Goal: Task Accomplishment & Management: Manage account settings

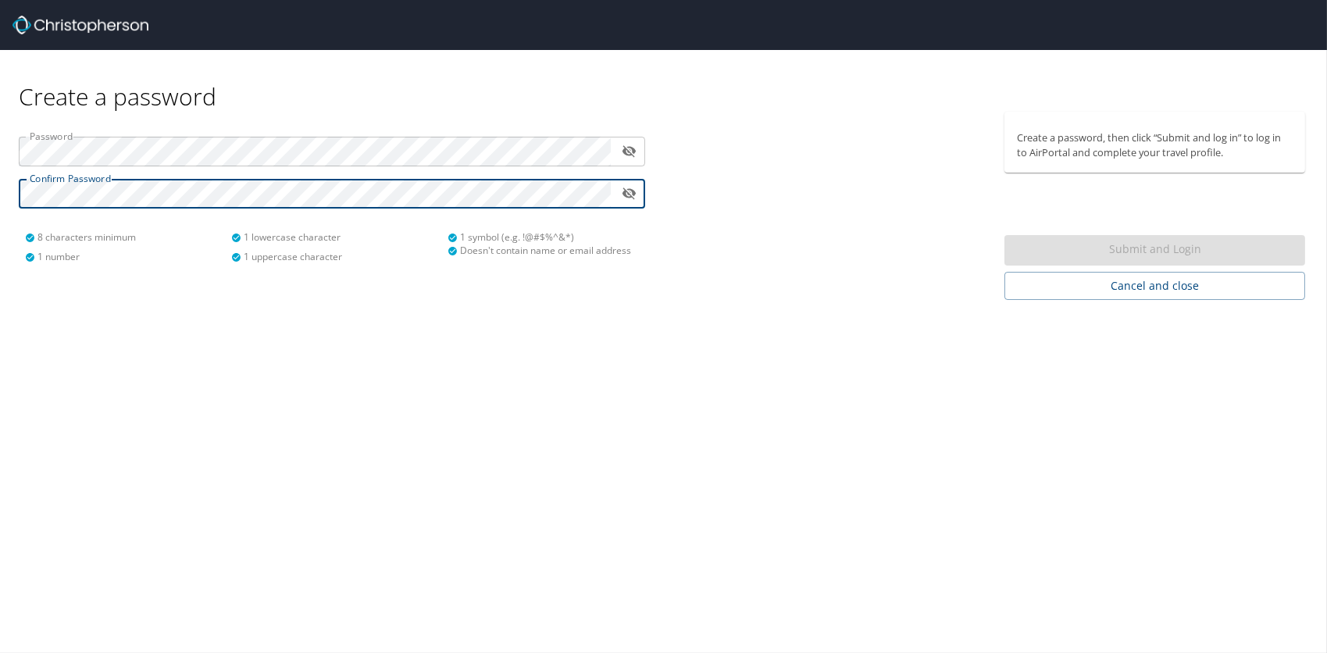
click at [616, 148] on div "​" at bounding box center [332, 152] width 627 height 30
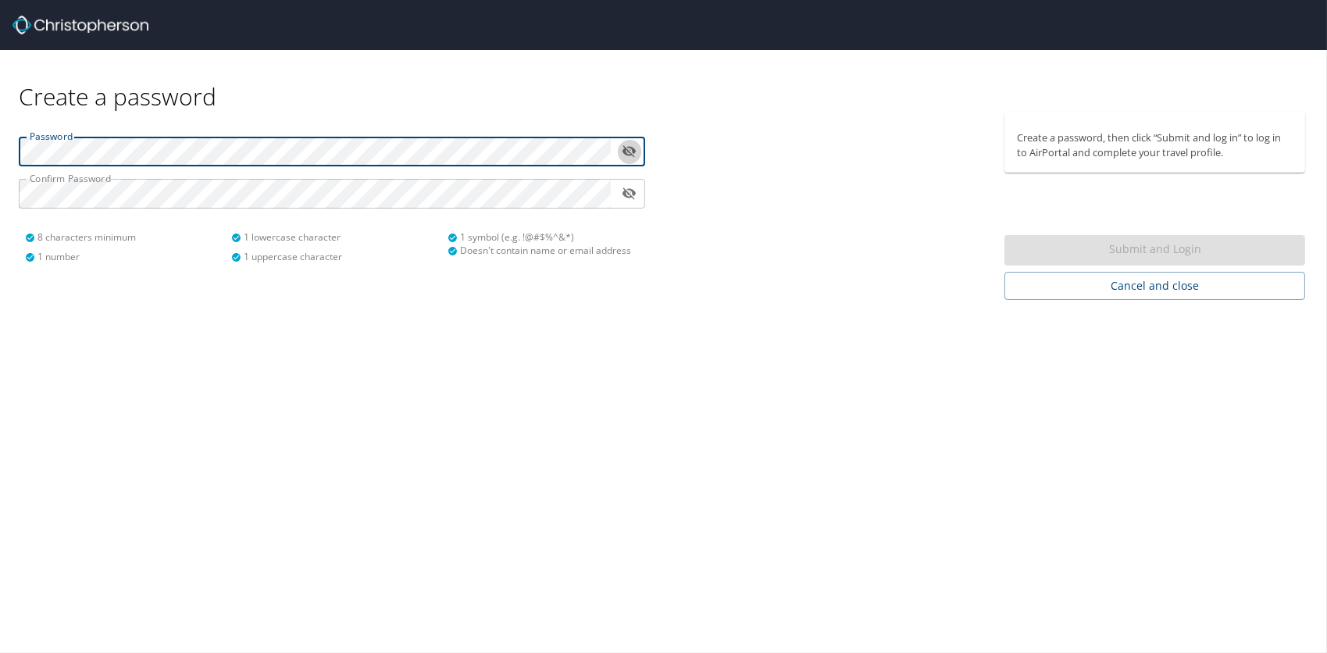
click at [631, 154] on icon "toggle password visibility" at bounding box center [630, 152] width 14 height 12
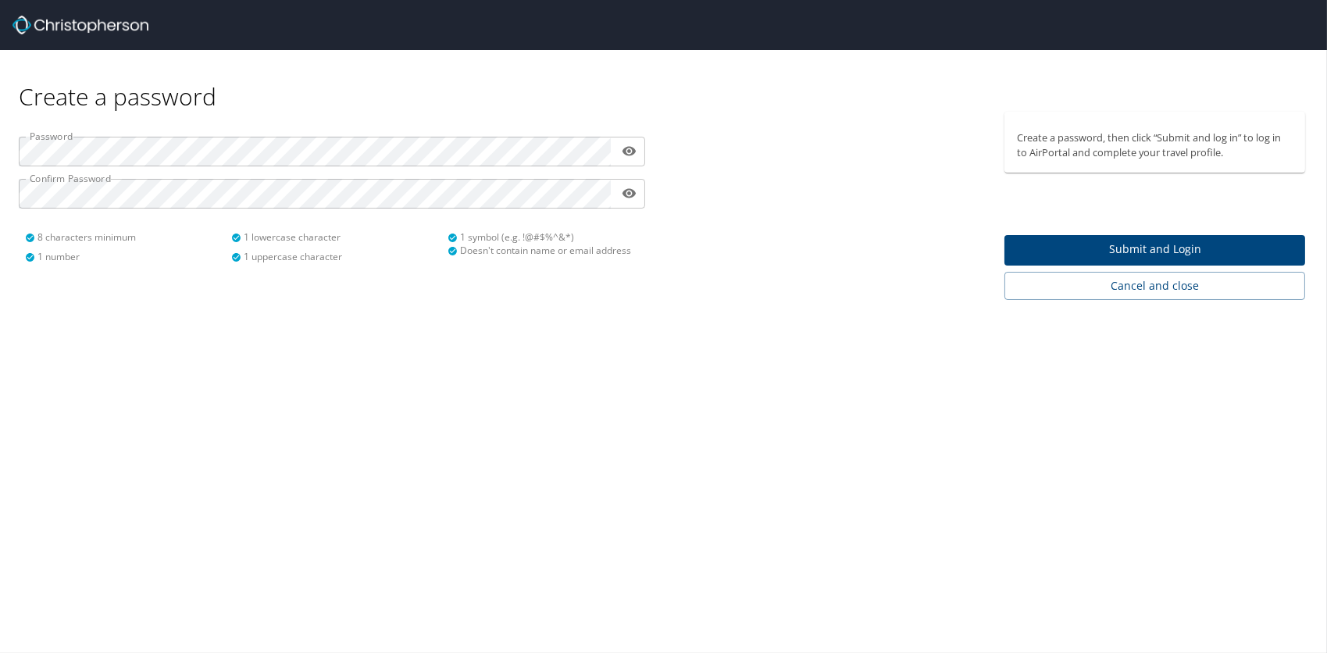
click at [212, 335] on div "Create a password Password ​ Confirm Password ​ 8 characters minimum 1 number 1…" at bounding box center [663, 326] width 1327 height 653
click at [1155, 255] on span "Submit and Login" at bounding box center [1155, 250] width 276 height 20
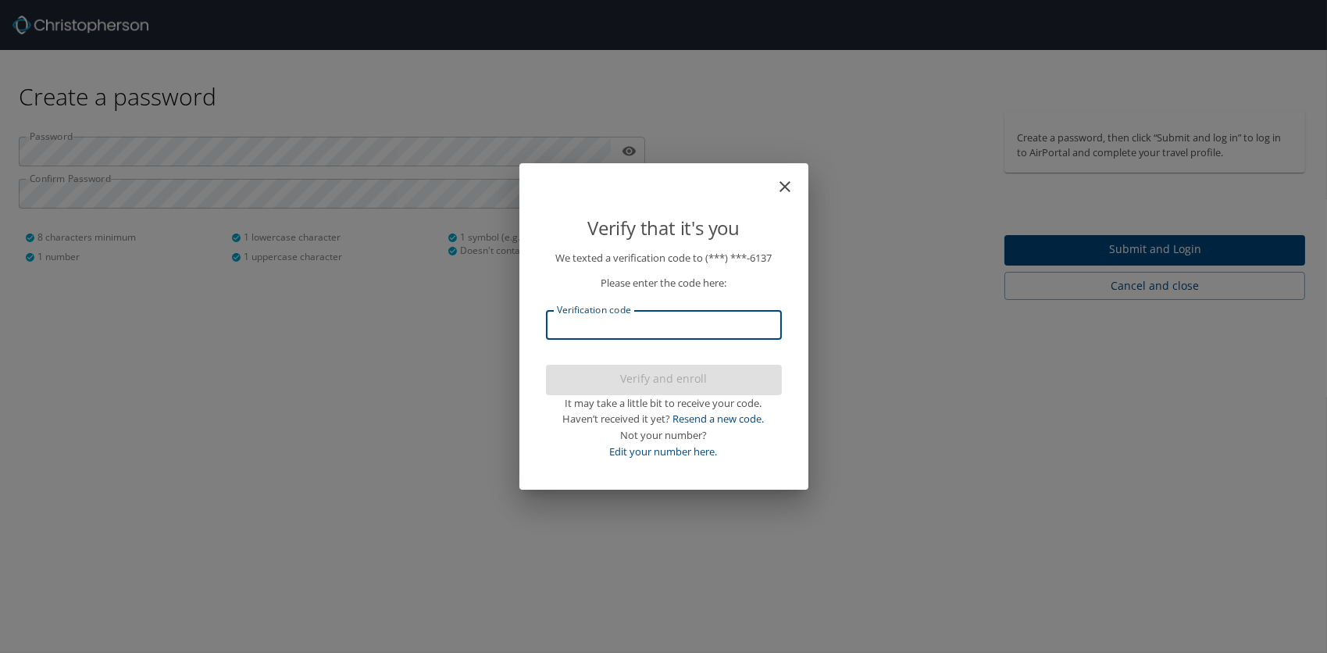
click at [683, 323] on input "Verification code" at bounding box center [664, 325] width 236 height 30
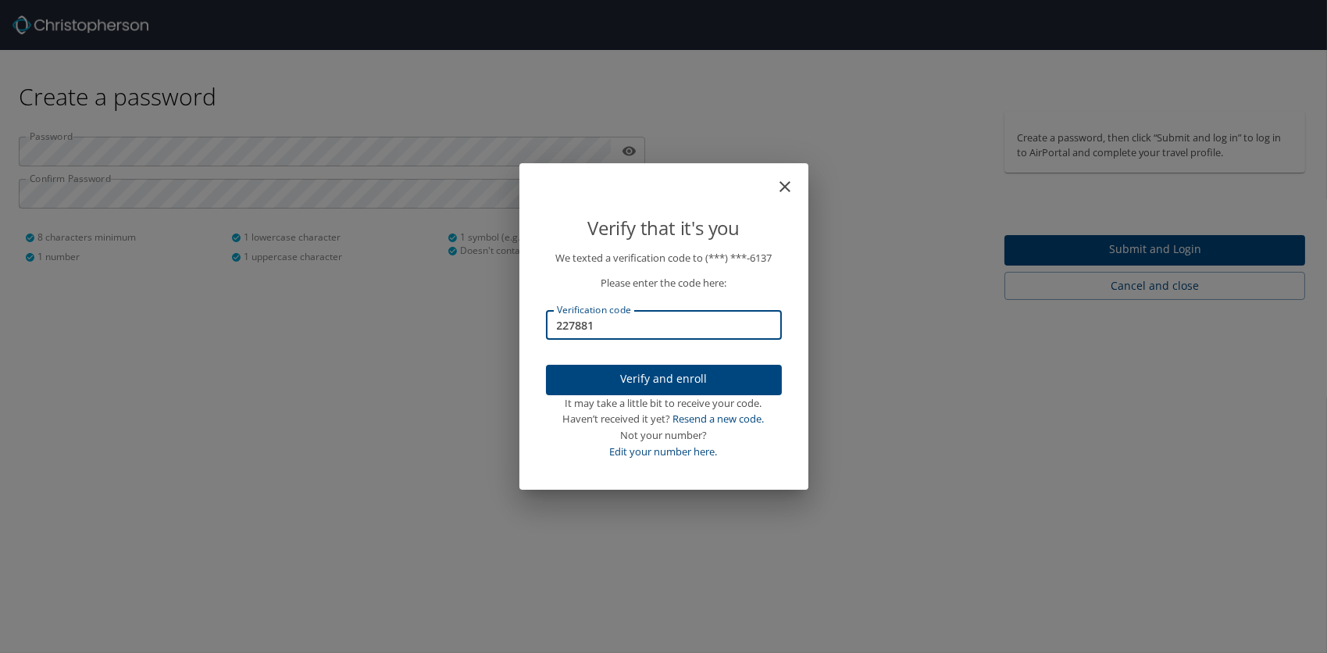
type input "227881"
click at [680, 387] on span "Verify and enroll" at bounding box center [664, 380] width 211 height 20
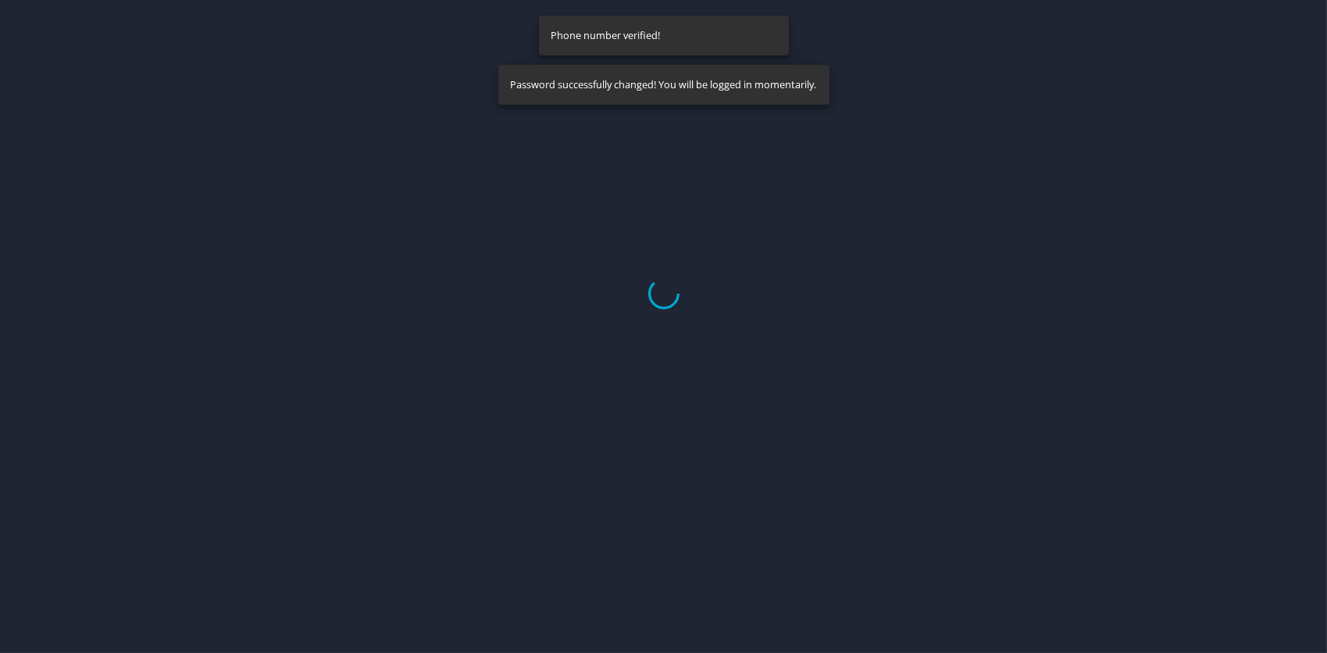
select select "US"
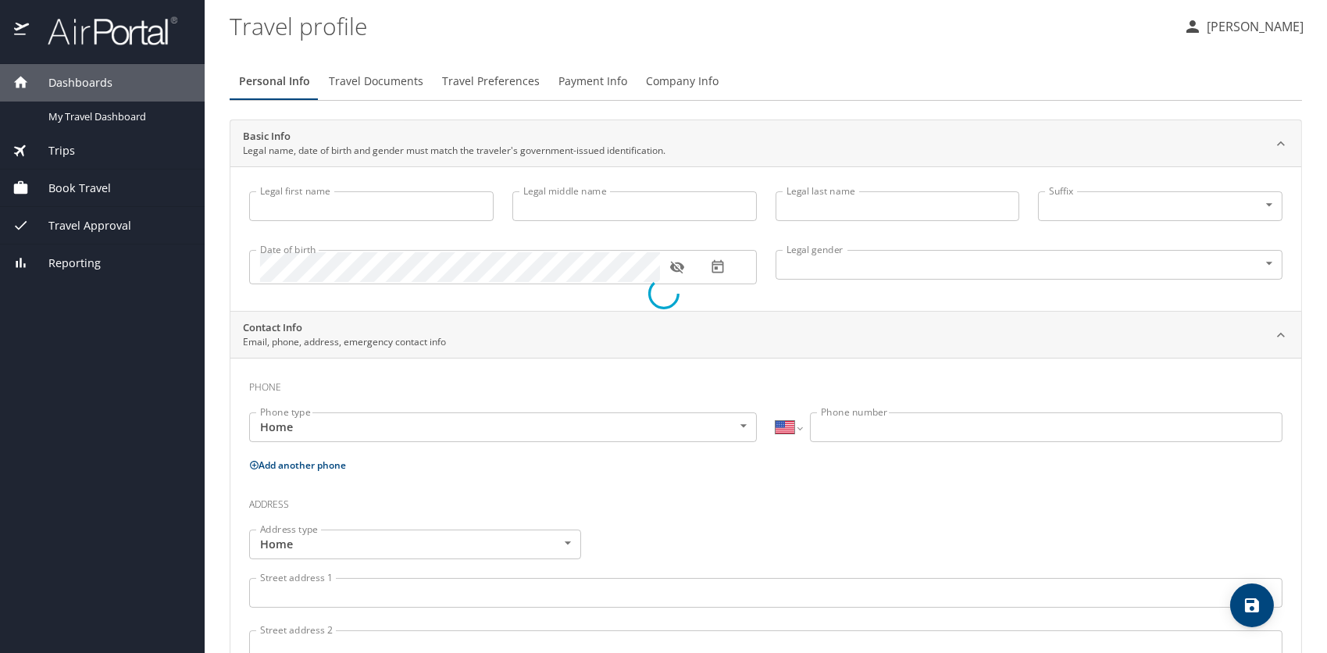
type input "[PERSON_NAME]"
type input "[DEMOGRAPHIC_DATA]"
select select "US"
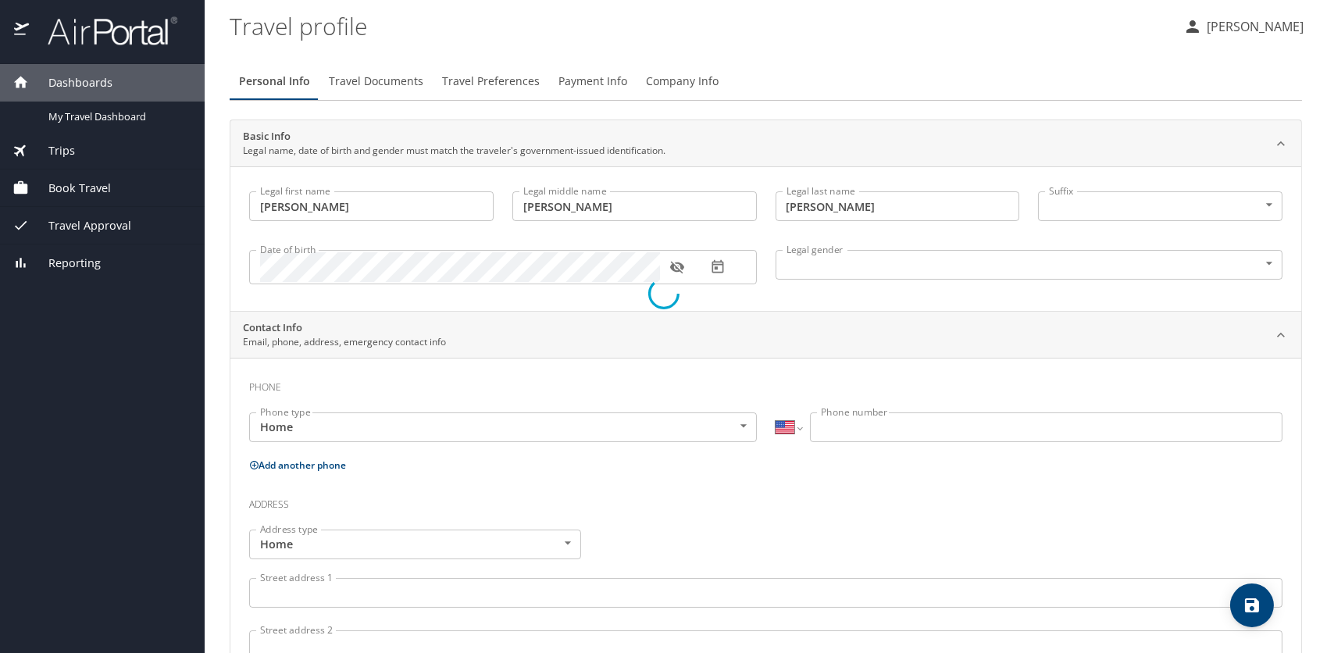
select select "US"
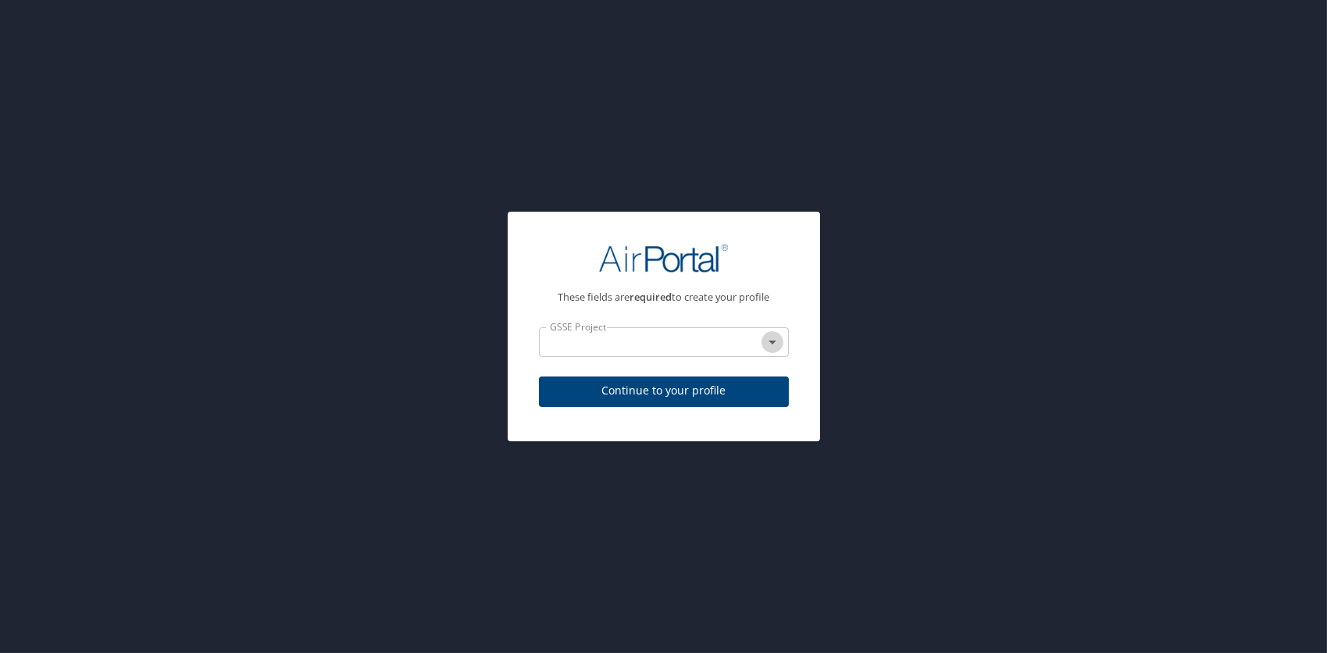
click at [780, 341] on icon "Open" at bounding box center [772, 342] width 19 height 19
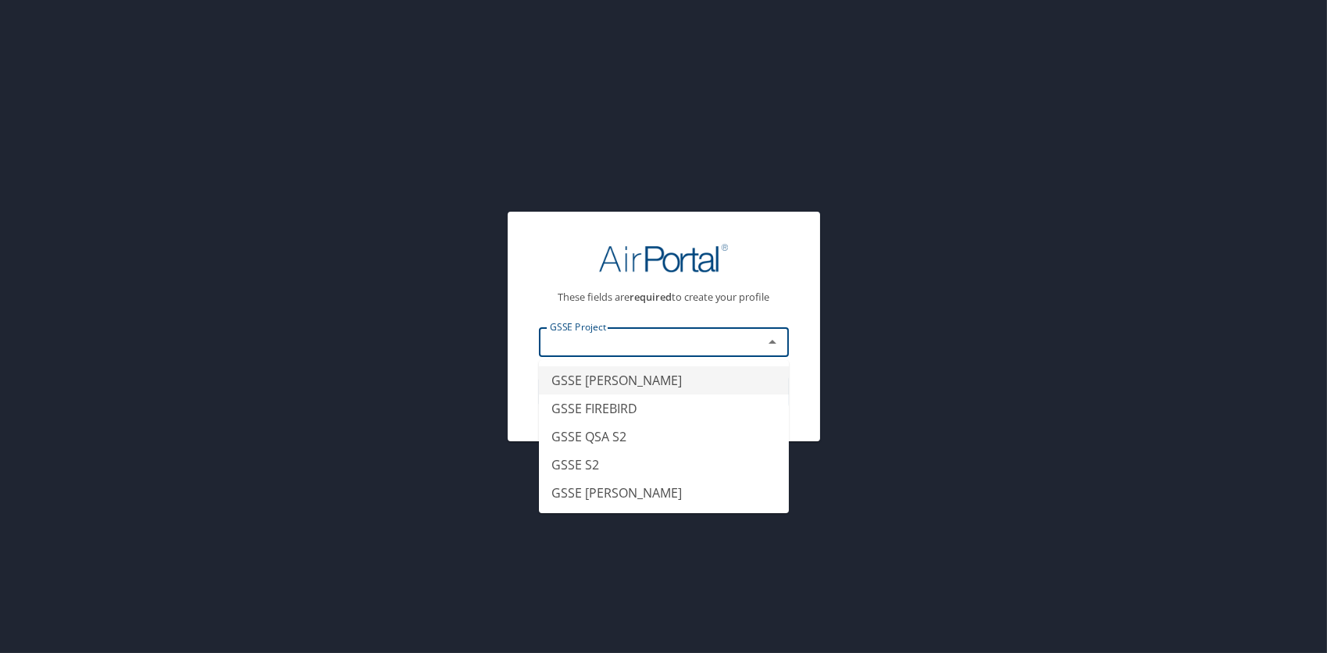
click at [692, 388] on li "GSSE [PERSON_NAME]" at bounding box center [664, 380] width 250 height 28
type input "GSSE [PERSON_NAME]"
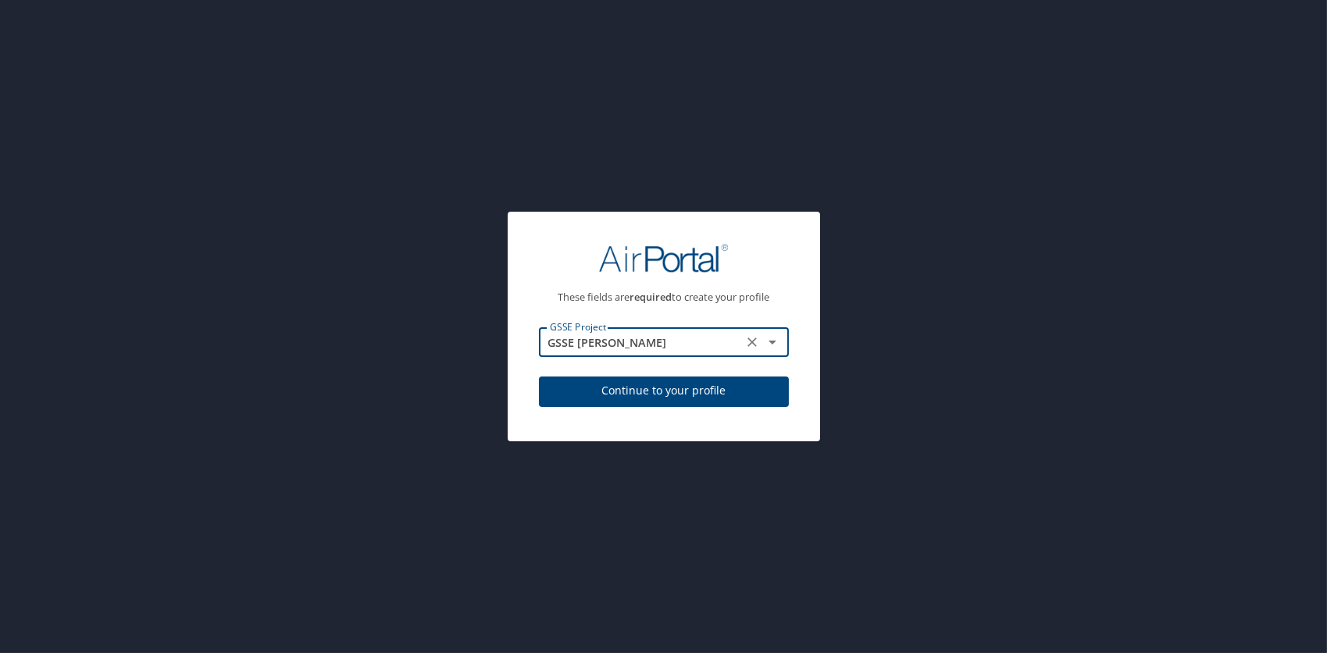
click at [687, 391] on span "Continue to your profile" at bounding box center [664, 391] width 225 height 20
select select "US"
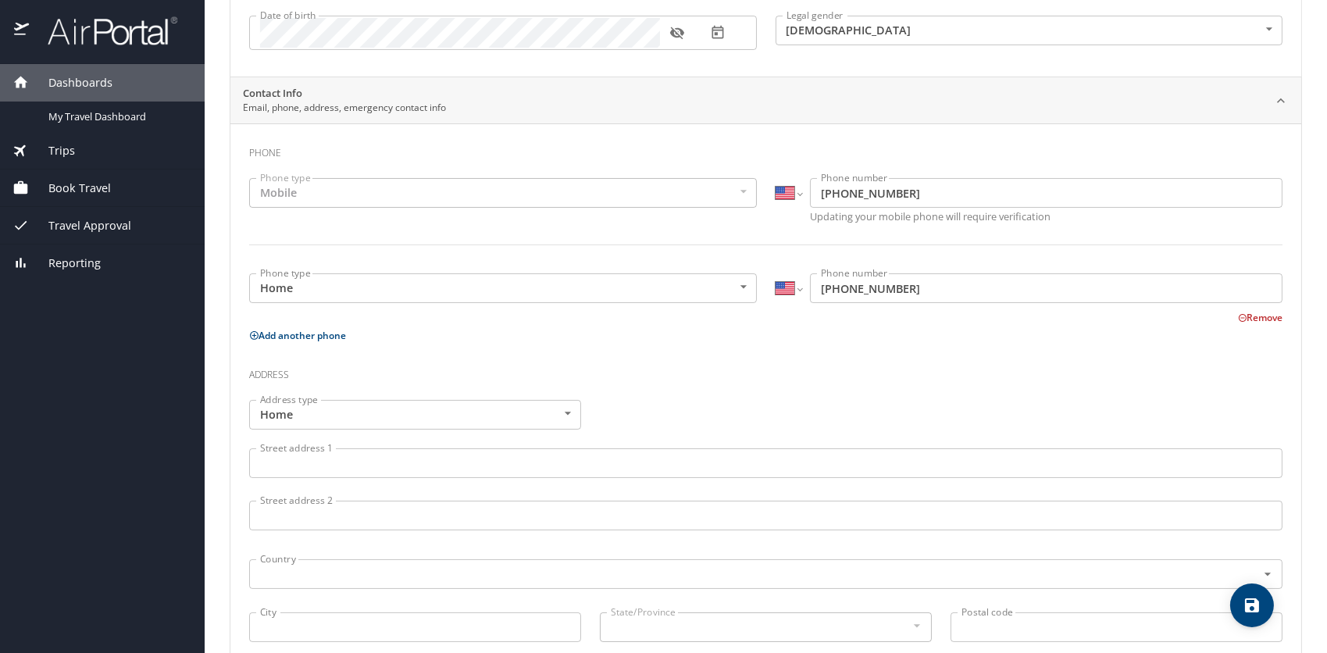
scroll to position [312, 0]
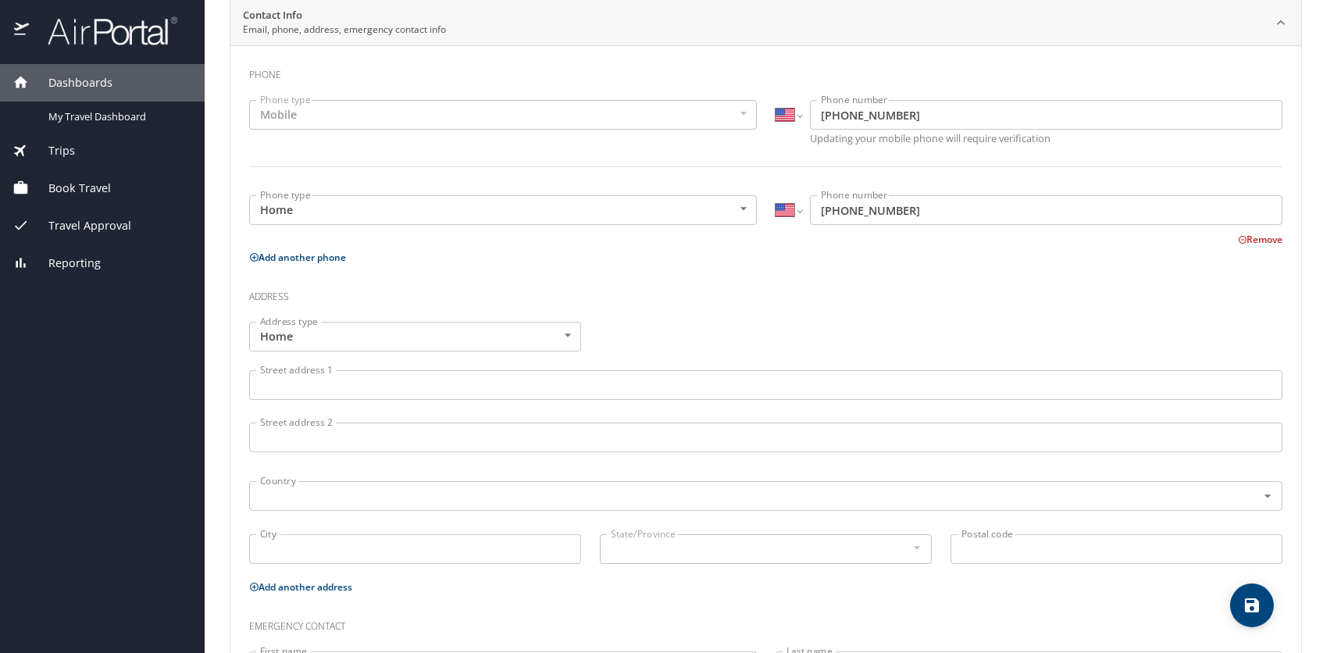
click at [566, 395] on input "Street address 1" at bounding box center [766, 385] width 1034 height 30
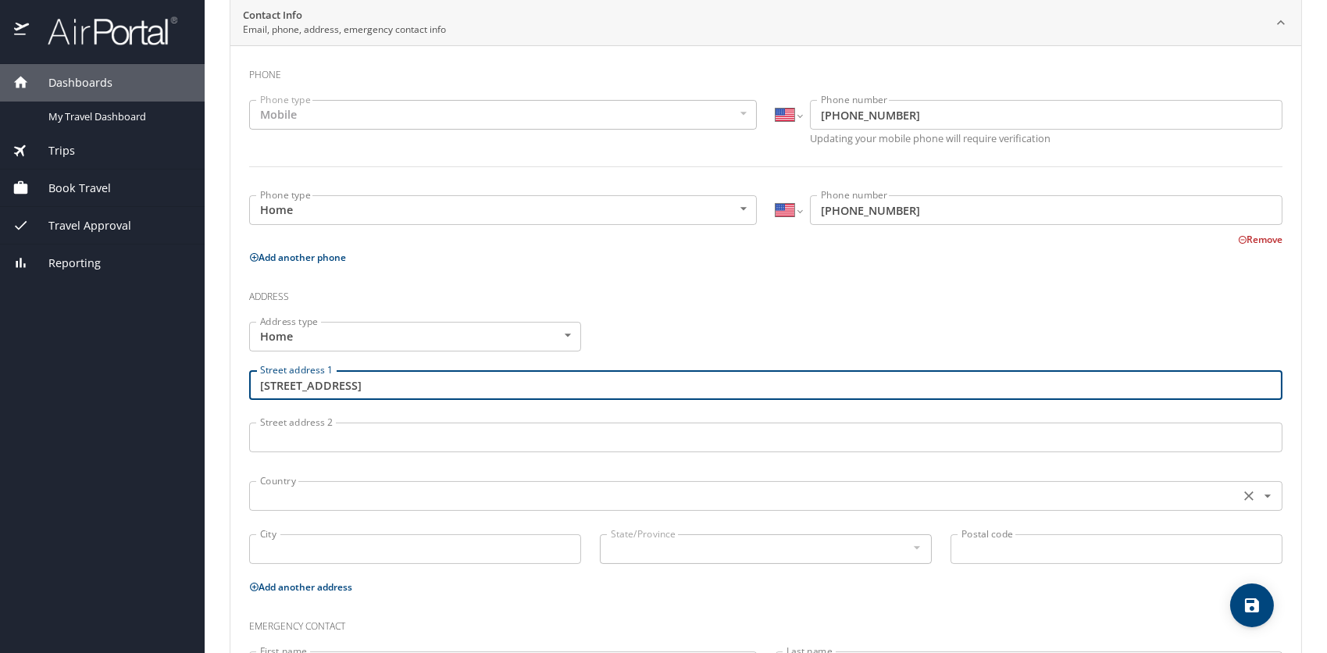
type input "[STREET_ADDRESS]"
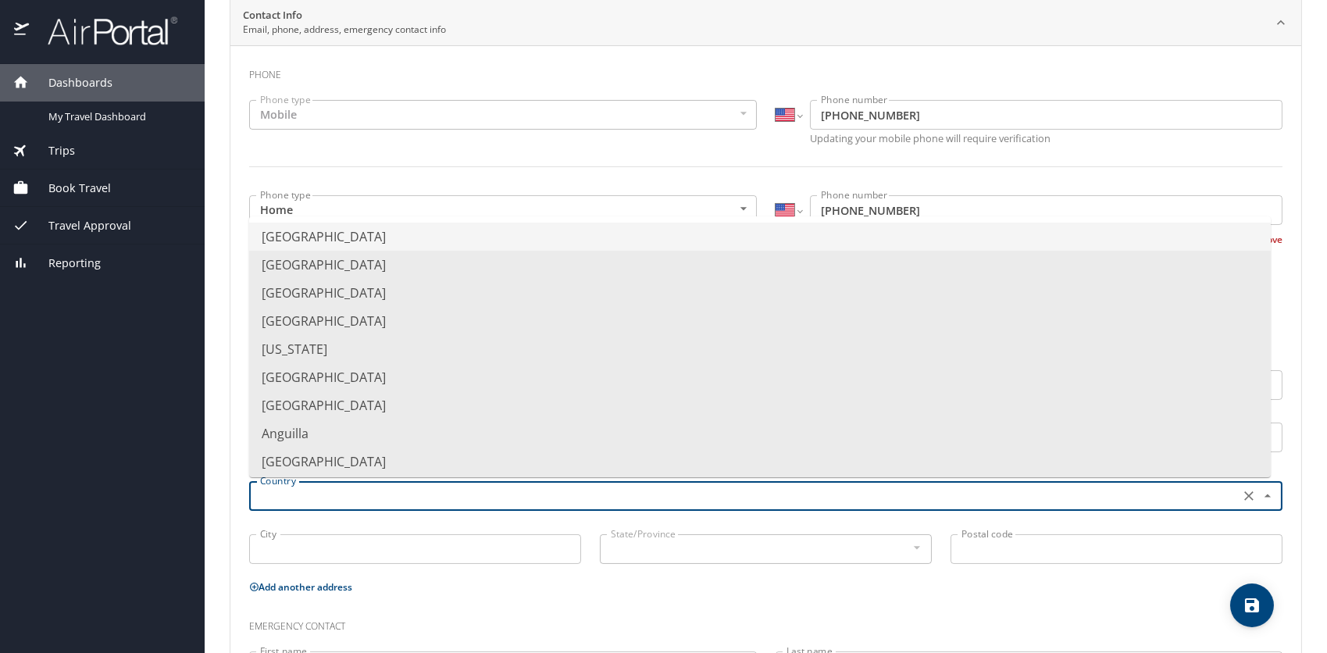
click at [352, 496] on input "text" at bounding box center [743, 496] width 978 height 20
click at [362, 231] on li "[GEOGRAPHIC_DATA]" at bounding box center [760, 237] width 1022 height 28
type input "[GEOGRAPHIC_DATA]"
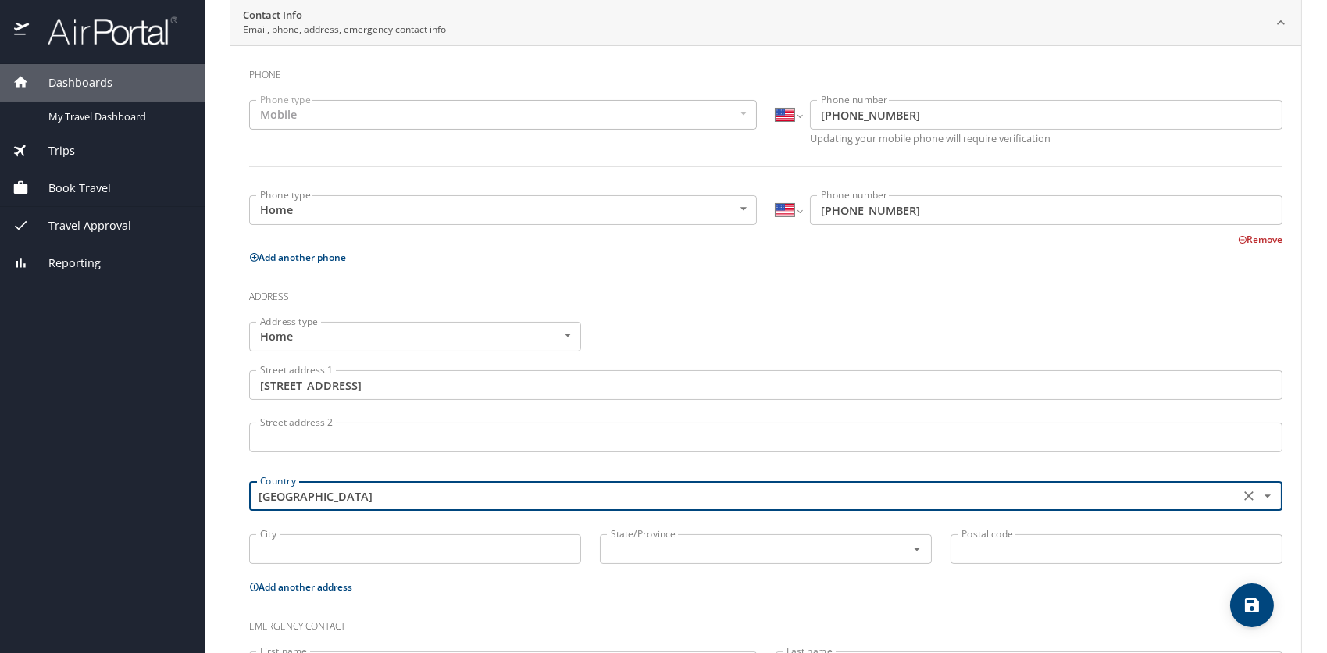
click at [354, 555] on input "City" at bounding box center [415, 549] width 332 height 30
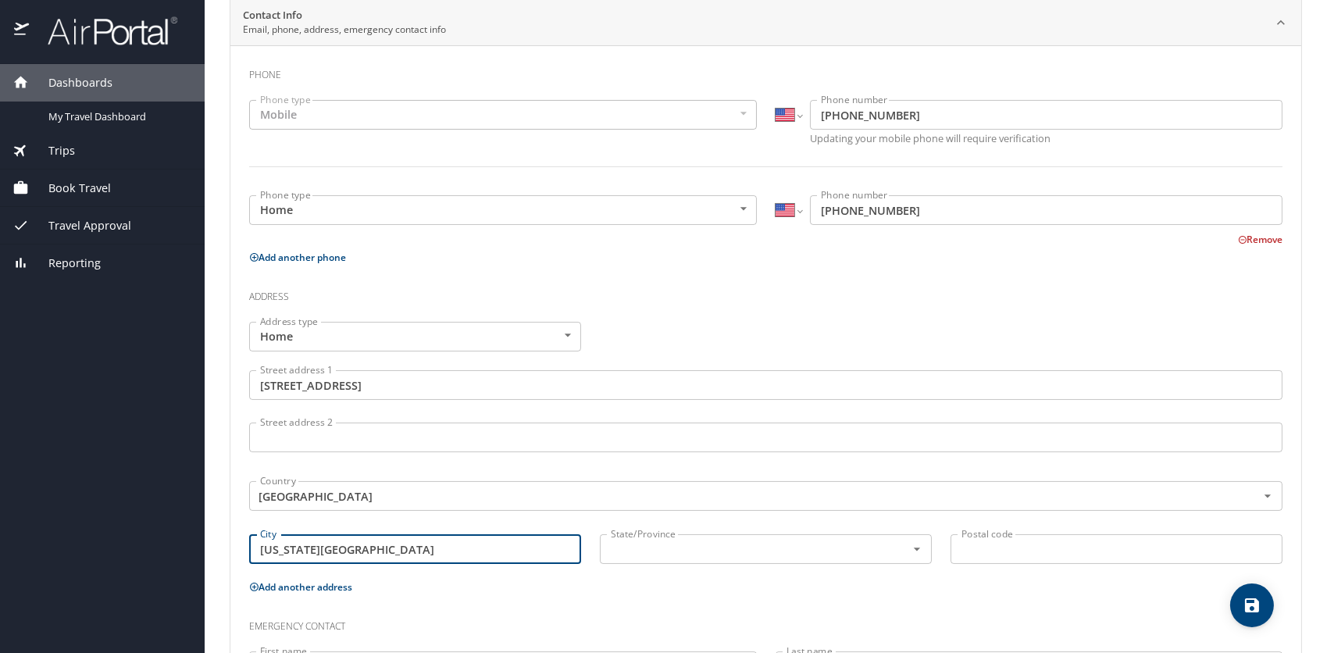
type input "[US_STATE][GEOGRAPHIC_DATA]"
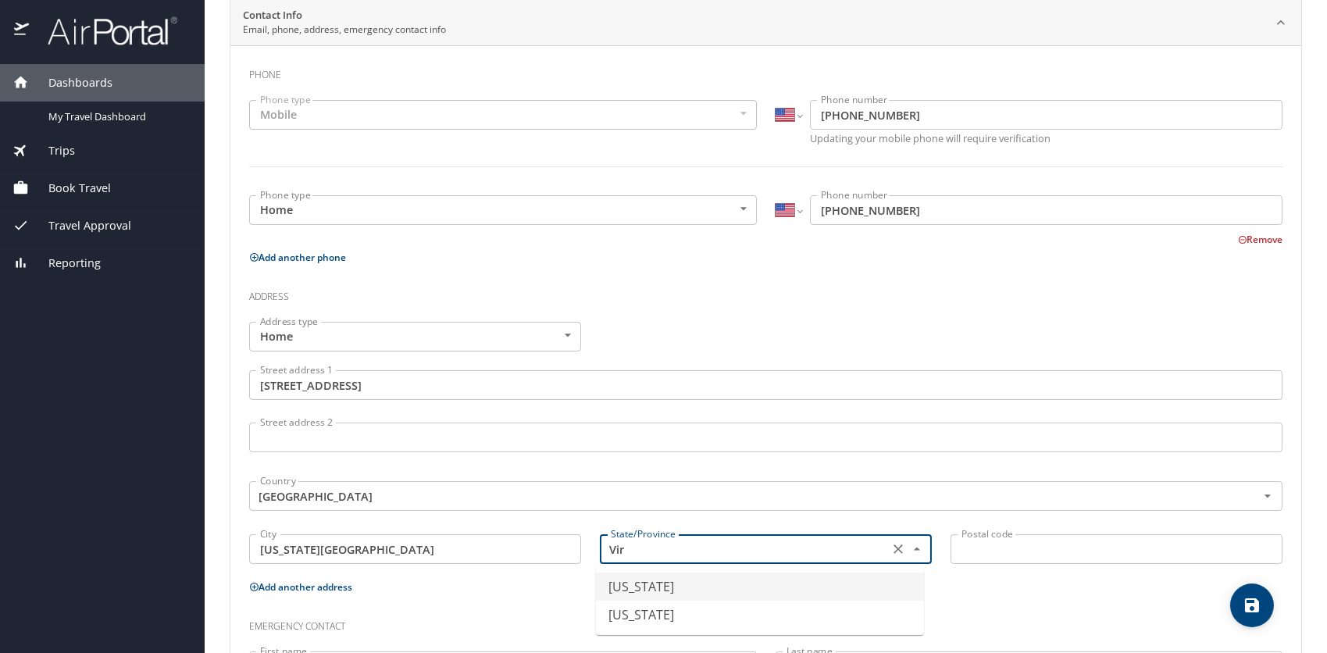
click at [726, 591] on li "[US_STATE]" at bounding box center [760, 587] width 328 height 28
type input "[US_STATE]"
click at [1017, 552] on input "Postal code" at bounding box center [1117, 549] width 332 height 30
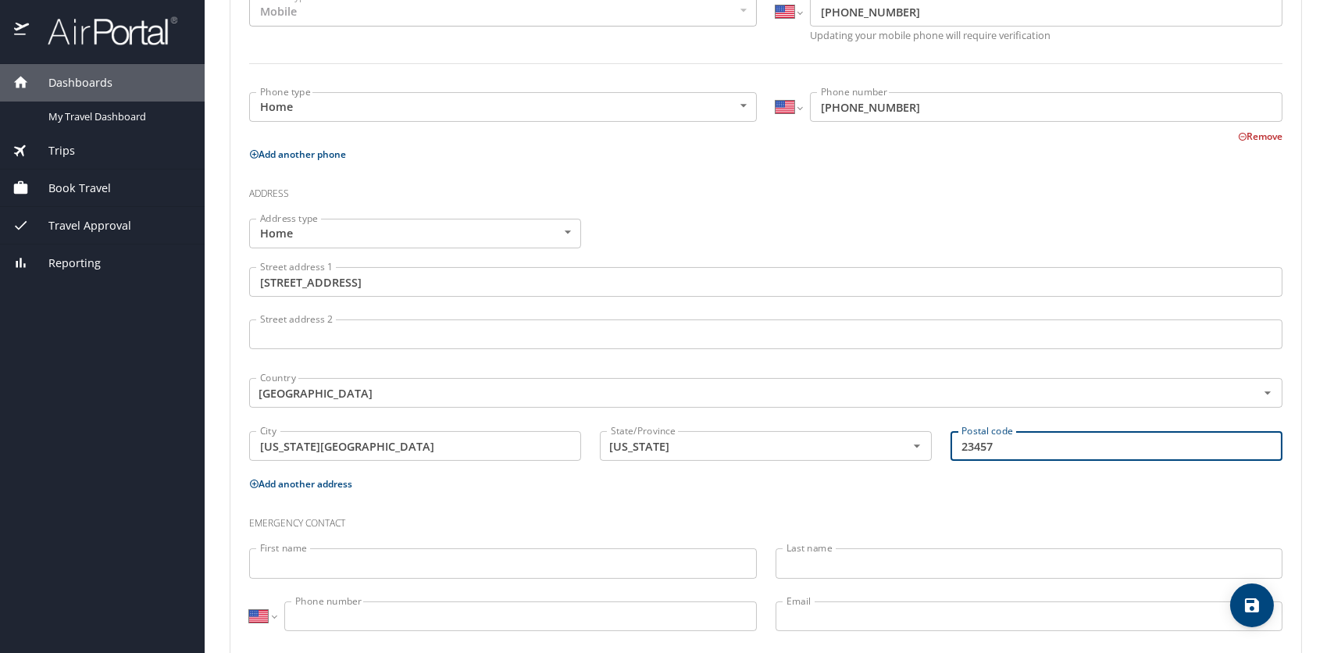
scroll to position [443, 0]
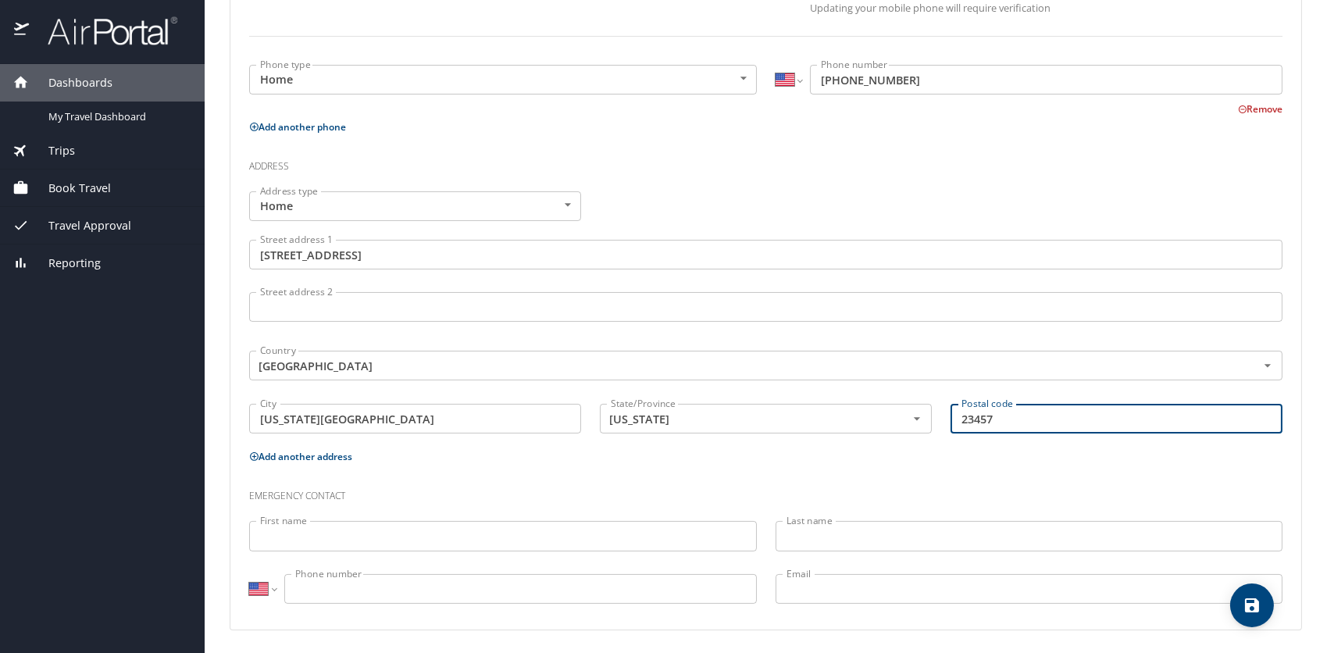
type input "23457"
click at [542, 533] on input "First name" at bounding box center [503, 536] width 508 height 30
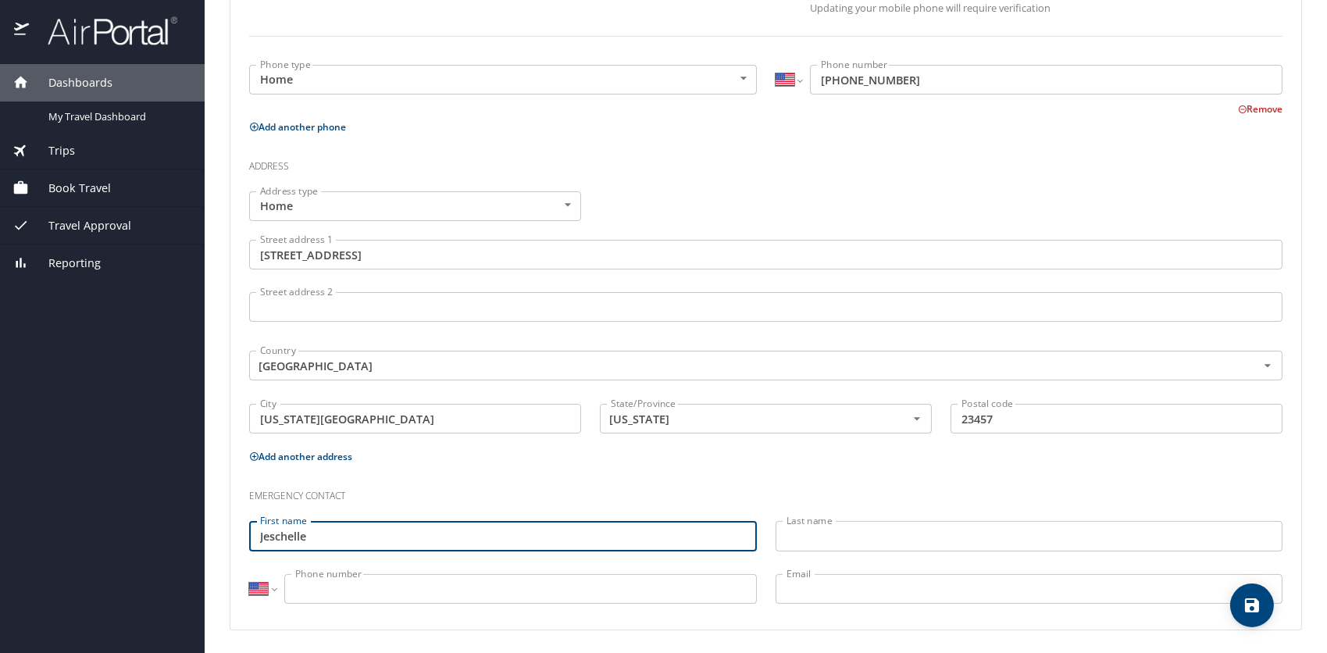
type input "Jeschelle"
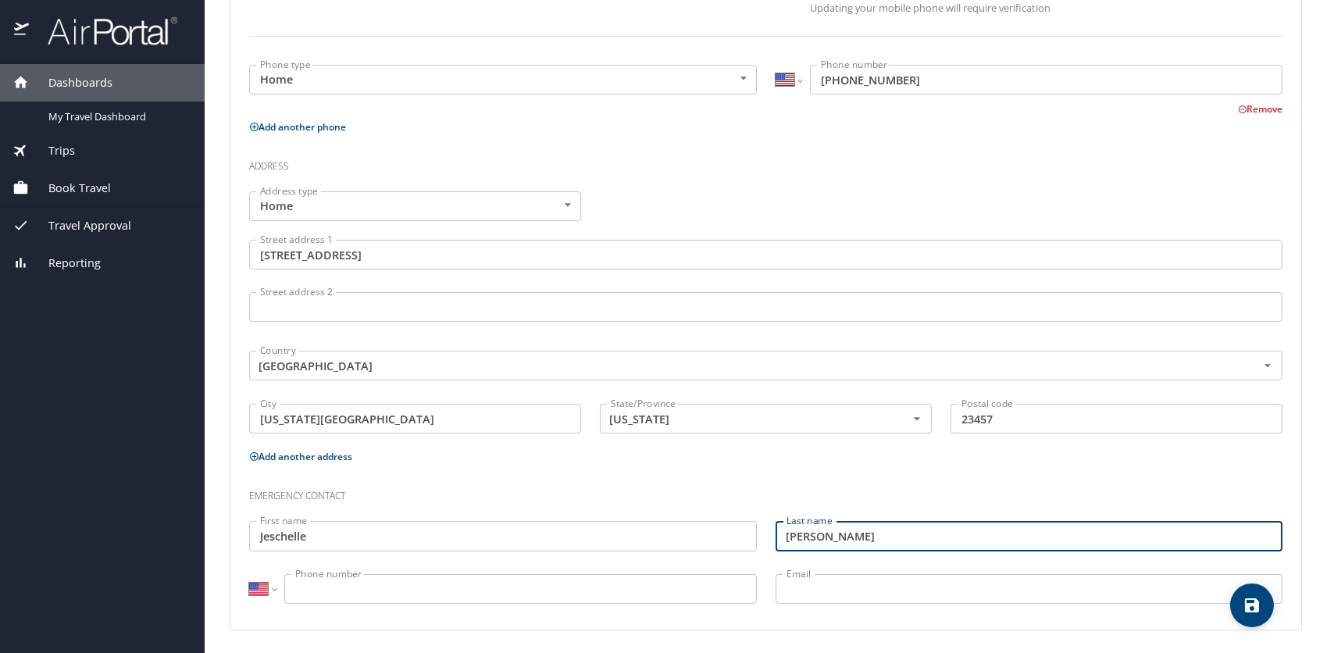
type input "[PERSON_NAME]"
click at [395, 592] on input "Phone number" at bounding box center [520, 589] width 473 height 30
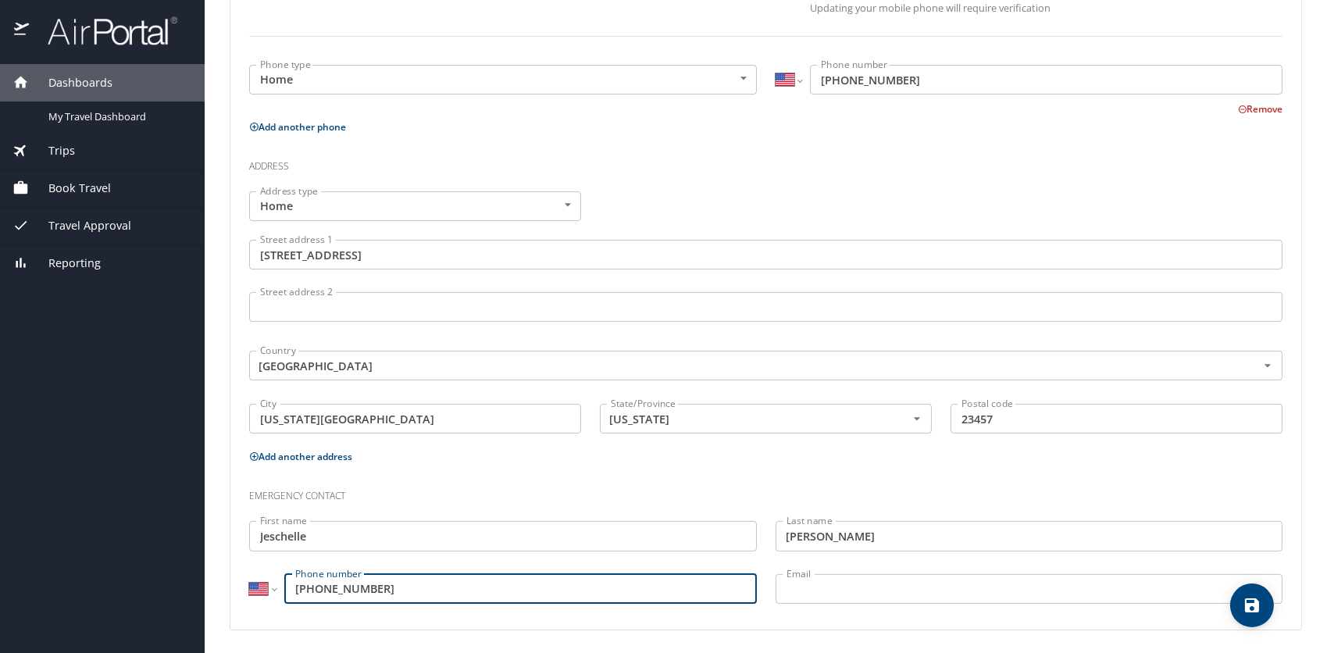
type input "[PHONE_NUMBER]"
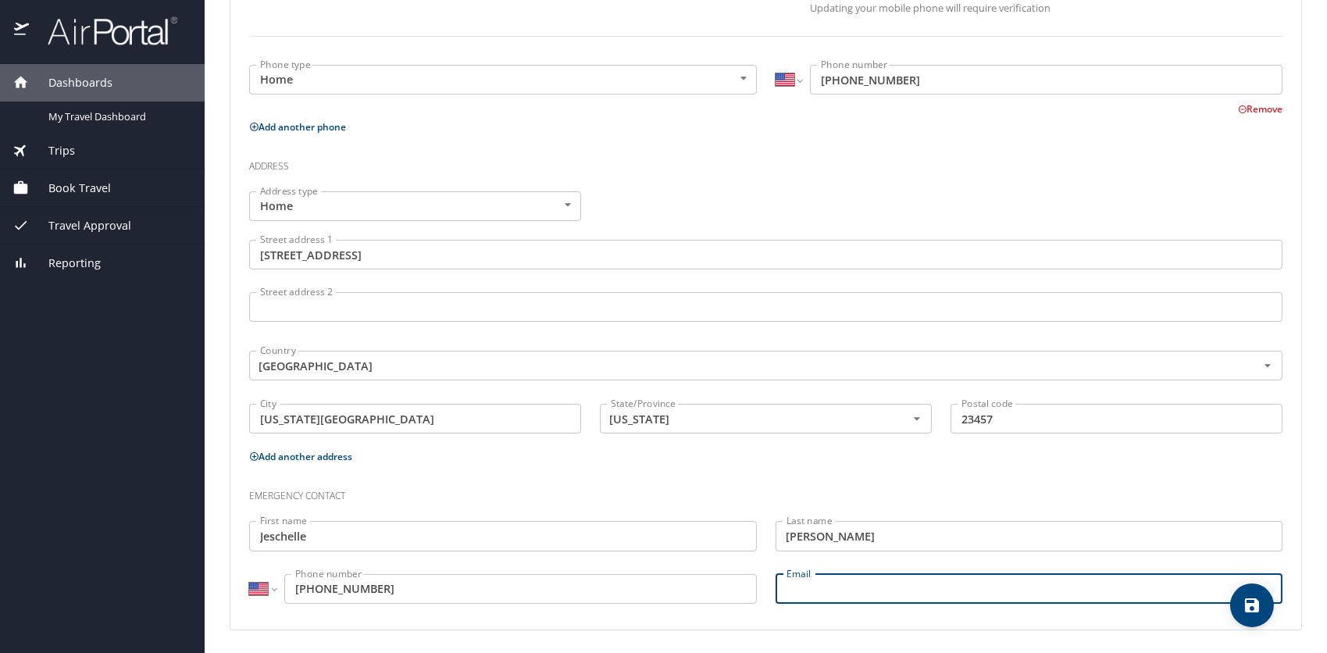
click at [886, 580] on input "Email" at bounding box center [1030, 589] width 508 height 30
click at [844, 590] on input "Email" at bounding box center [1030, 589] width 508 height 30
click at [1255, 612] on icon "save" at bounding box center [1252, 605] width 19 height 19
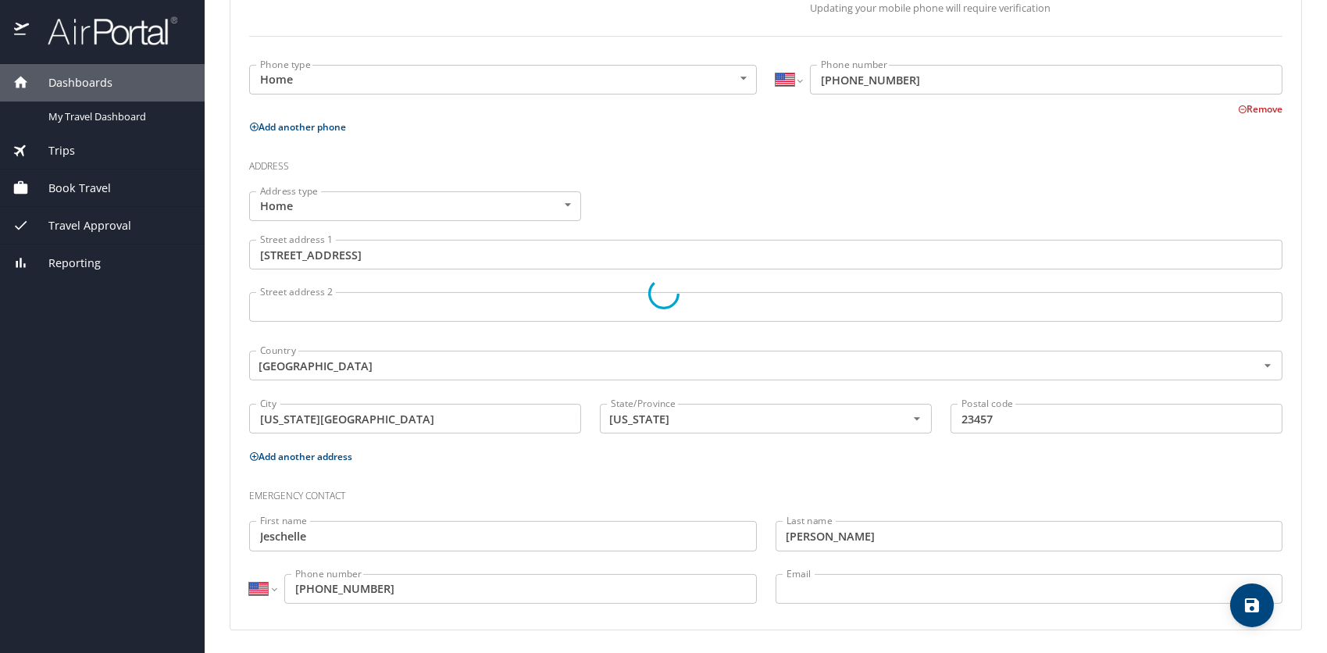
select select "US"
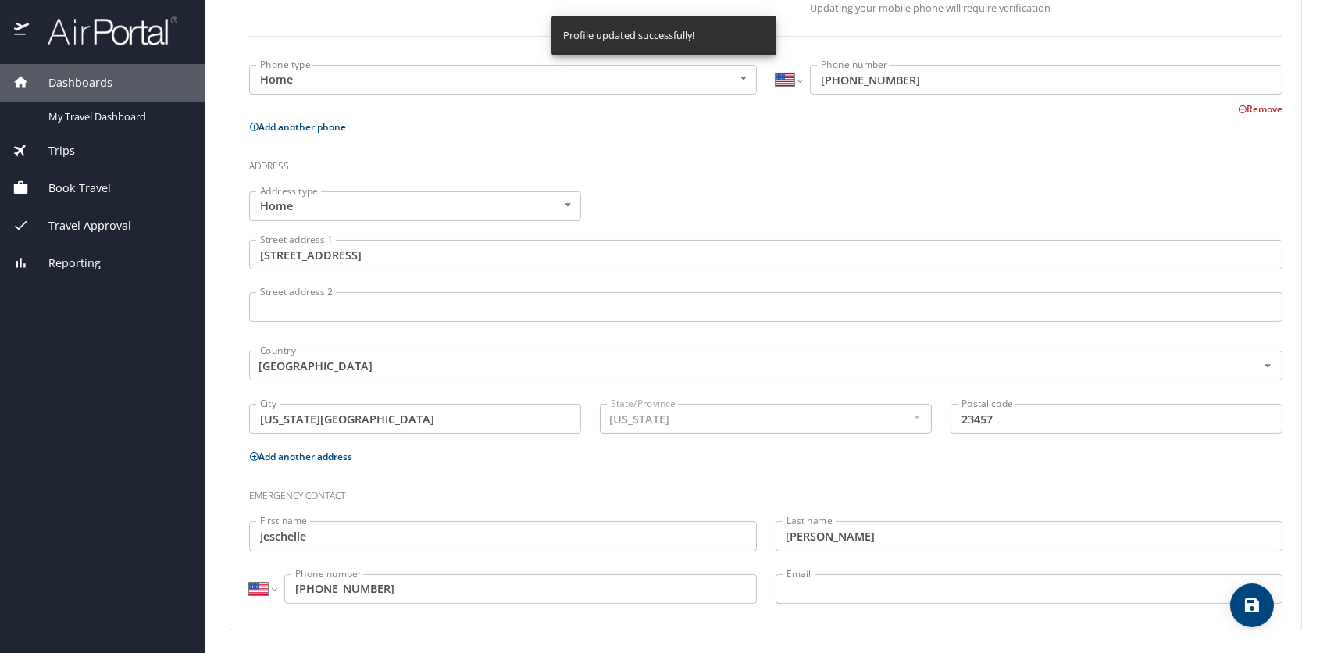
select select "US"
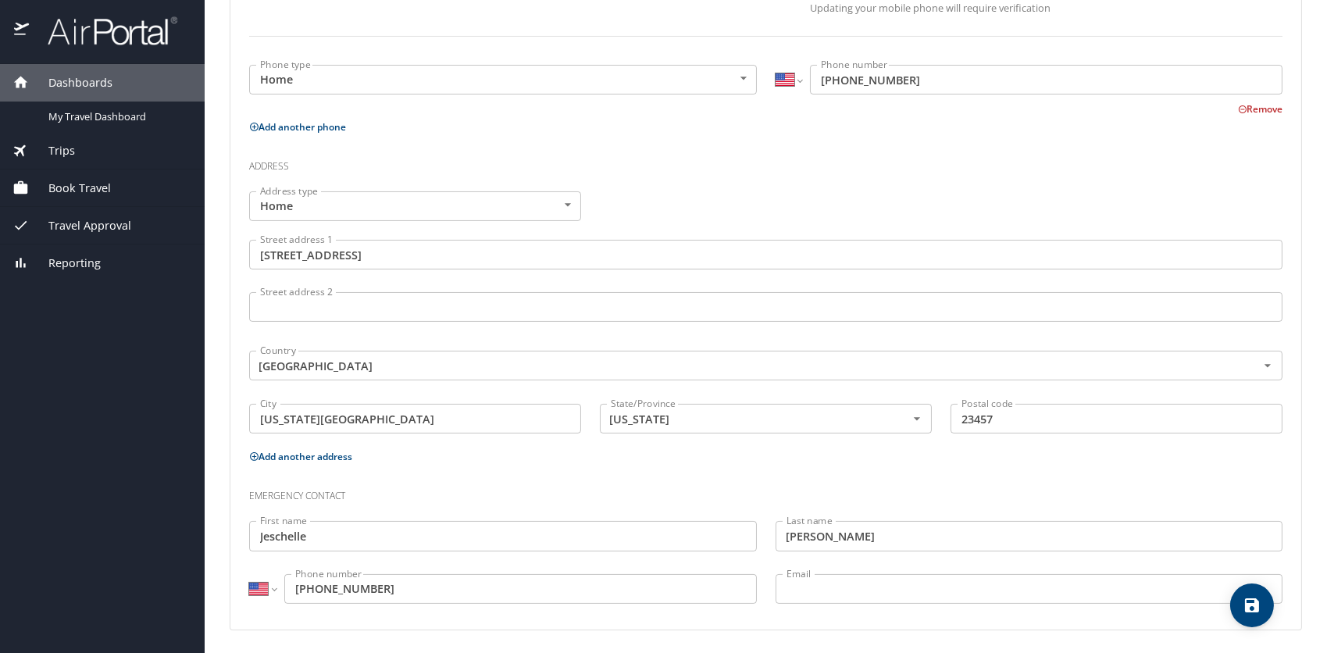
click at [843, 580] on input "Email" at bounding box center [1030, 589] width 508 height 30
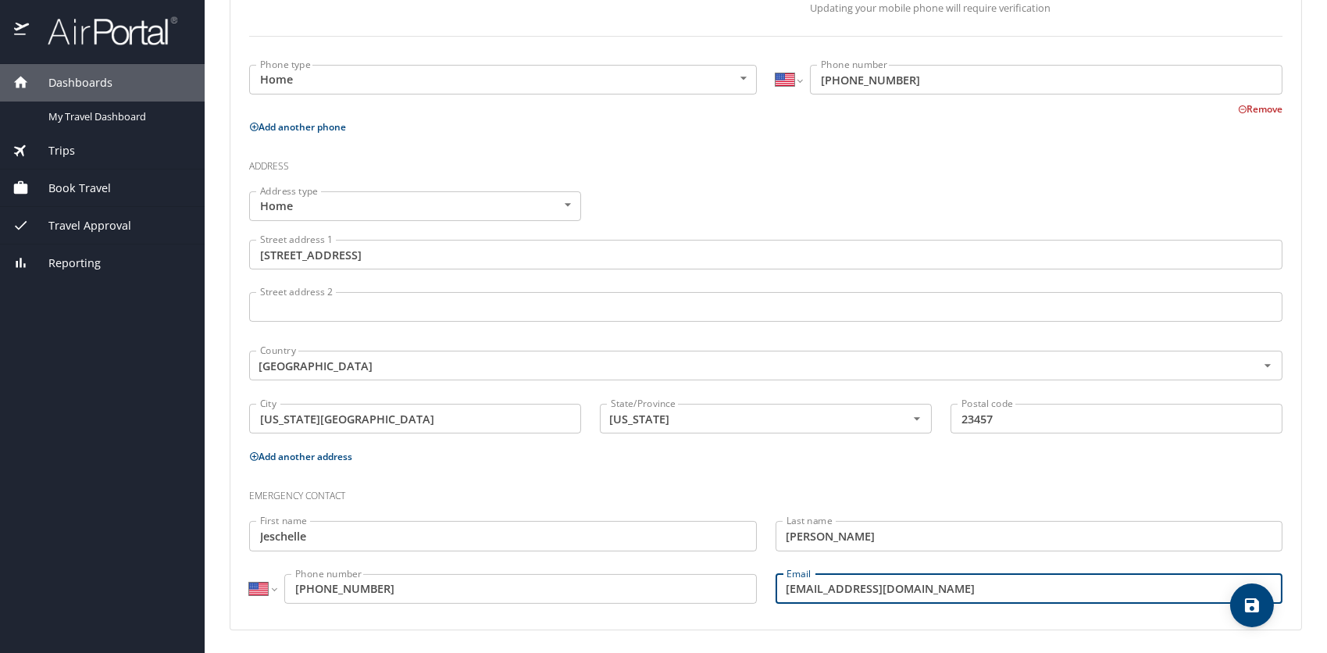
type input "[EMAIL_ADDRESS][DOMAIN_NAME]"
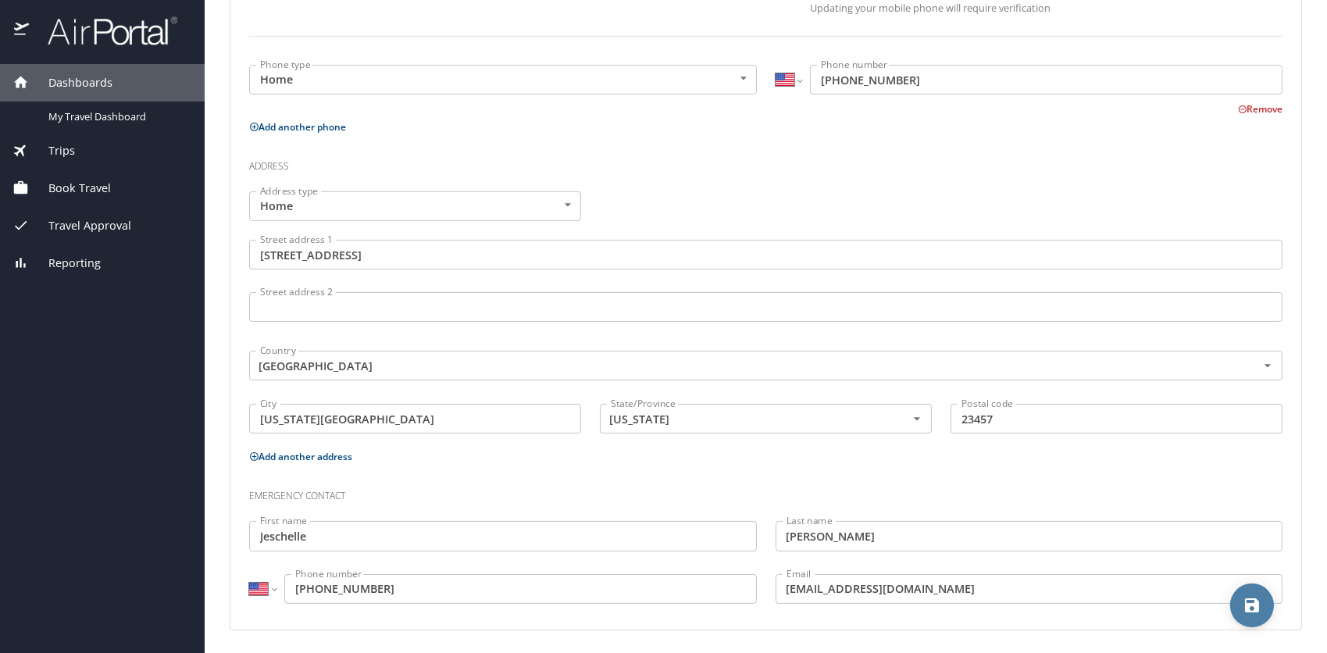
click at [1264, 618] on button "save" at bounding box center [1252, 606] width 44 height 44
select select "US"
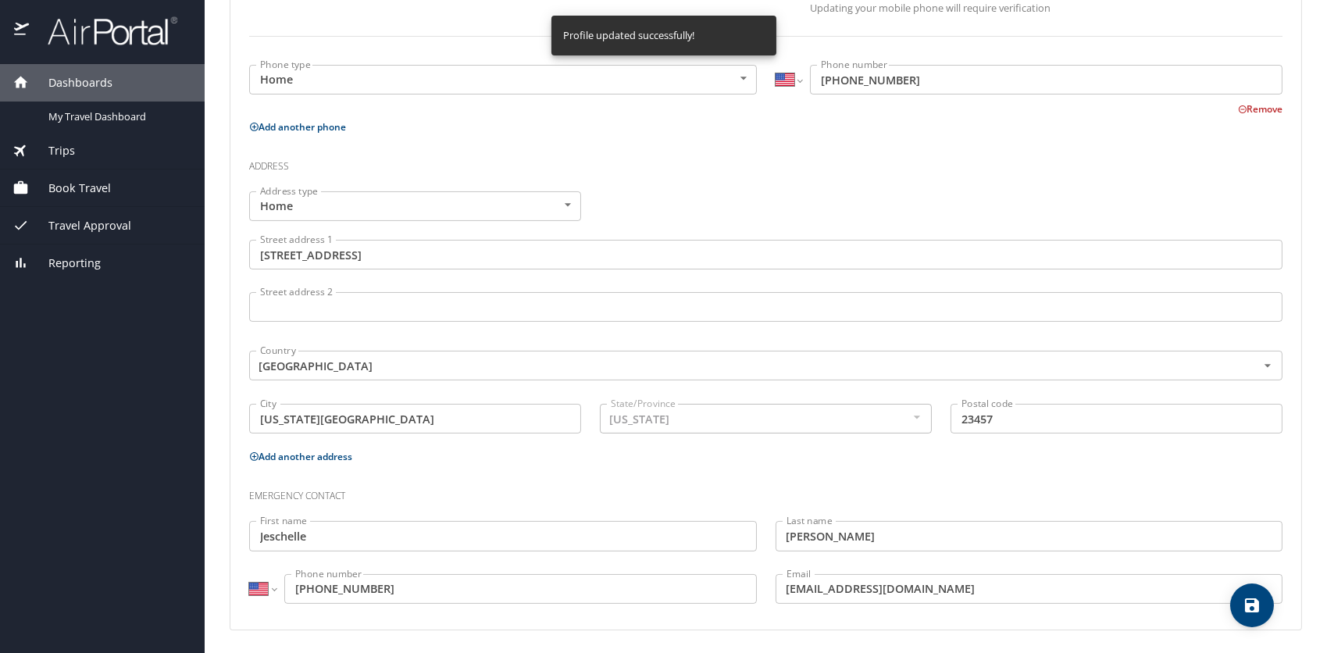
select select "US"
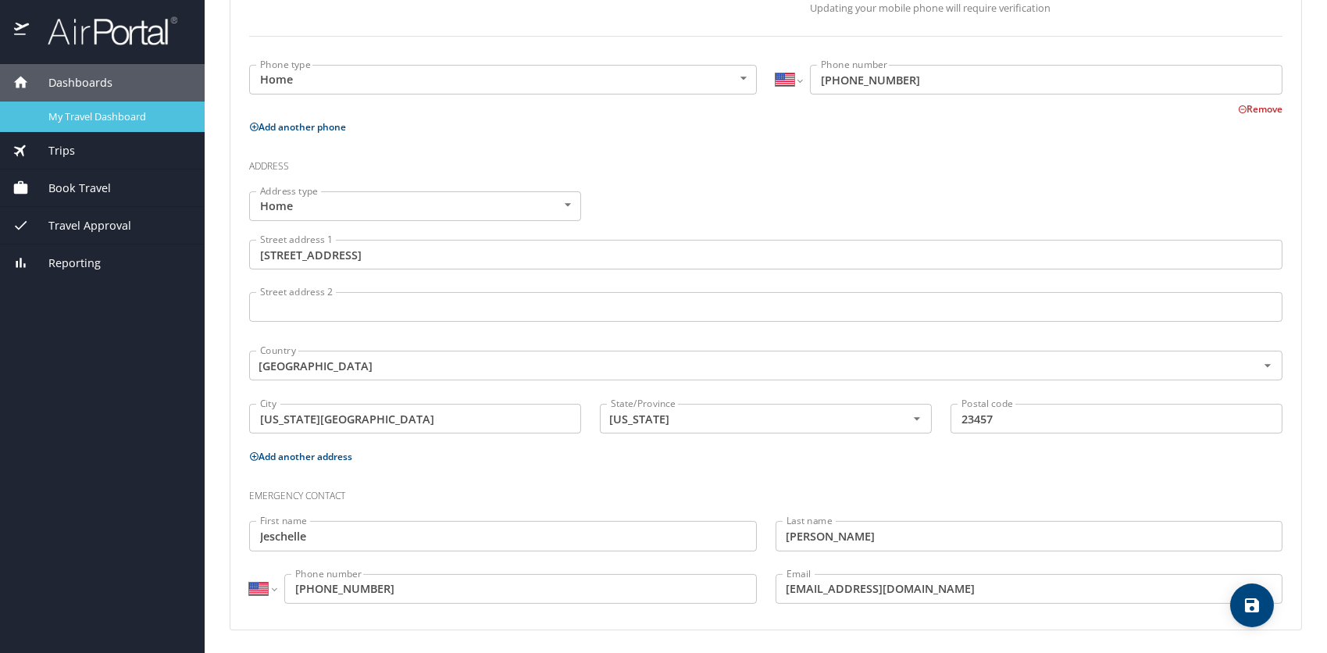
click at [60, 123] on span "My Travel Dashboard" at bounding box center [116, 116] width 137 height 15
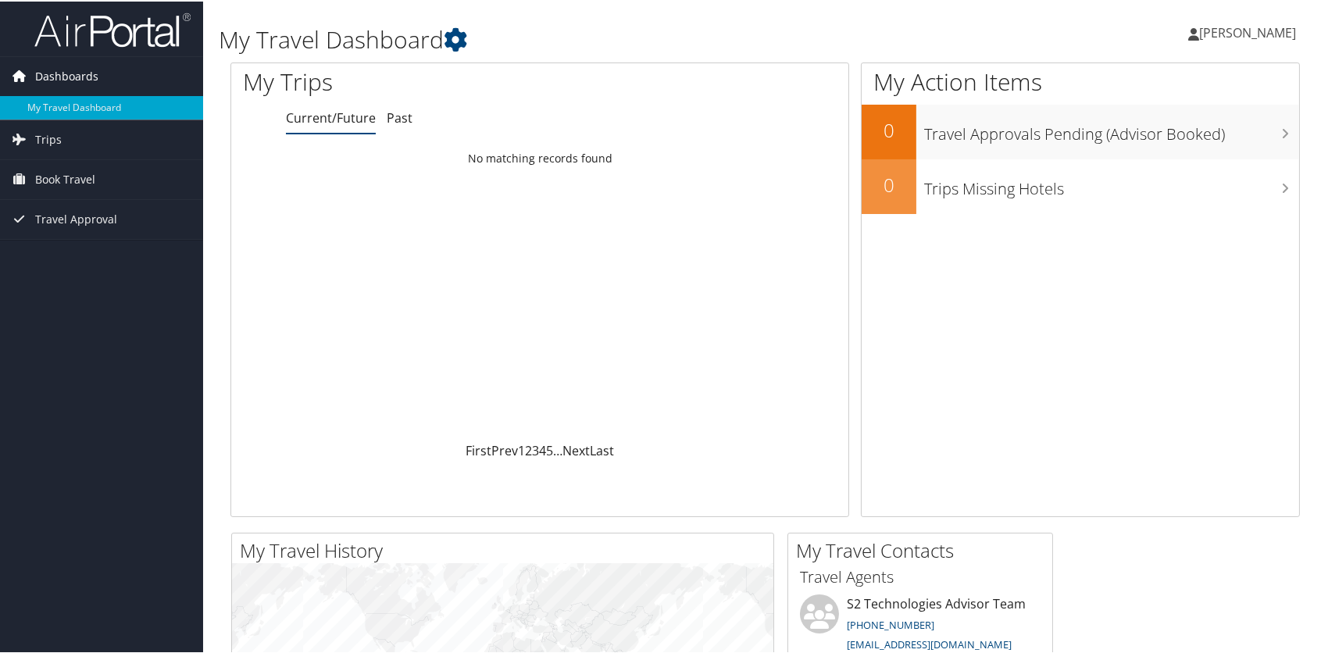
click at [72, 87] on span "Dashboards" at bounding box center [66, 74] width 63 height 39
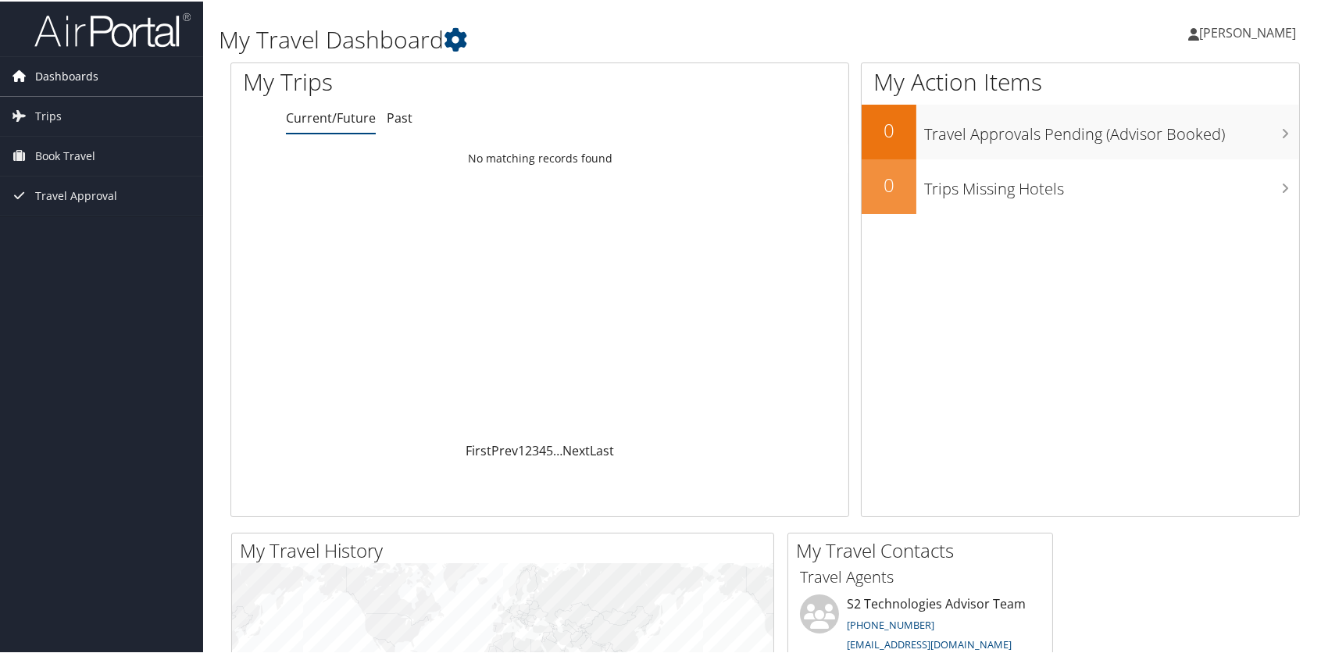
click at [87, 85] on span "Dashboards" at bounding box center [66, 74] width 63 height 39
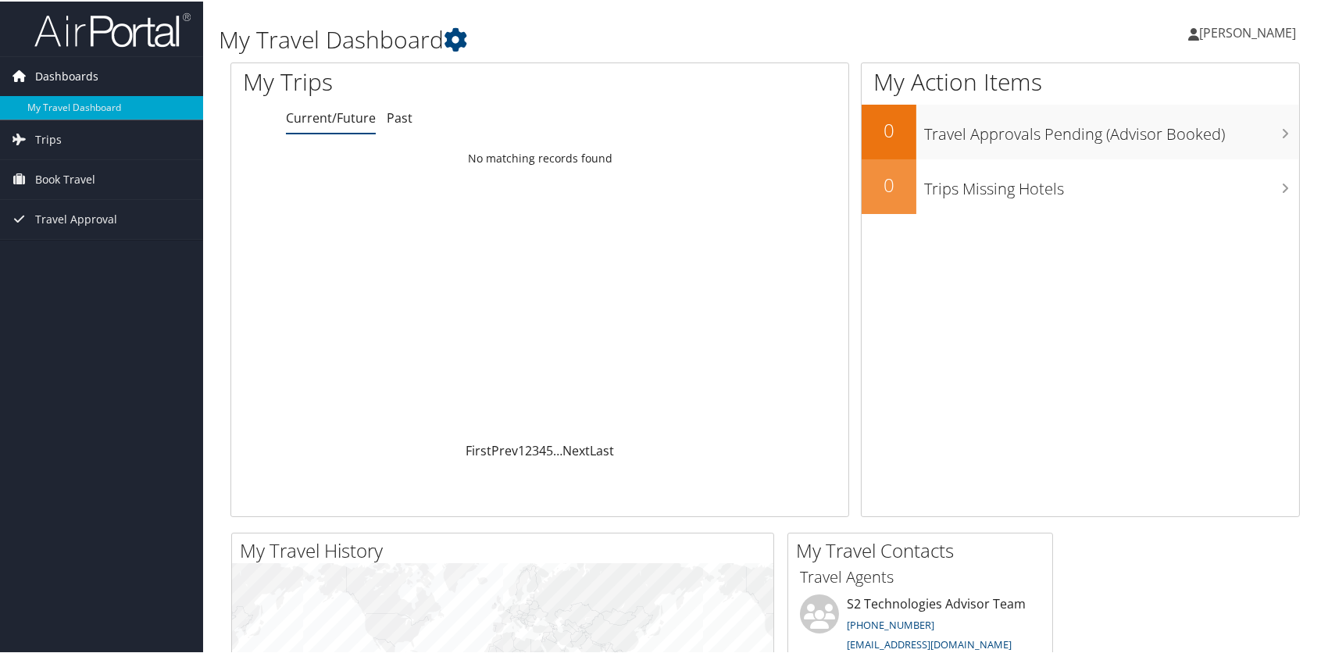
click at [75, 65] on span "Dashboards" at bounding box center [66, 74] width 63 height 39
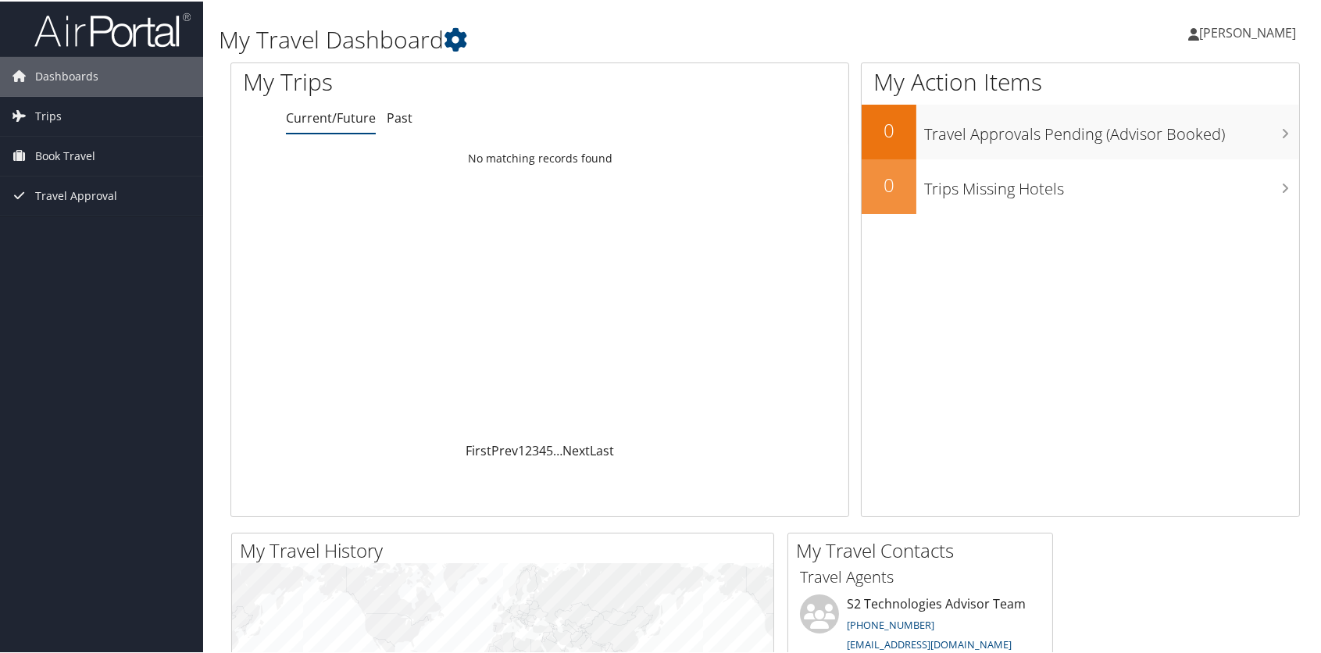
click at [1226, 37] on span "[PERSON_NAME]" at bounding box center [1247, 31] width 97 height 17
click at [1157, 94] on link "My Settings" at bounding box center [1206, 86] width 174 height 27
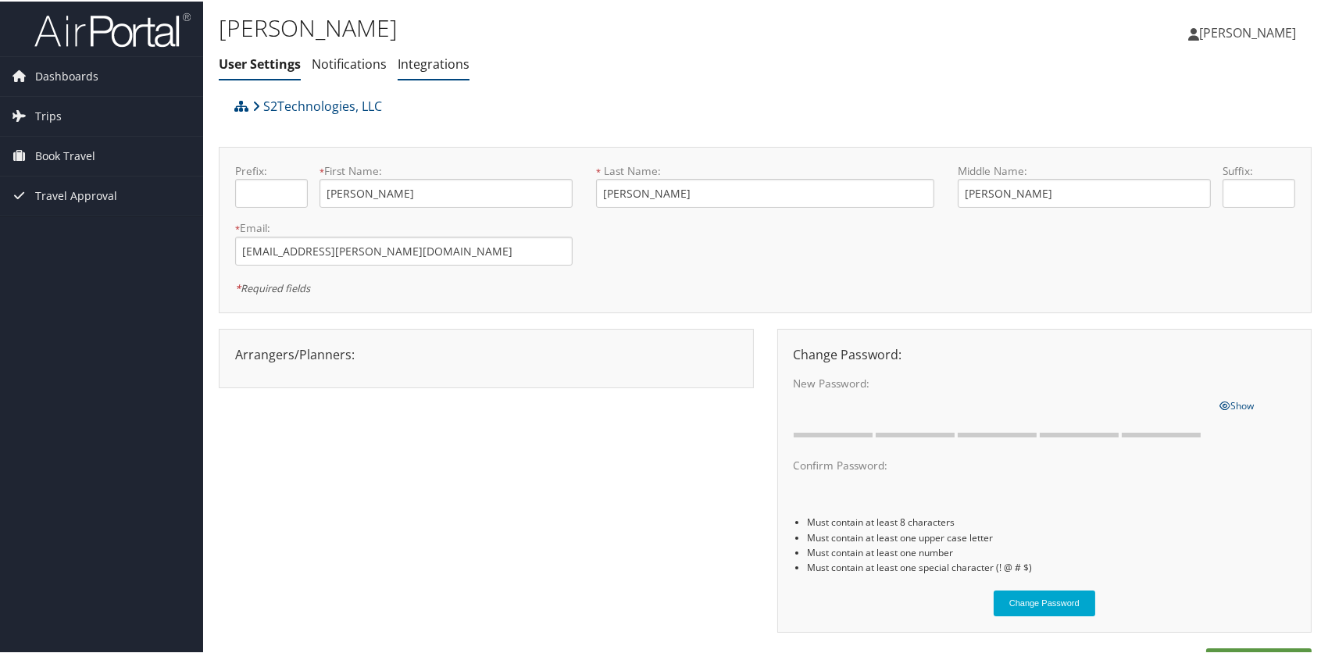
click at [423, 66] on link "Integrations" at bounding box center [434, 62] width 72 height 17
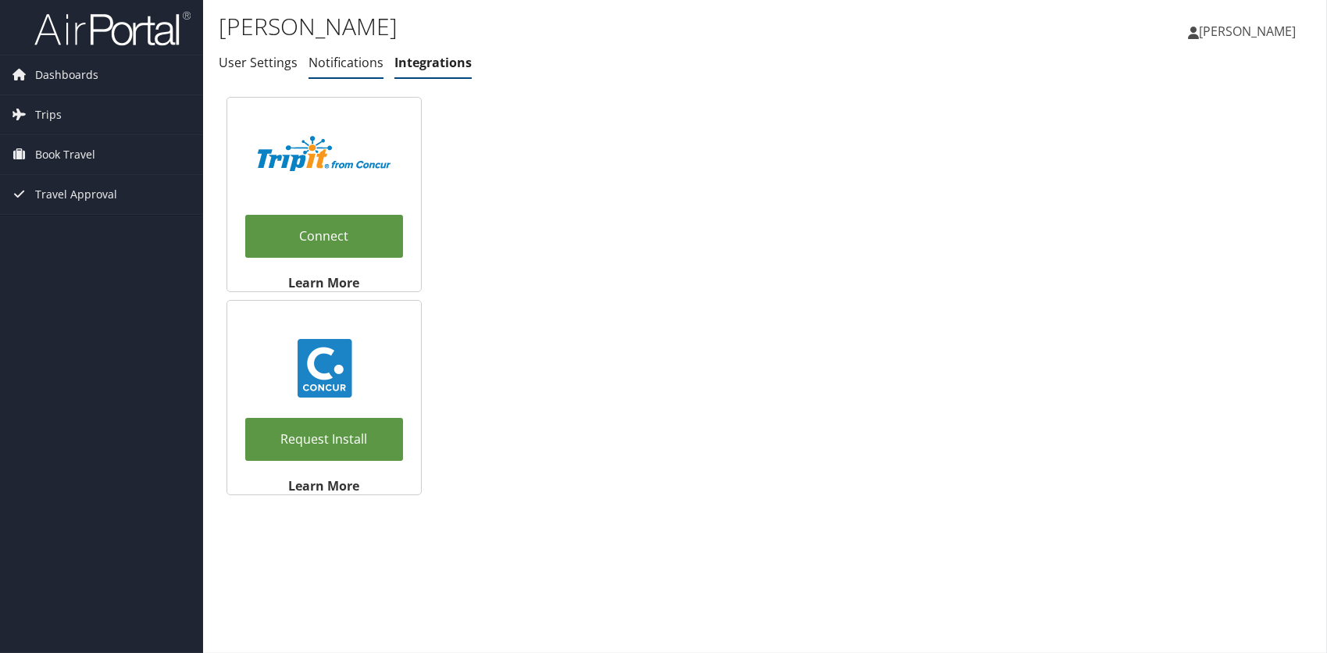
click at [318, 64] on link "Notifications" at bounding box center [346, 62] width 75 height 17
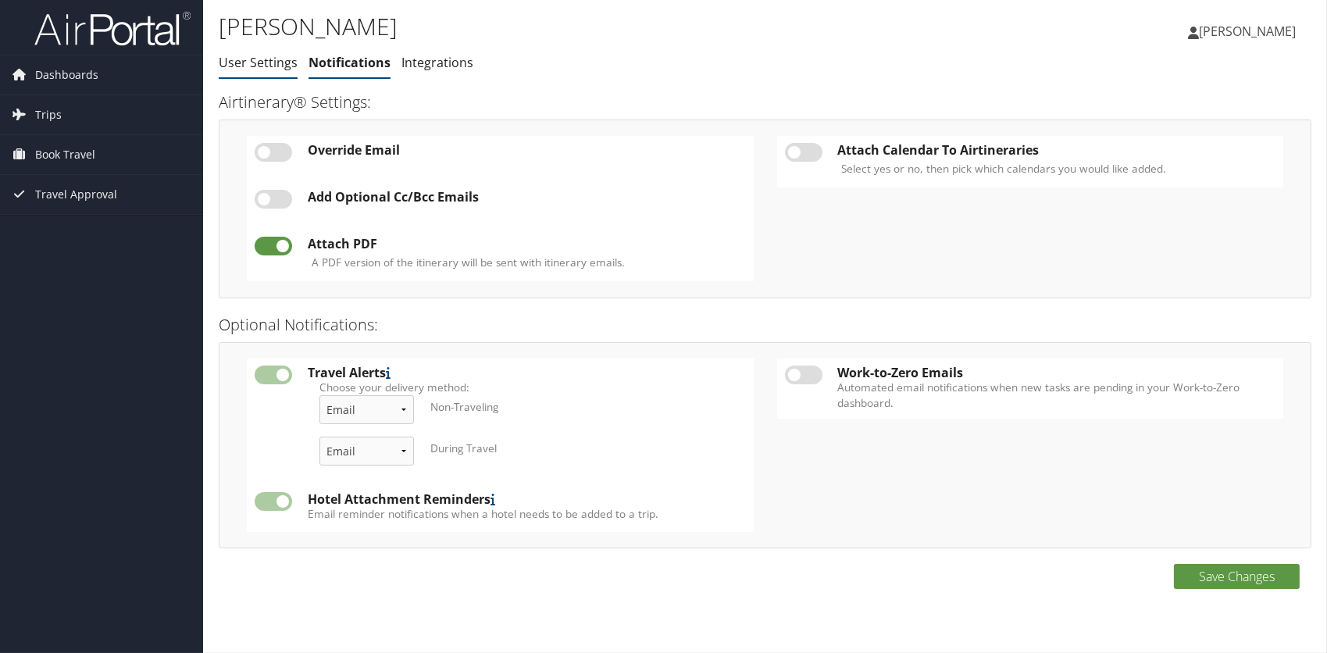
click at [248, 66] on link "User Settings" at bounding box center [258, 62] width 79 height 17
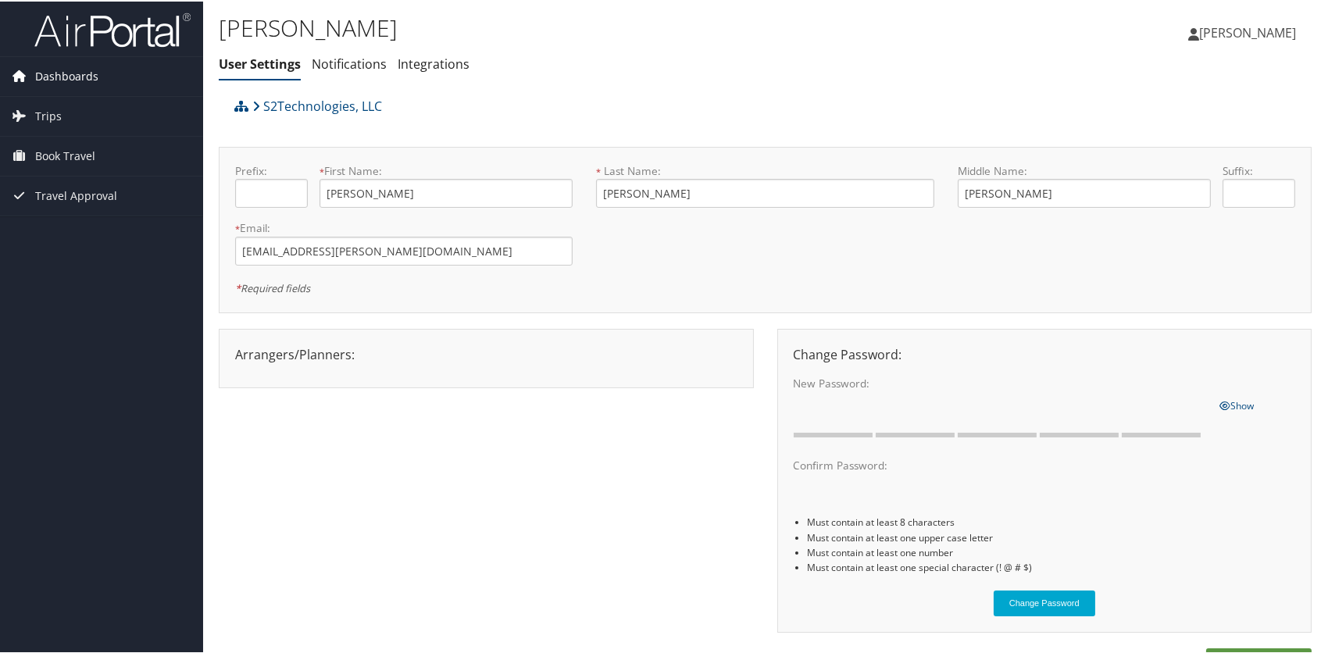
click at [72, 80] on span "Dashboards" at bounding box center [66, 74] width 63 height 39
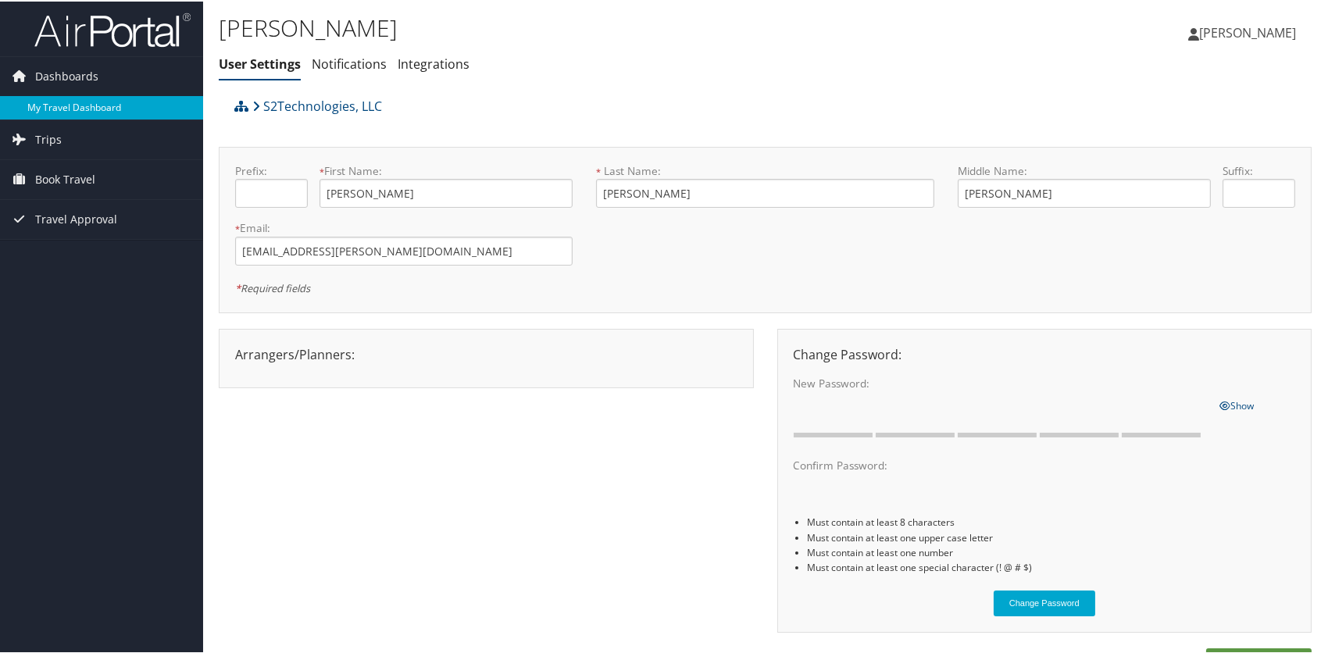
click at [67, 106] on link "My Travel Dashboard" at bounding box center [101, 106] width 203 height 23
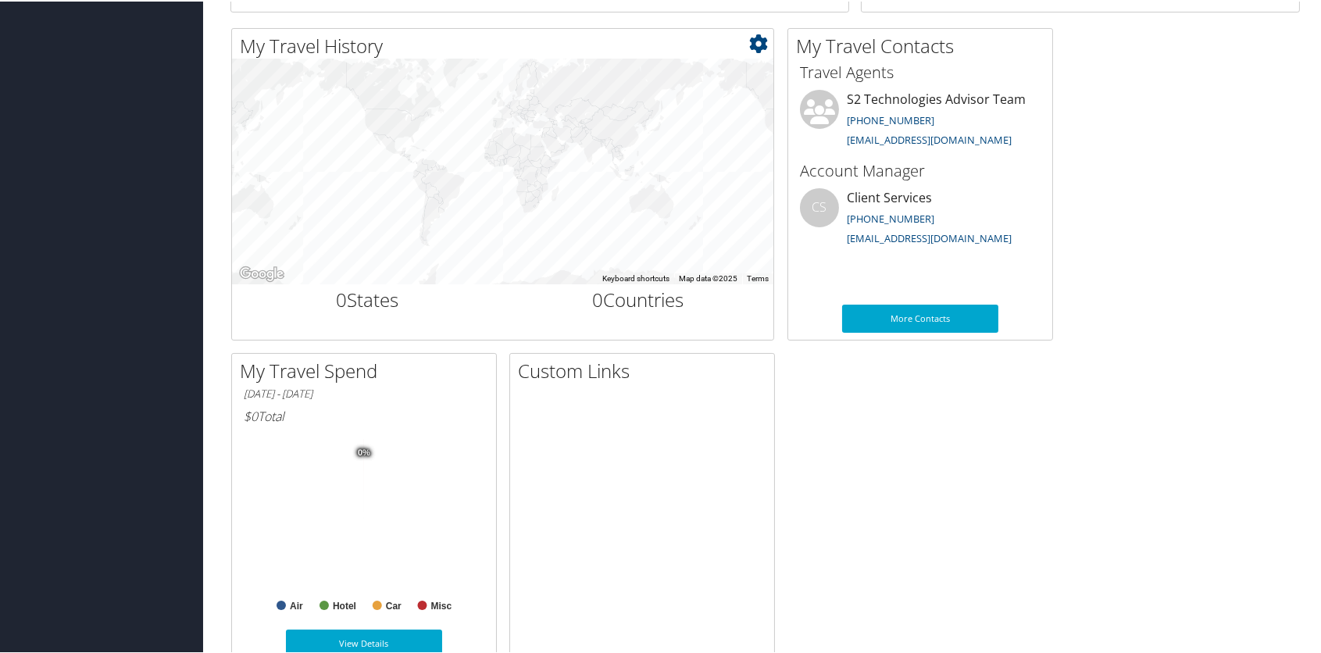
scroll to position [464, 0]
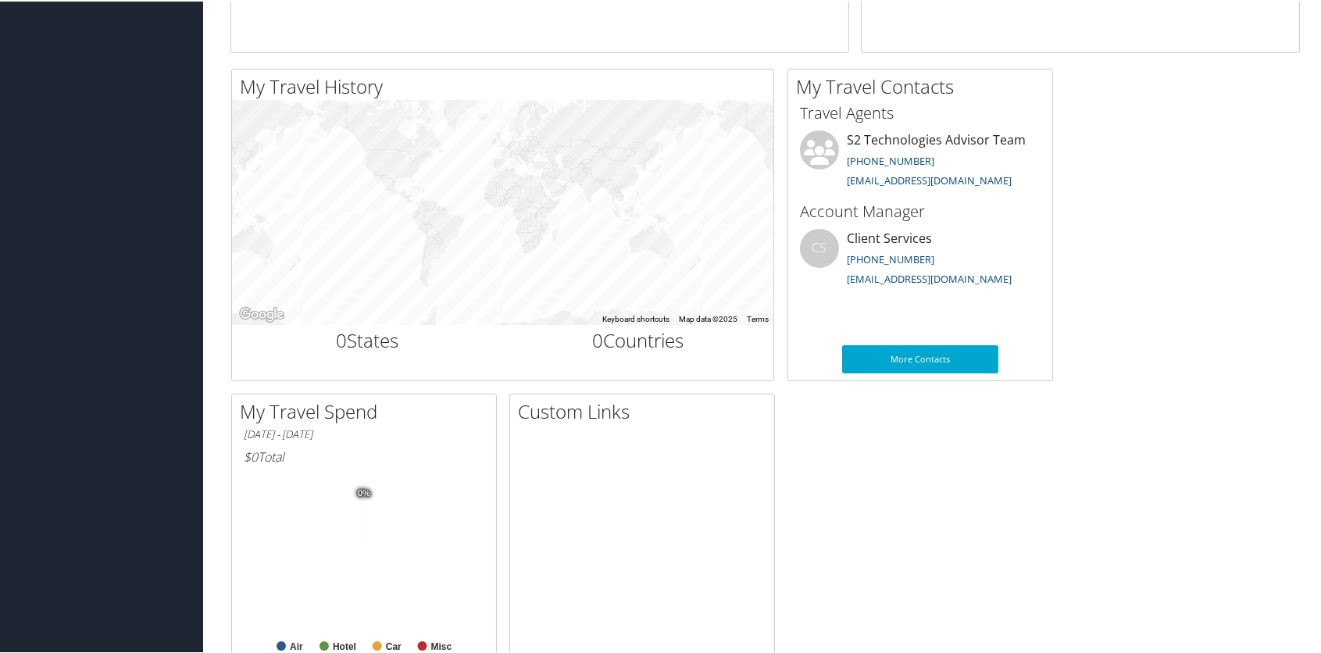
click at [578, 420] on h2 "Custom Links" at bounding box center [646, 410] width 256 height 27
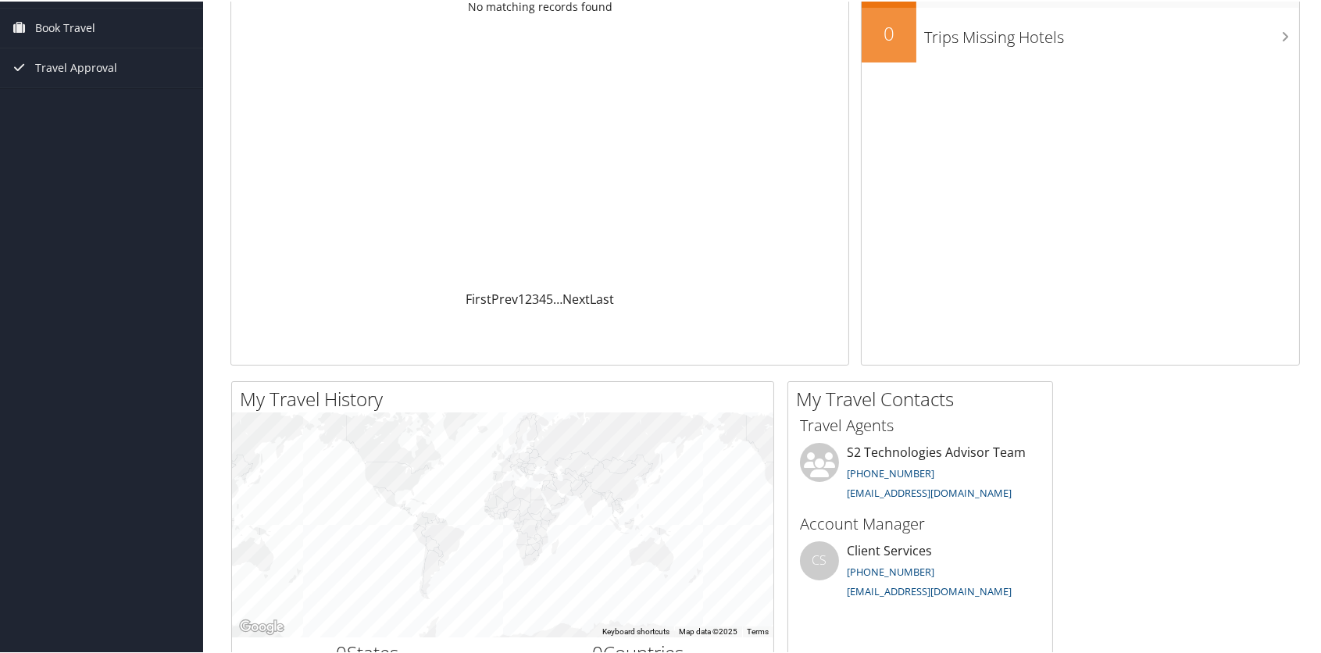
scroll to position [0, 0]
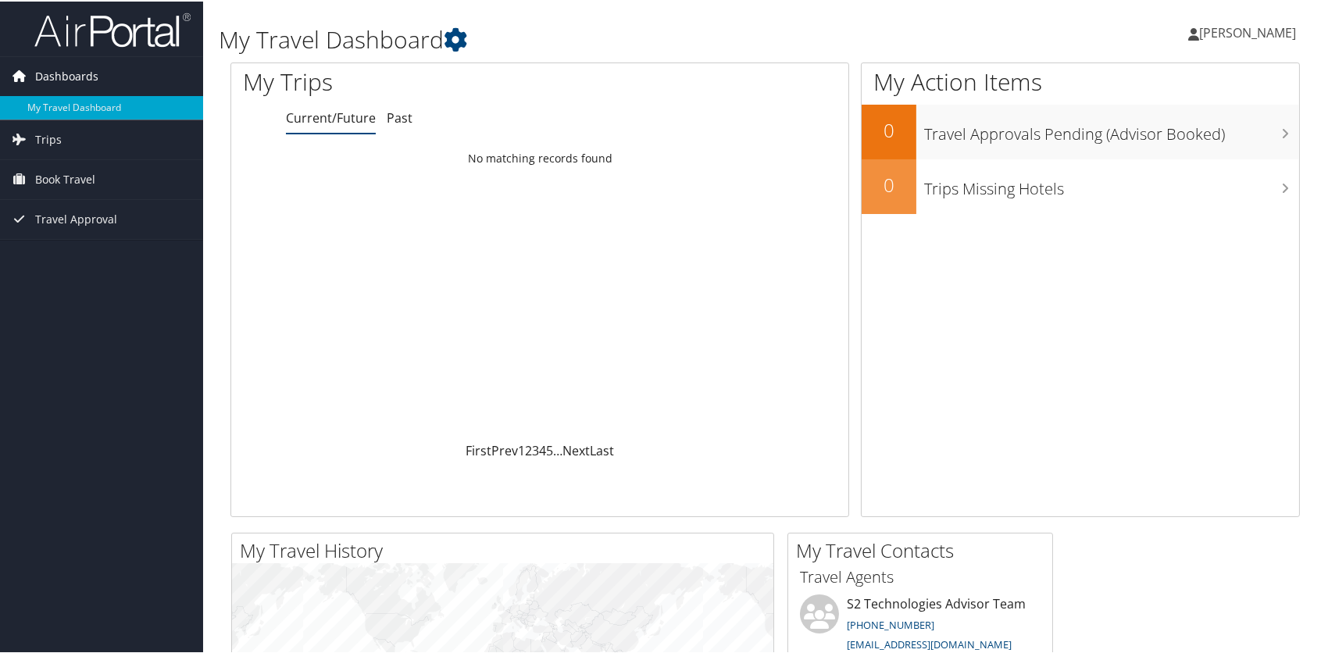
click at [80, 73] on span "Dashboards" at bounding box center [66, 74] width 63 height 39
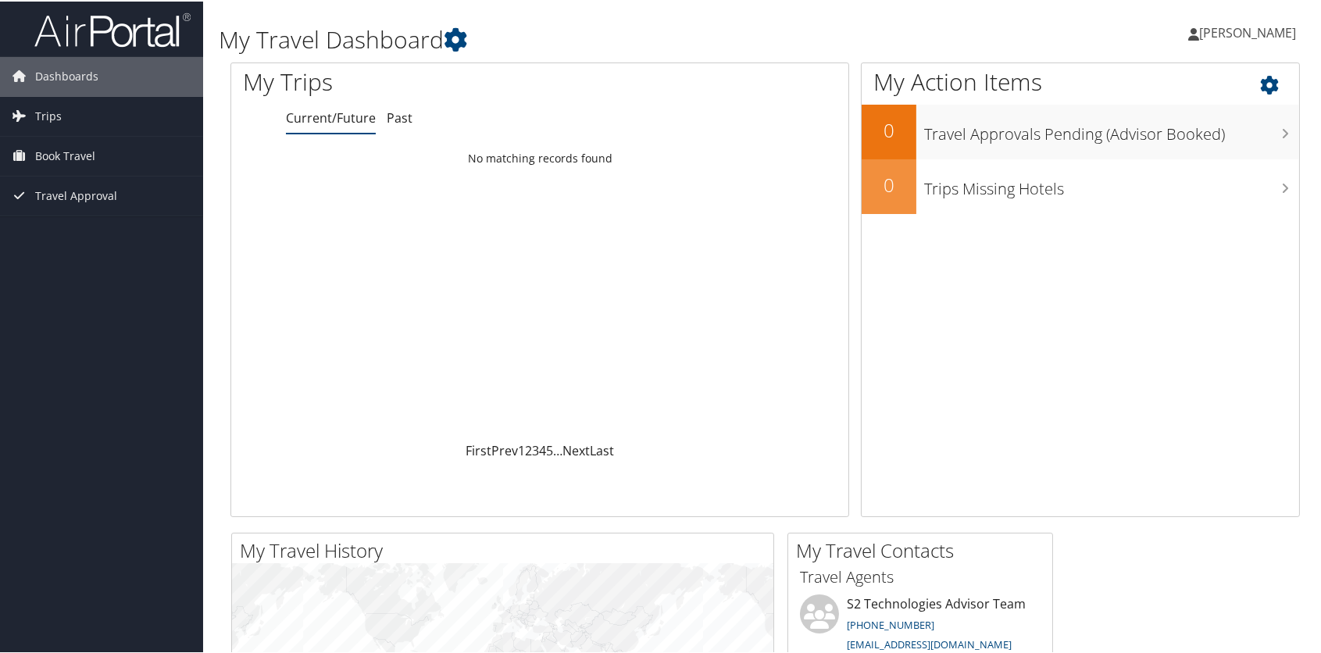
click at [1269, 89] on icon at bounding box center [1283, 79] width 46 height 27
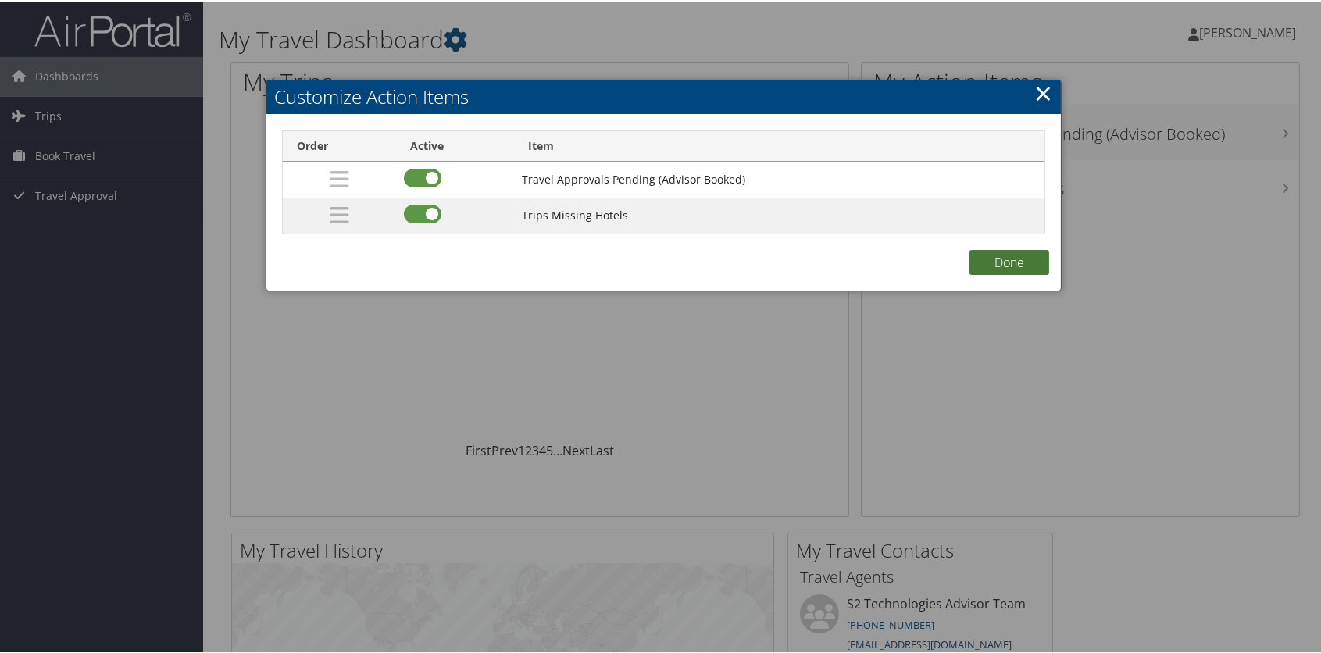
click at [998, 265] on button "Done" at bounding box center [1009, 260] width 80 height 25
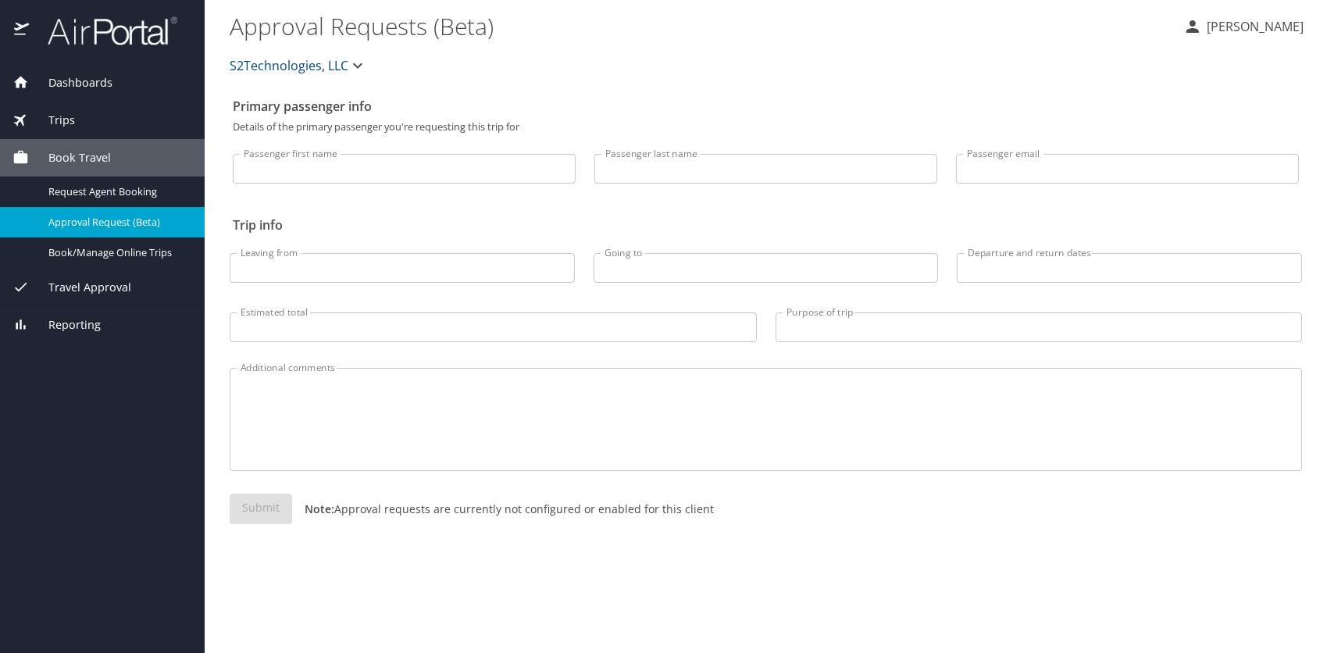
select select "US"
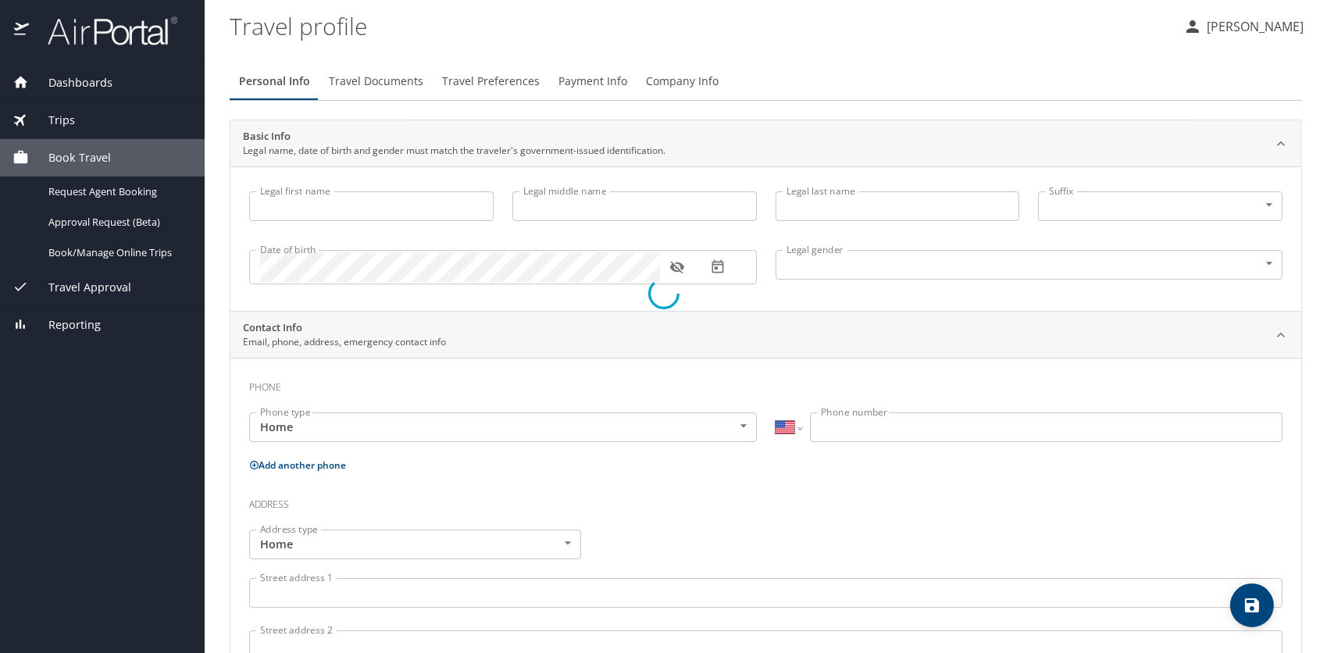
type input "Matthew"
type input "Edward"
type input "Blais"
type input "[DEMOGRAPHIC_DATA]"
type input "Jeschelle"
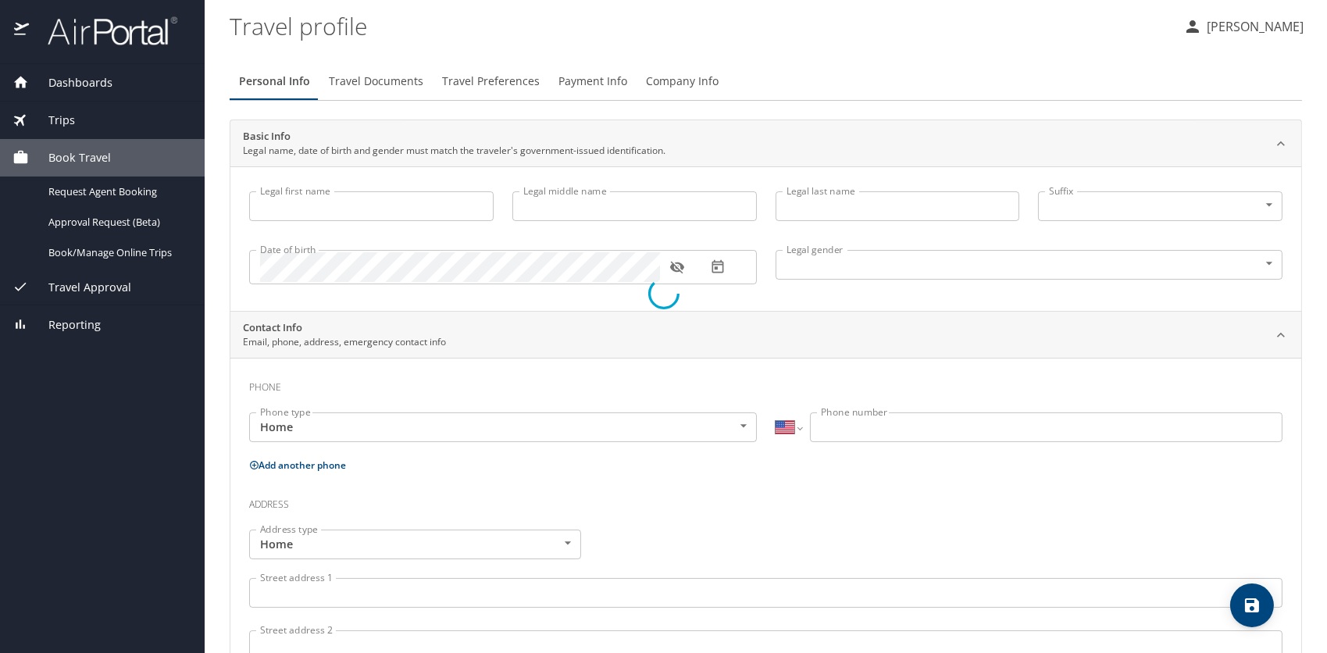
type input "[PERSON_NAME]"
type input "[PHONE_NUMBER]"
type input "[EMAIL_ADDRESS][DOMAIN_NAME]"
select select "US"
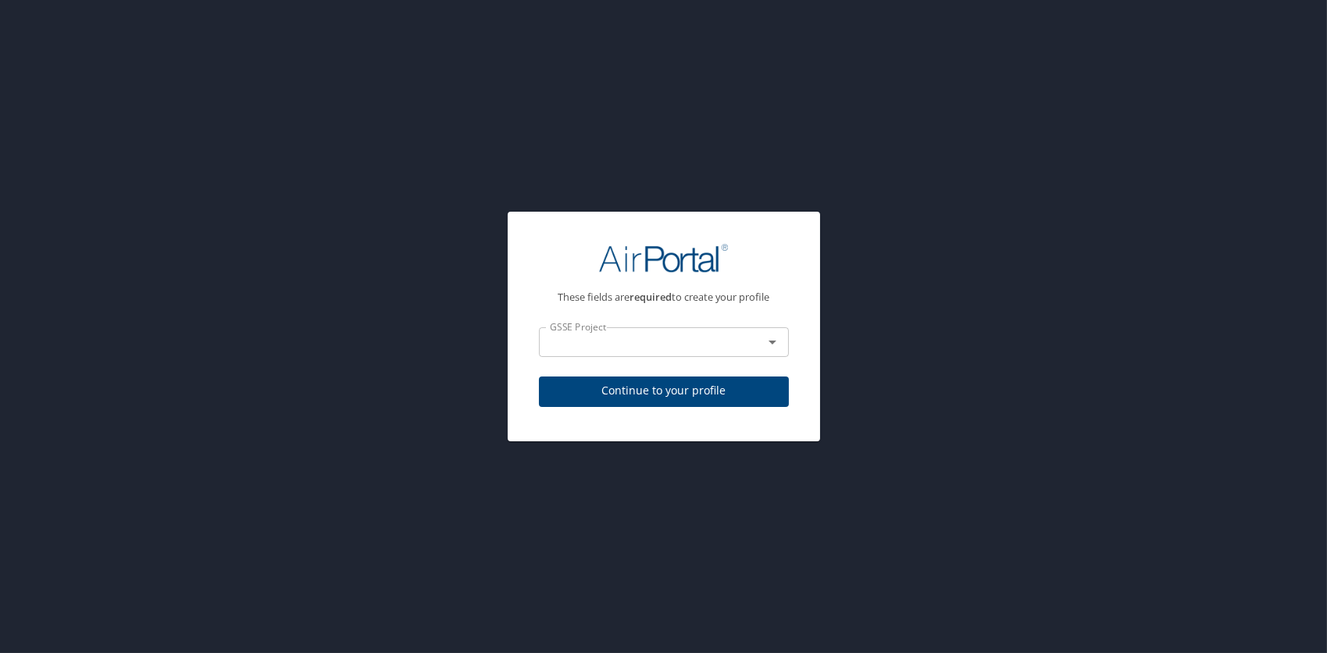
click at [772, 345] on icon "Open" at bounding box center [772, 342] width 19 height 19
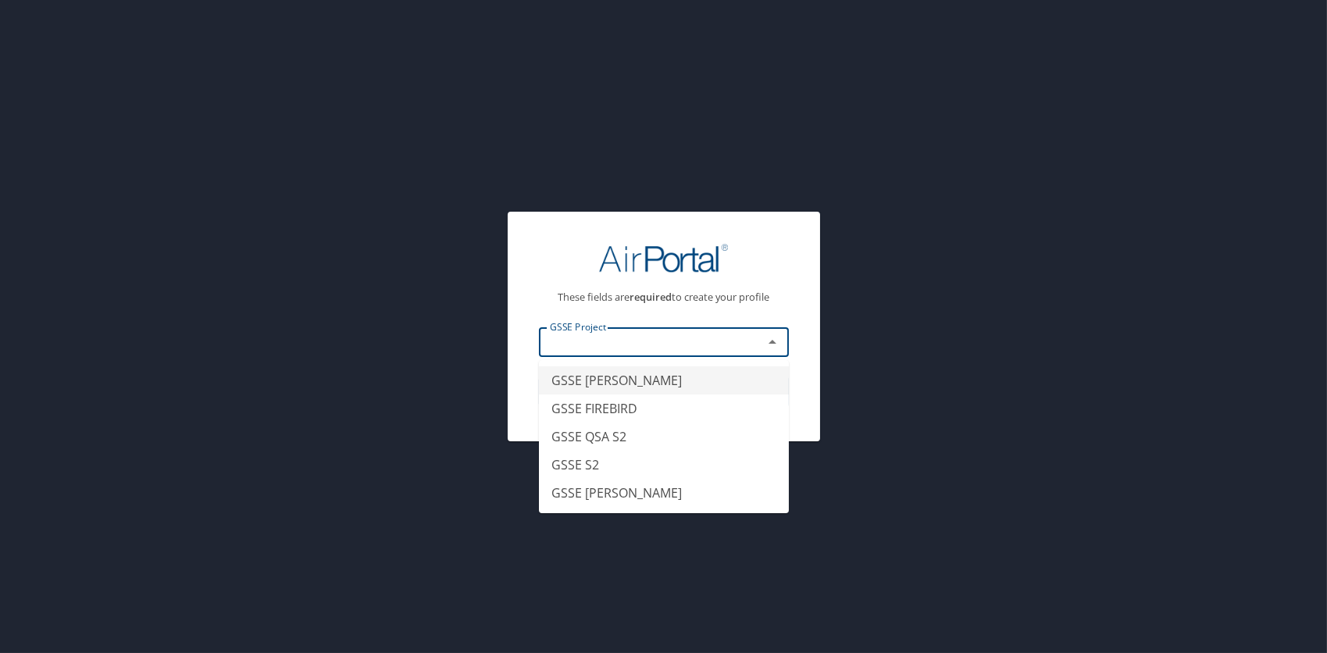
click at [606, 380] on li "GSSE [PERSON_NAME]" at bounding box center [664, 380] width 250 height 28
type input "GSSE [PERSON_NAME]"
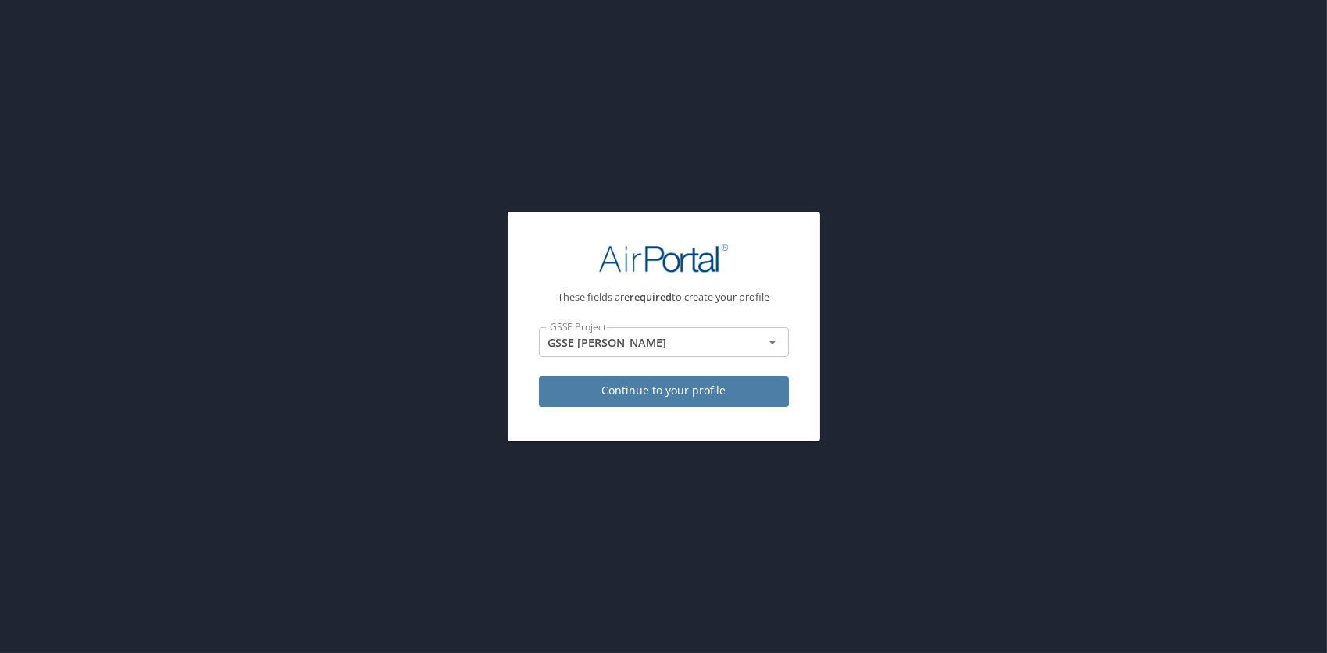
click at [624, 392] on span "Continue to your profile" at bounding box center [664, 391] width 225 height 20
select select "US"
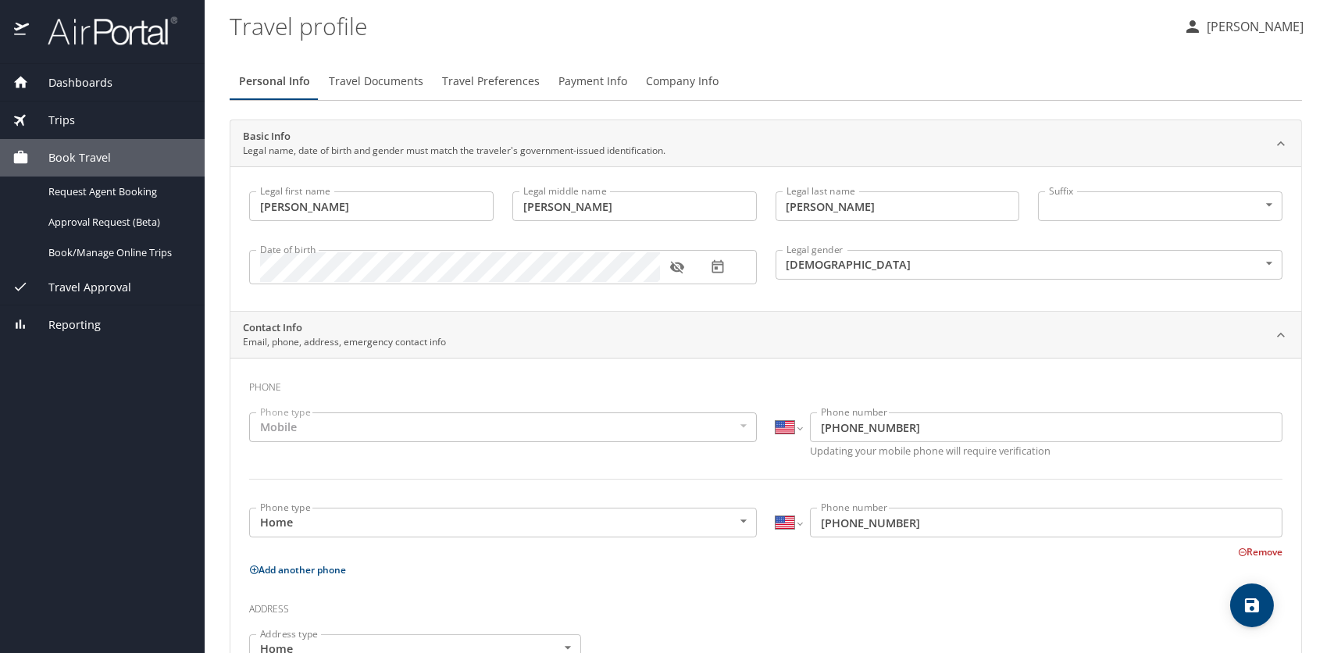
click at [480, 84] on span "Travel Preferences" at bounding box center [491, 82] width 98 height 20
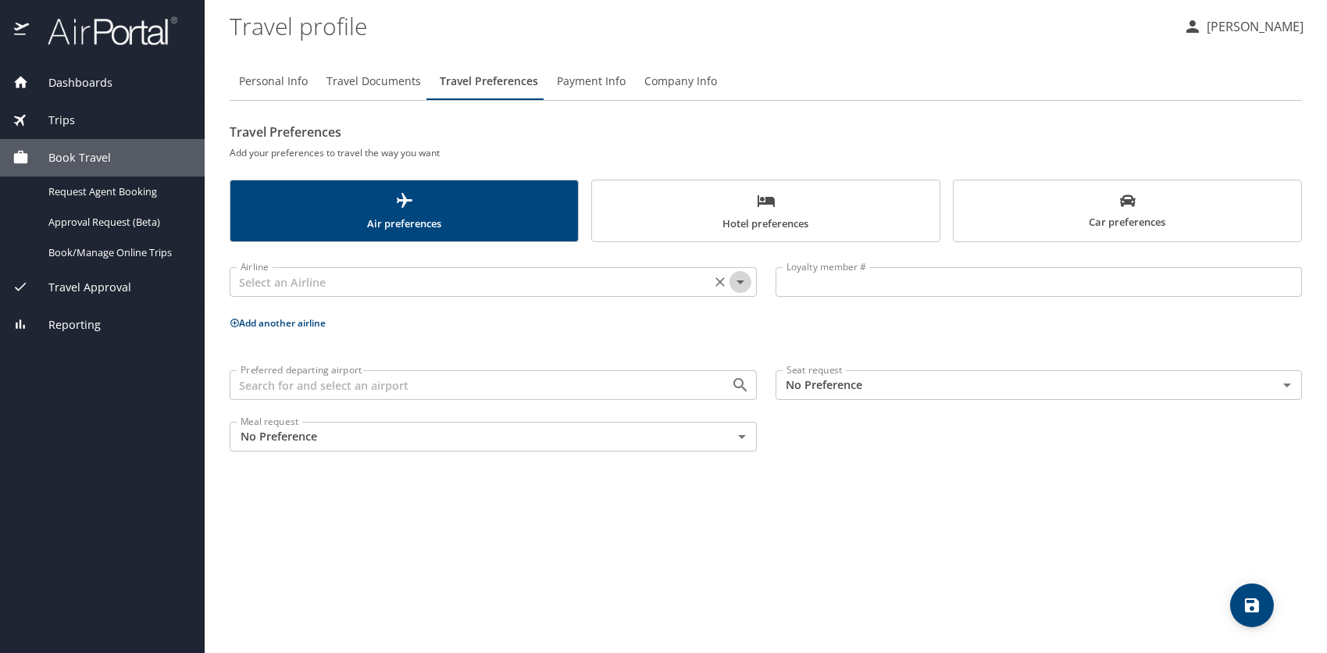
click at [736, 280] on icon "Open" at bounding box center [740, 282] width 19 height 19
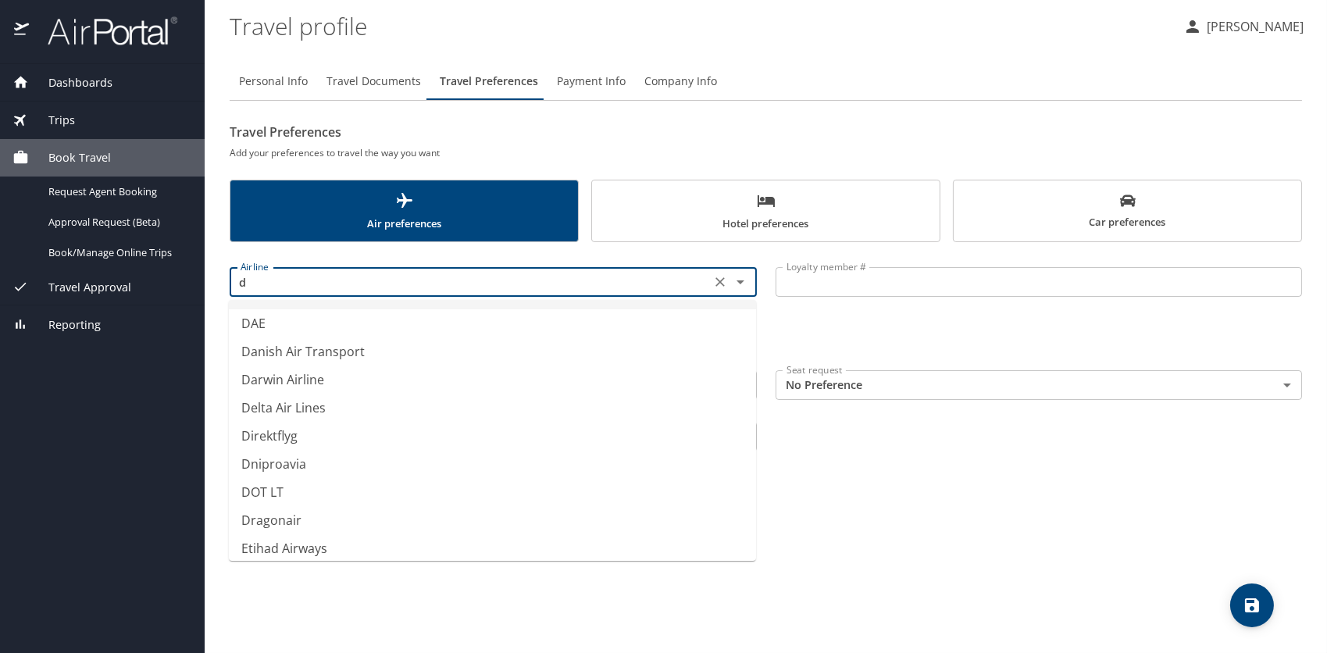
scroll to position [781, 0]
click at [316, 388] on li "Delta Air Lines" at bounding box center [492, 383] width 527 height 28
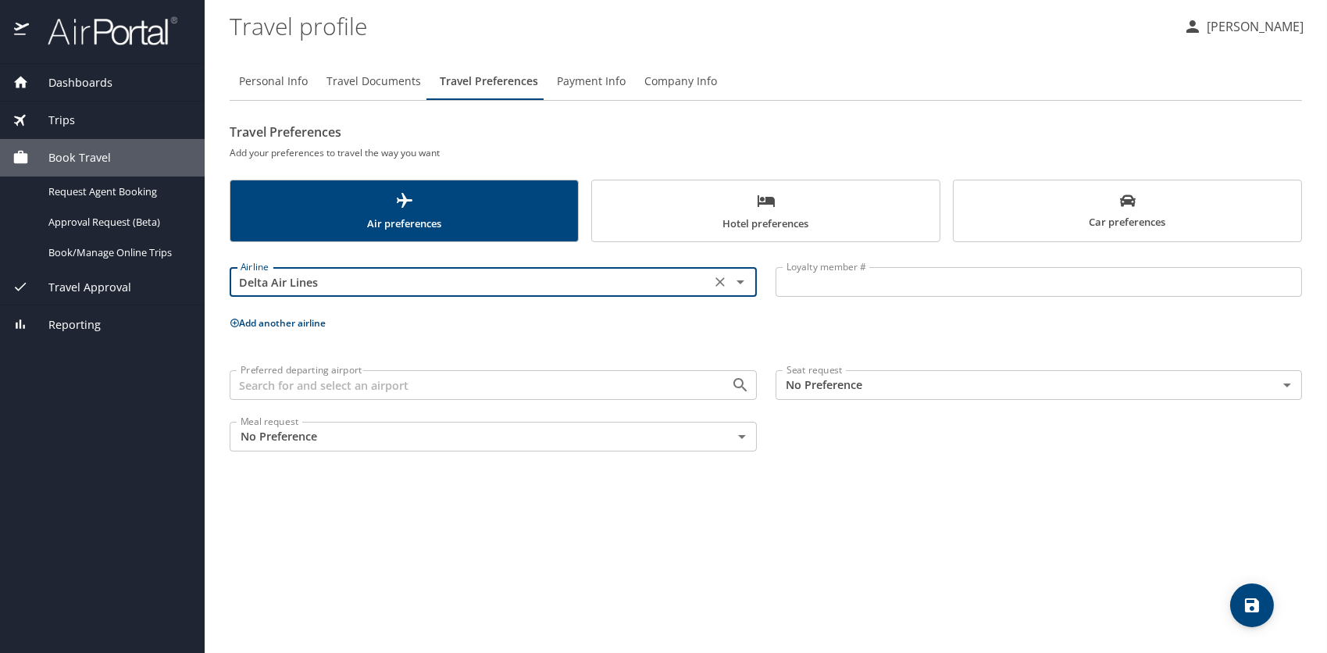
type input "Delta Air Lines"
click at [819, 280] on input "Loyalty member #" at bounding box center [1039, 282] width 527 height 30
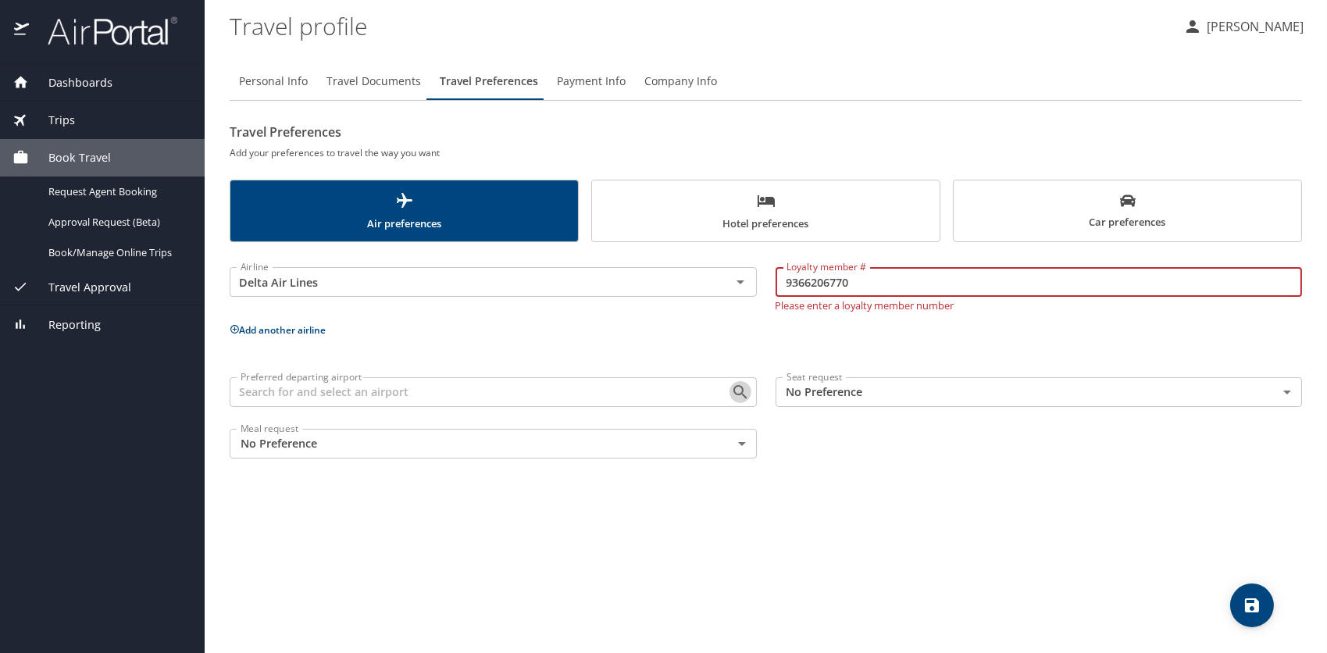
click at [739, 396] on icon "Open" at bounding box center [740, 392] width 19 height 19
type input "9366206770"
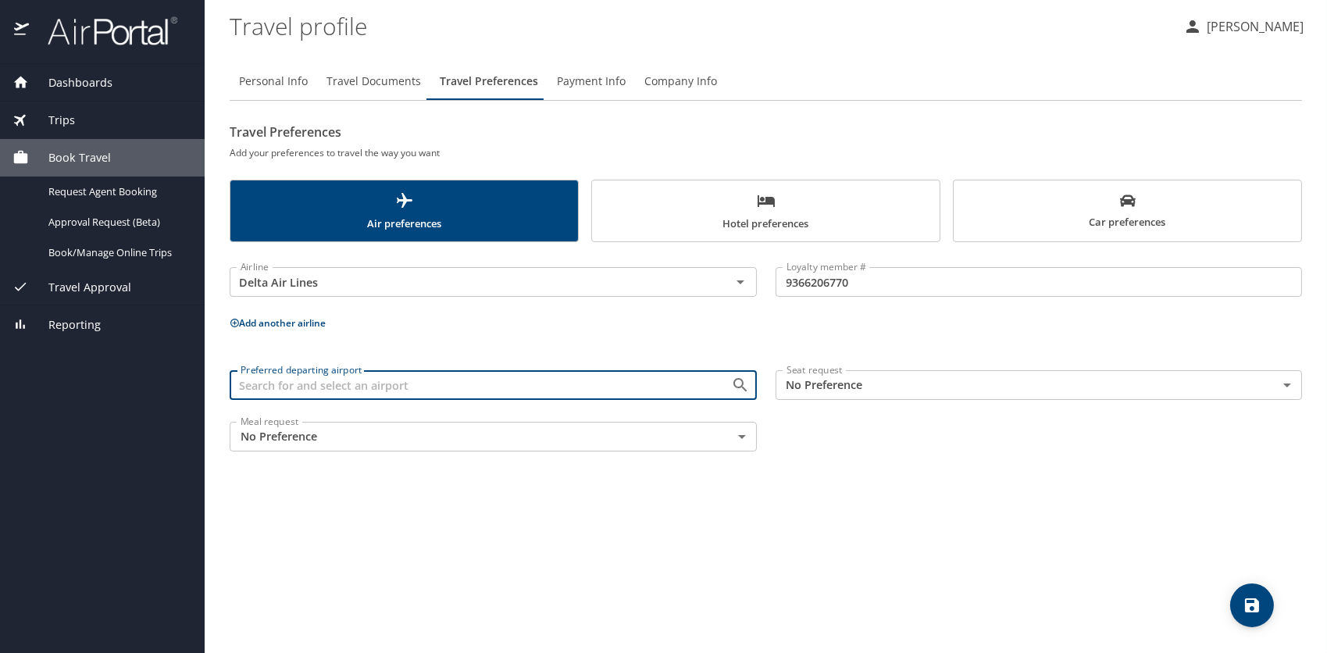
click at [391, 383] on input "Preferred departing airport" at bounding box center [470, 385] width 472 height 20
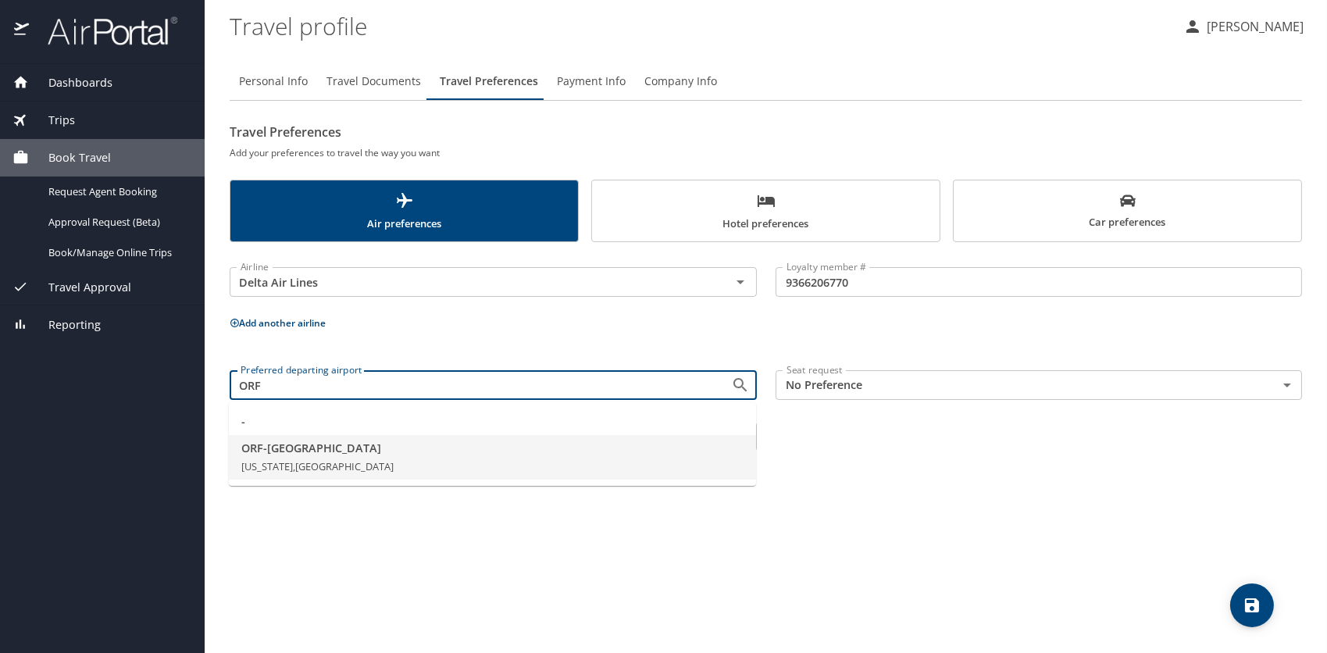
click at [317, 452] on span "ORF - Norfolk" at bounding box center [492, 448] width 502 height 17
type input "ORF - Norfolk"
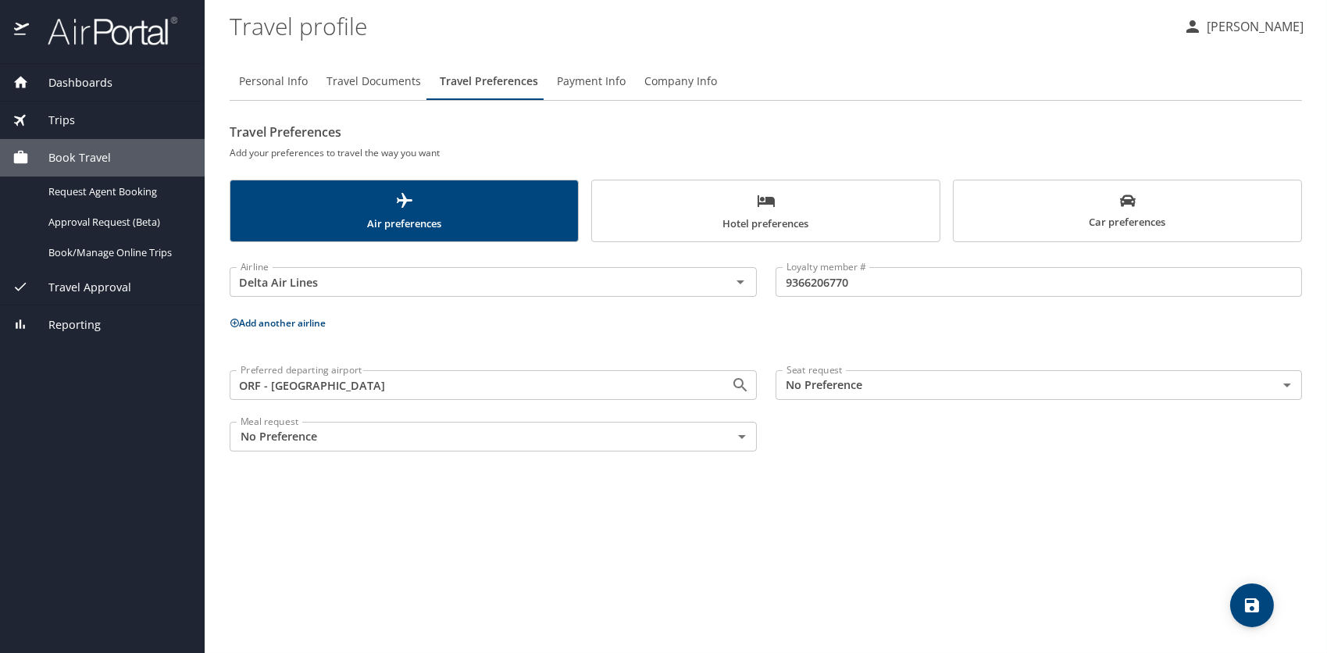
click at [480, 437] on body "Dashboards My Travel Dashboard Trips Current / Future Trips Past Trips Trips Mi…" at bounding box center [663, 326] width 1327 height 653
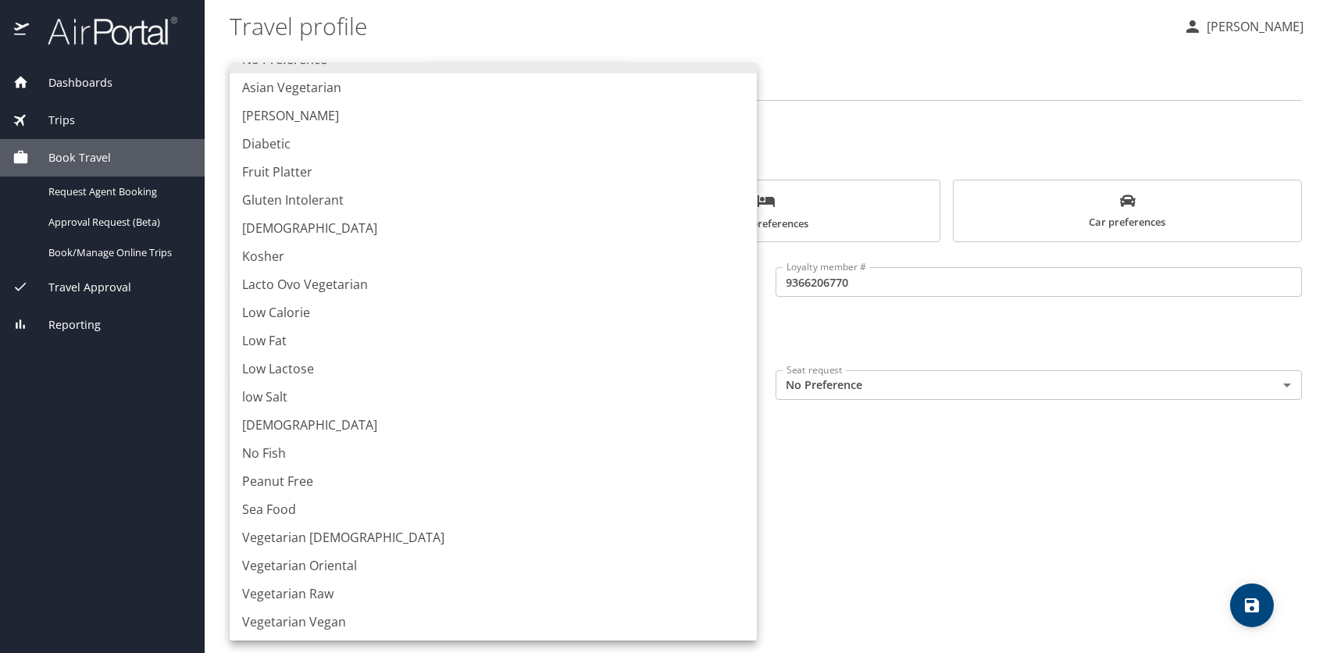
scroll to position [25, 0]
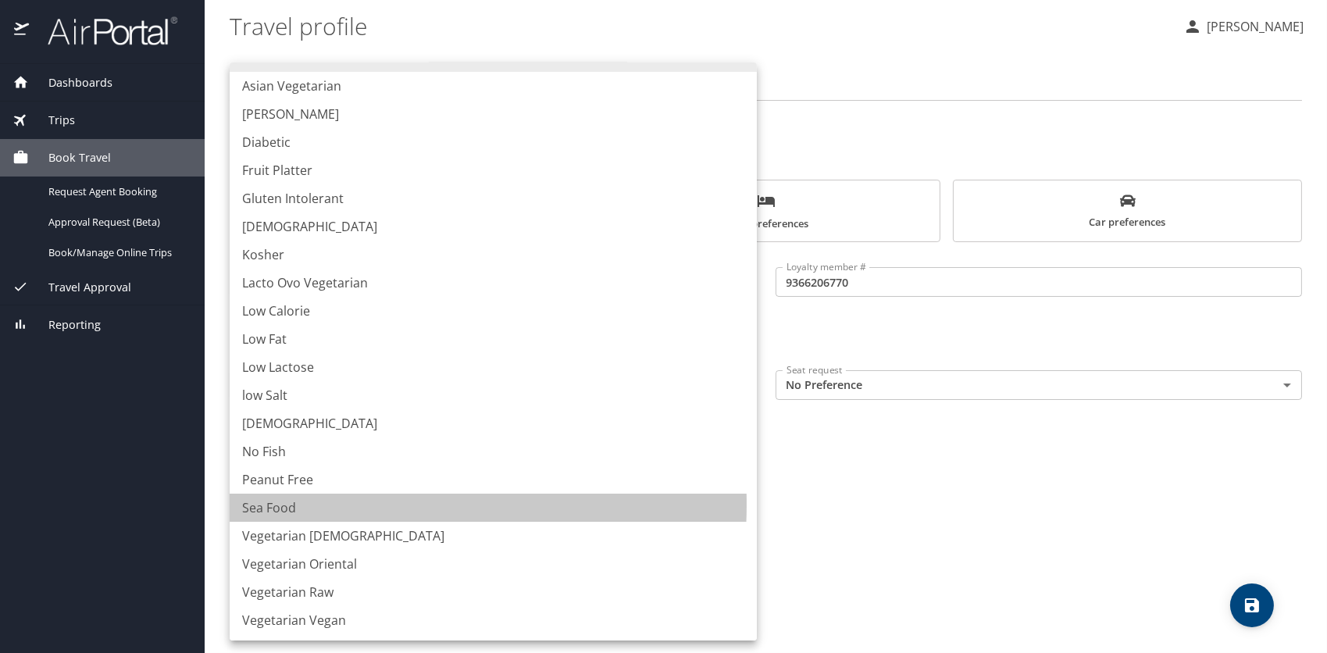
click at [295, 504] on li "Sea Food" at bounding box center [493, 508] width 527 height 28
type input "SeaFood"
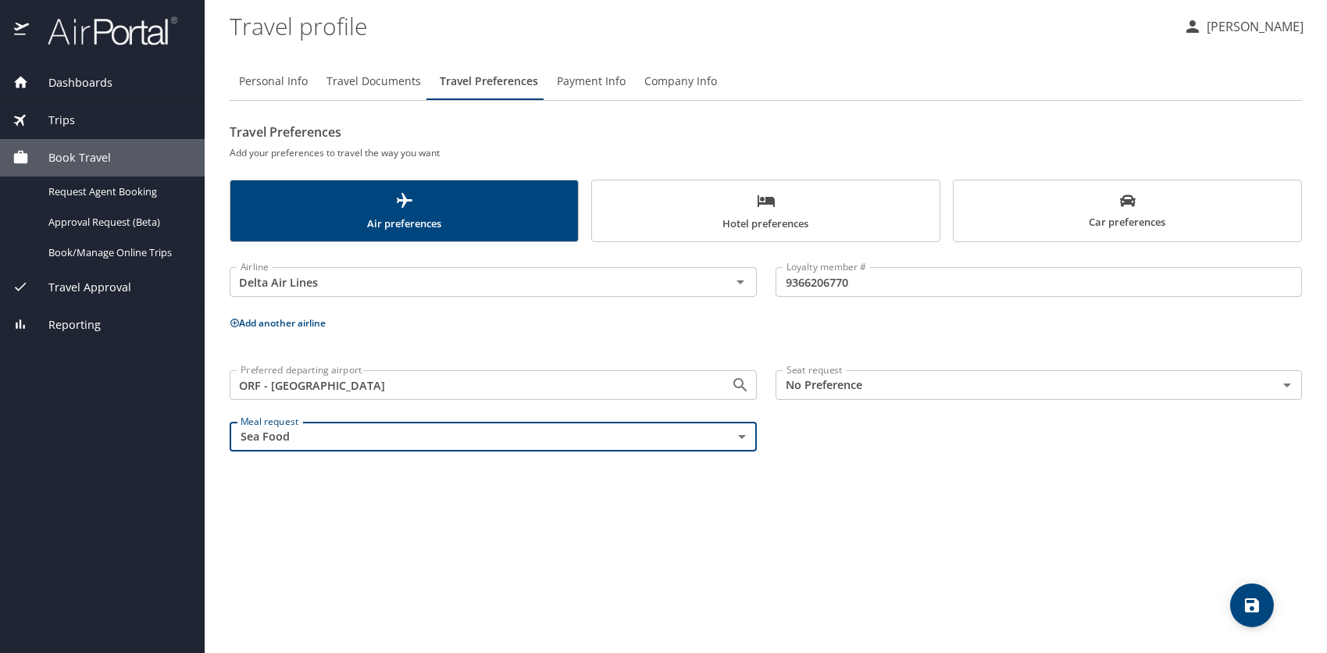
click at [941, 380] on body "Dashboards My Travel Dashboard Trips Current / Future Trips Past Trips Trips Mi…" at bounding box center [663, 326] width 1327 height 653
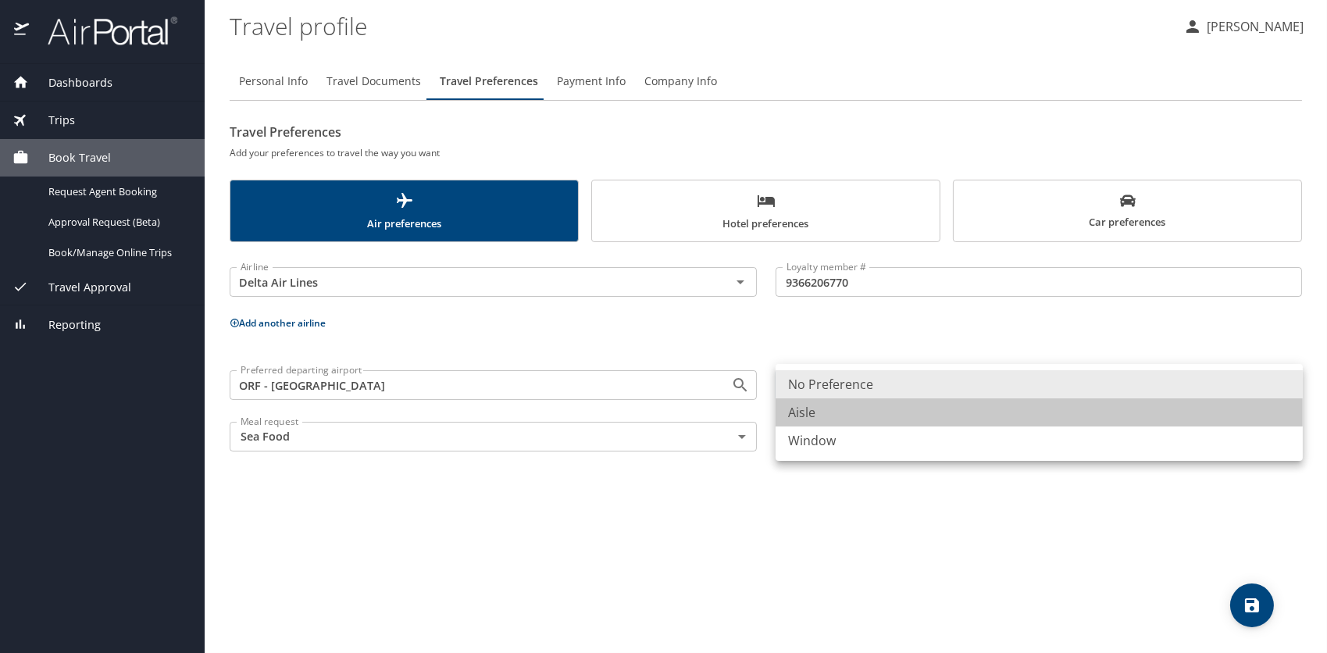
click at [835, 420] on li "Aisle" at bounding box center [1039, 412] width 527 height 28
type input "Aisle"
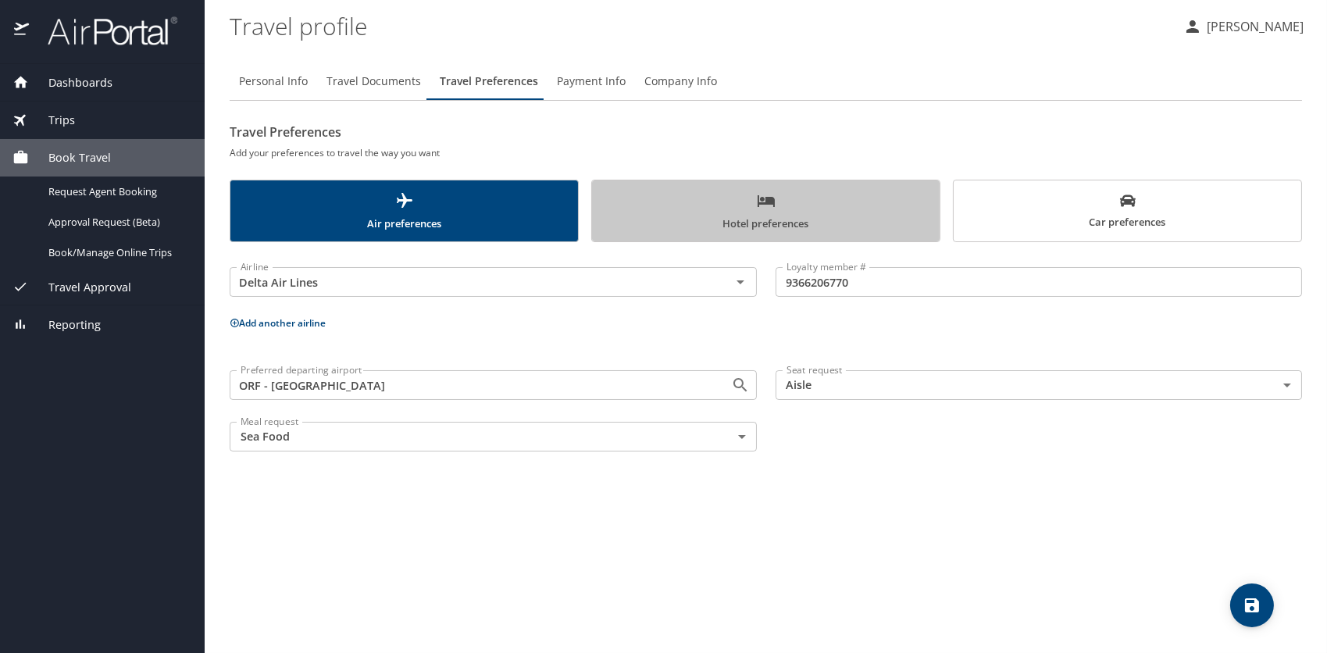
click at [769, 210] on span "Hotel preferences" at bounding box center [766, 211] width 329 height 41
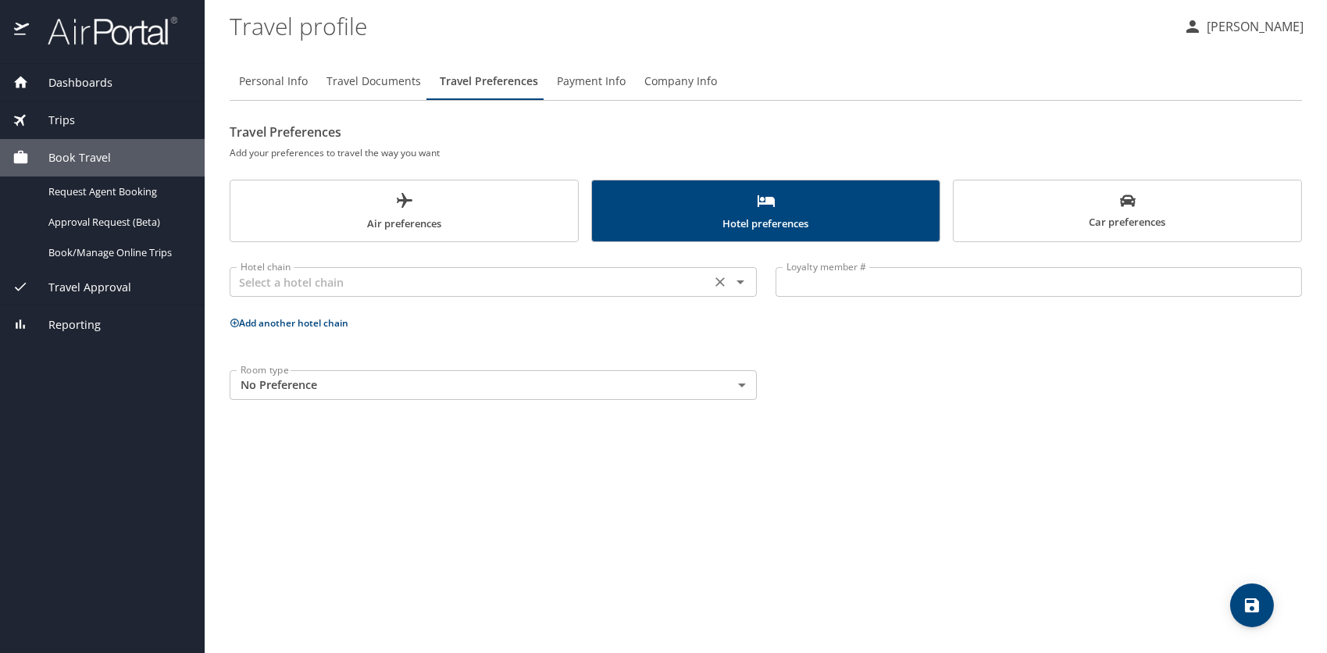
click at [501, 292] on div "Hotel chain" at bounding box center [493, 282] width 527 height 30
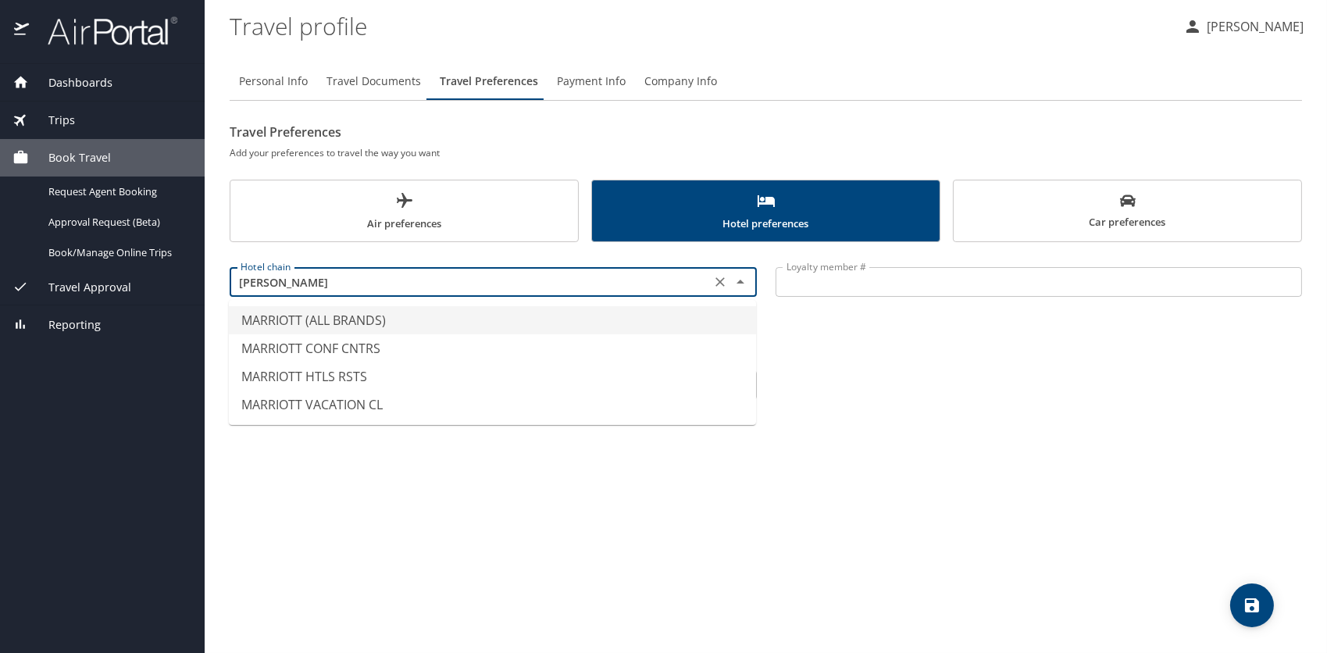
click at [347, 327] on li "MARRIOTT (ALL BRANDS)" at bounding box center [492, 320] width 527 height 28
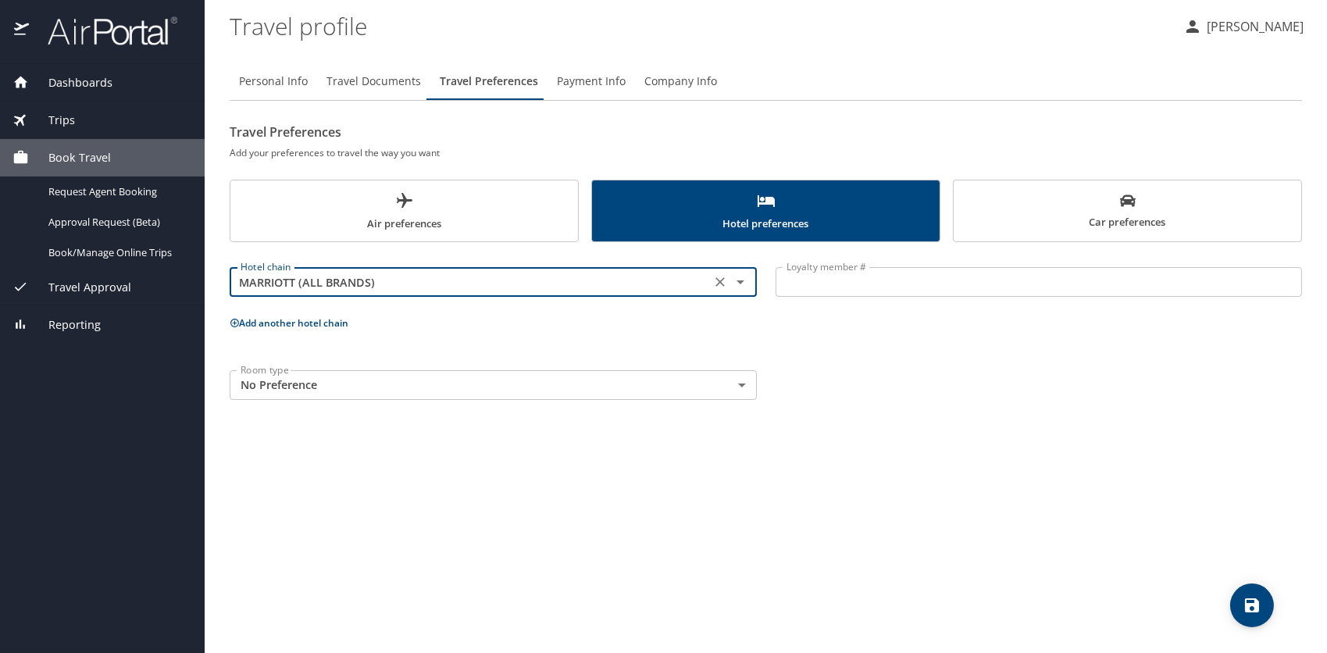
type input "MARRIOTT (ALL BRANDS)"
click at [881, 283] on input "Loyalty member #" at bounding box center [1039, 282] width 527 height 30
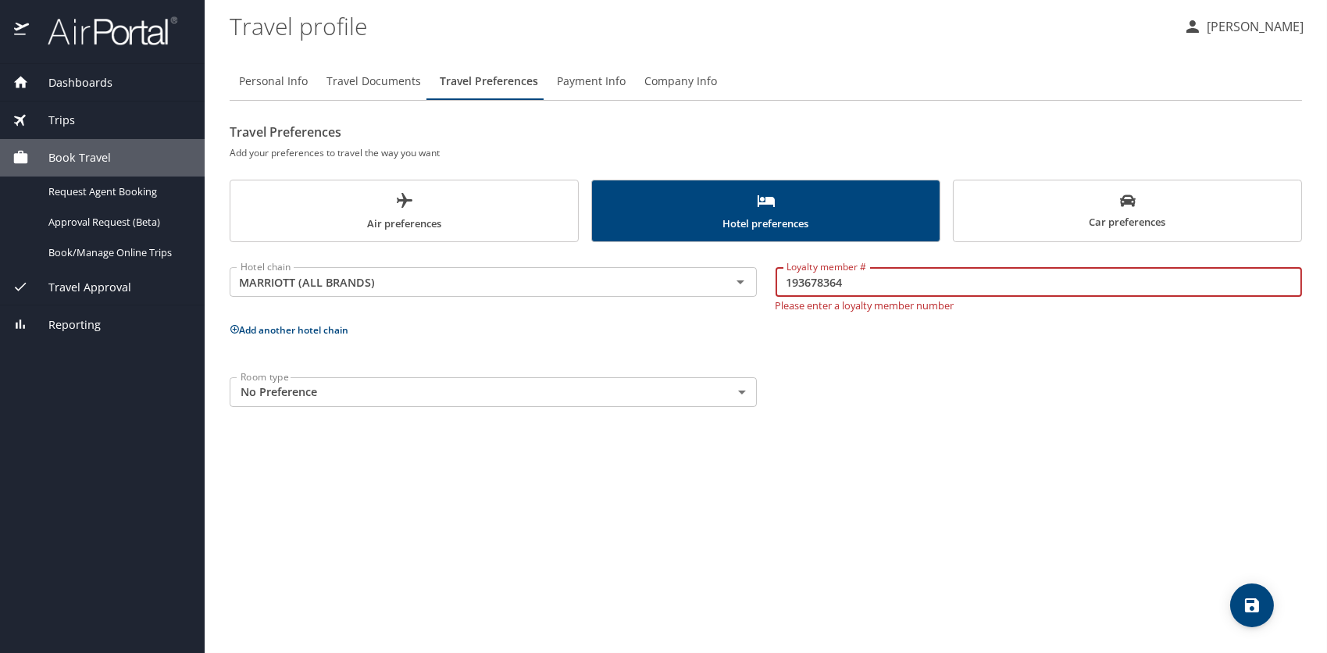
type input "193678364"
click at [734, 391] on body "Dashboards My Travel Dashboard Trips Current / Future Trips Past Trips Trips Mi…" at bounding box center [663, 326] width 1327 height 653
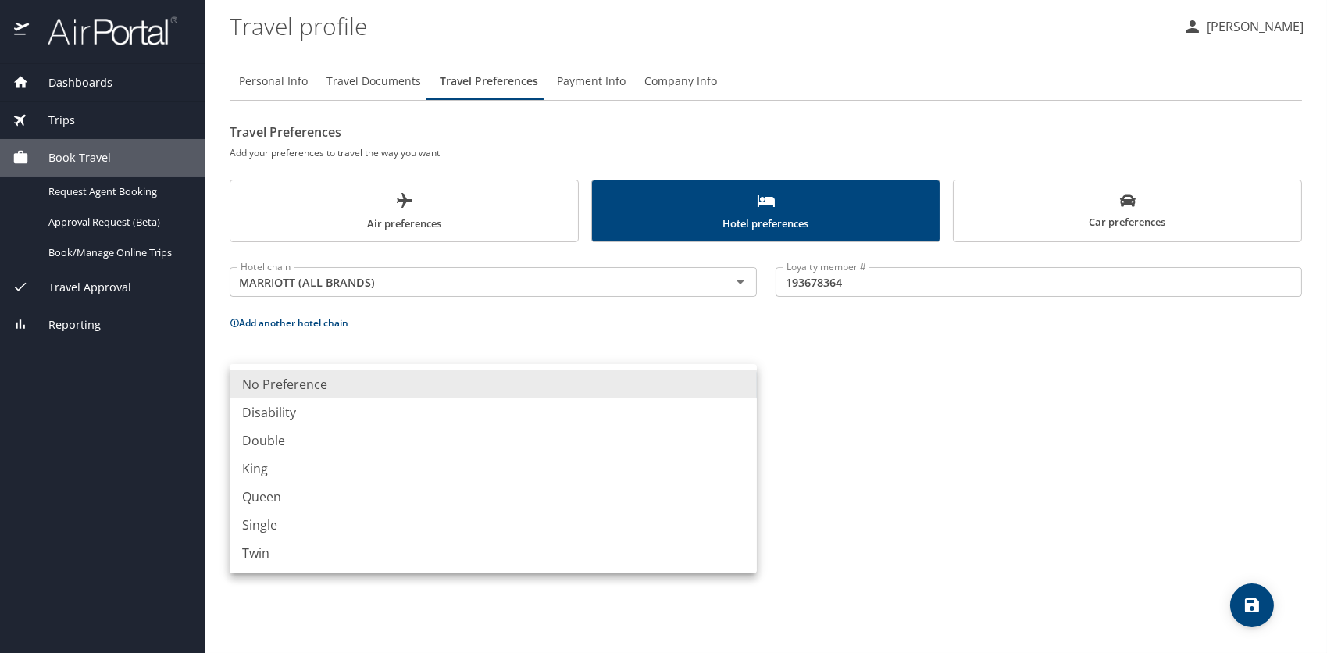
click at [334, 459] on li "King" at bounding box center [493, 469] width 527 height 28
type input "King"
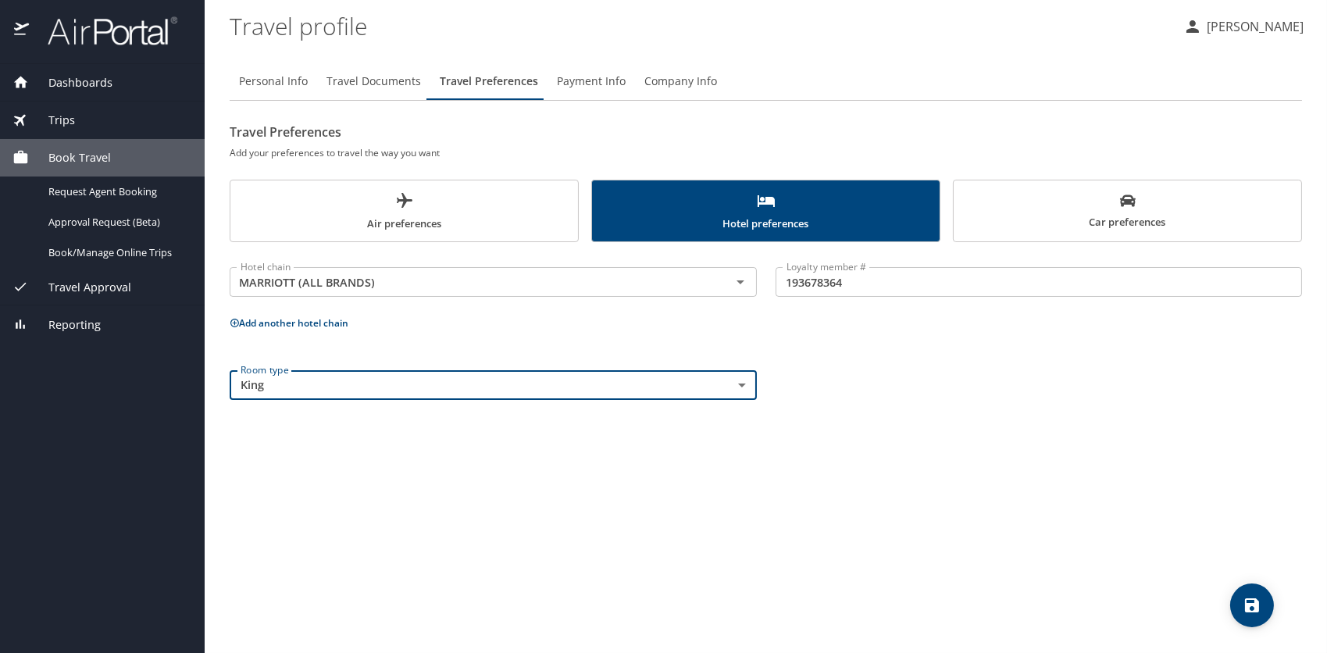
click at [1081, 214] on span "Car preferences" at bounding box center [1127, 212] width 329 height 38
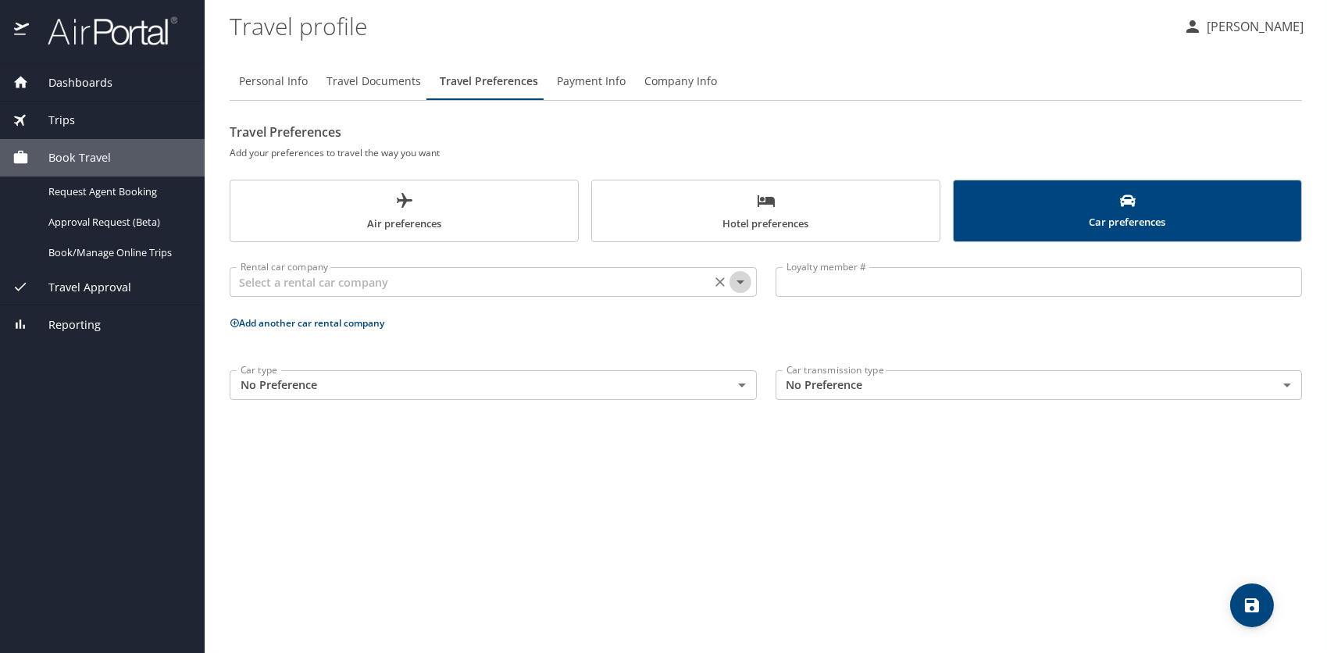
click at [737, 287] on icon "Open" at bounding box center [740, 282] width 19 height 19
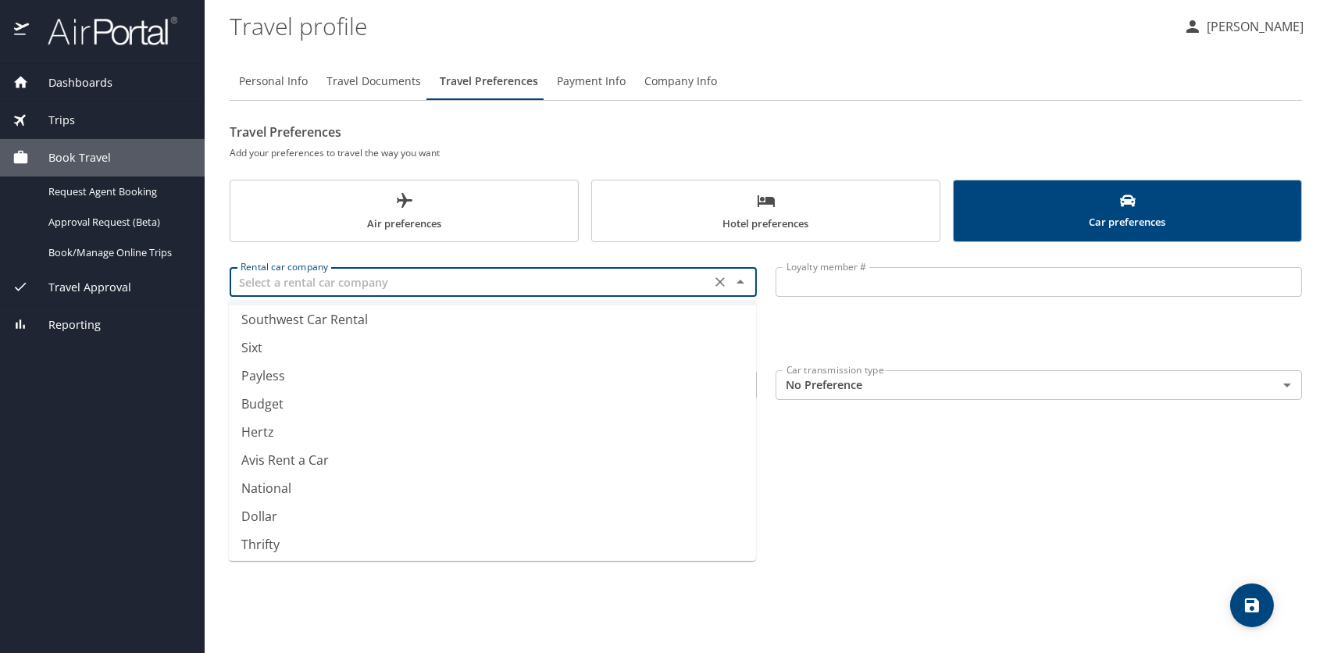
scroll to position [229, 0]
click at [348, 484] on li "National" at bounding box center [492, 485] width 527 height 28
type input "National"
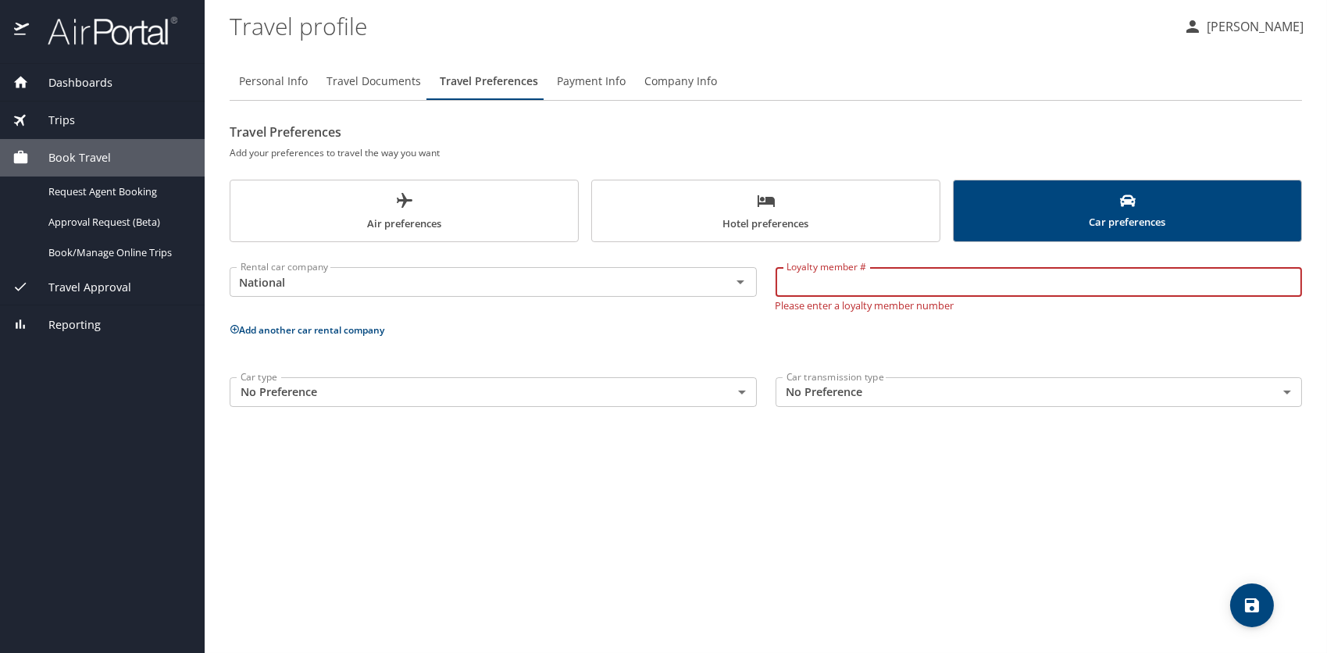
click at [856, 290] on input "Loyalty member #" at bounding box center [1039, 282] width 527 height 30
paste input "706119444"
type input "706119444"
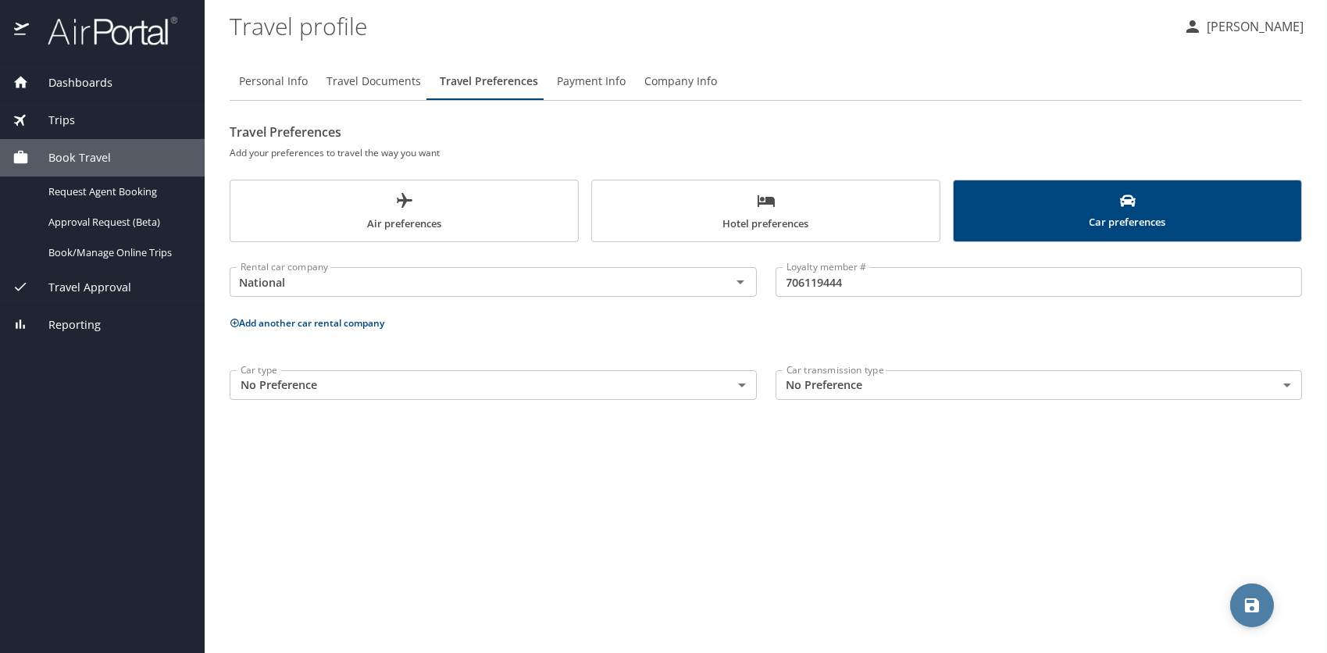
click at [1259, 593] on button "save" at bounding box center [1252, 606] width 44 height 44
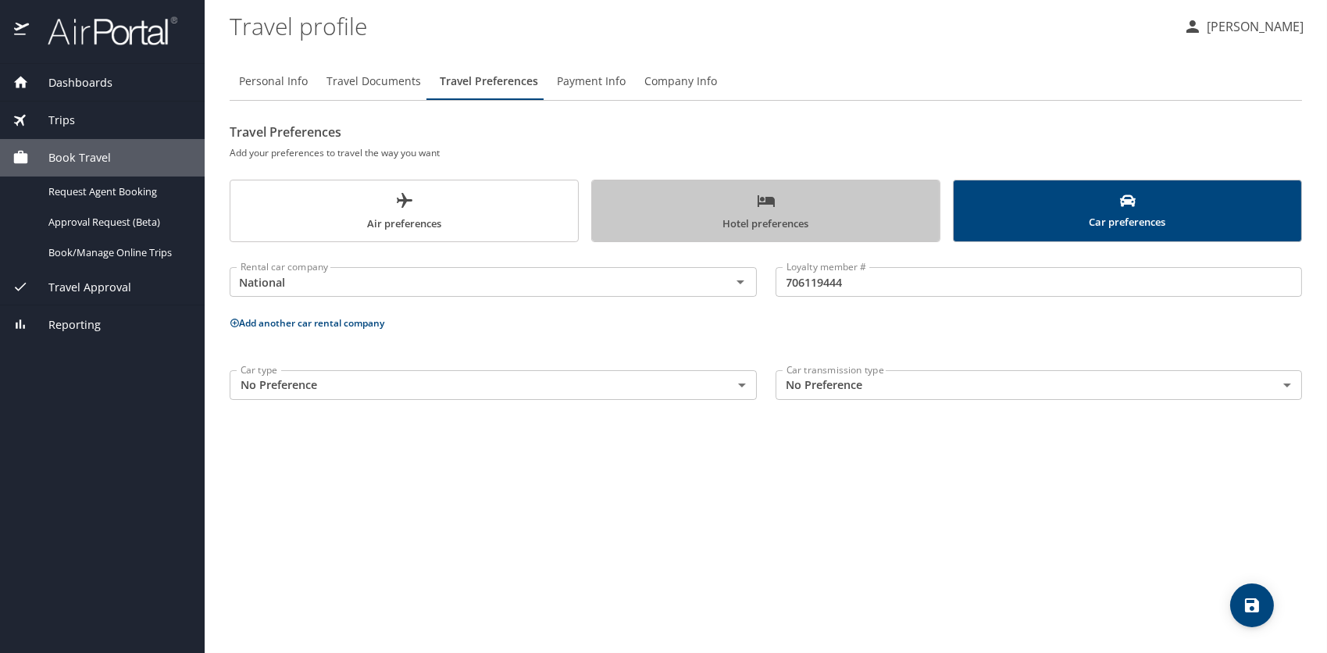
click at [697, 219] on span "Hotel preferences" at bounding box center [766, 211] width 329 height 41
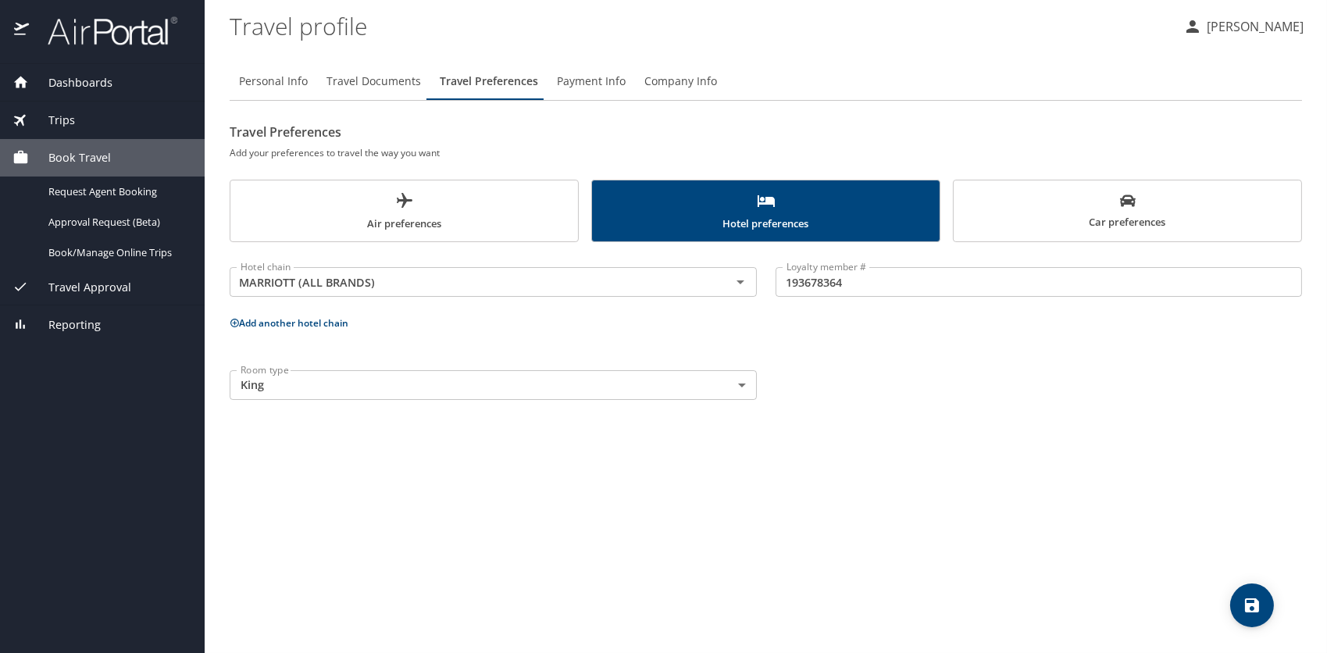
click at [735, 391] on body "Dashboards My Travel Dashboard Trips Current / Future Trips Past Trips Trips Mi…" at bounding box center [663, 326] width 1327 height 653
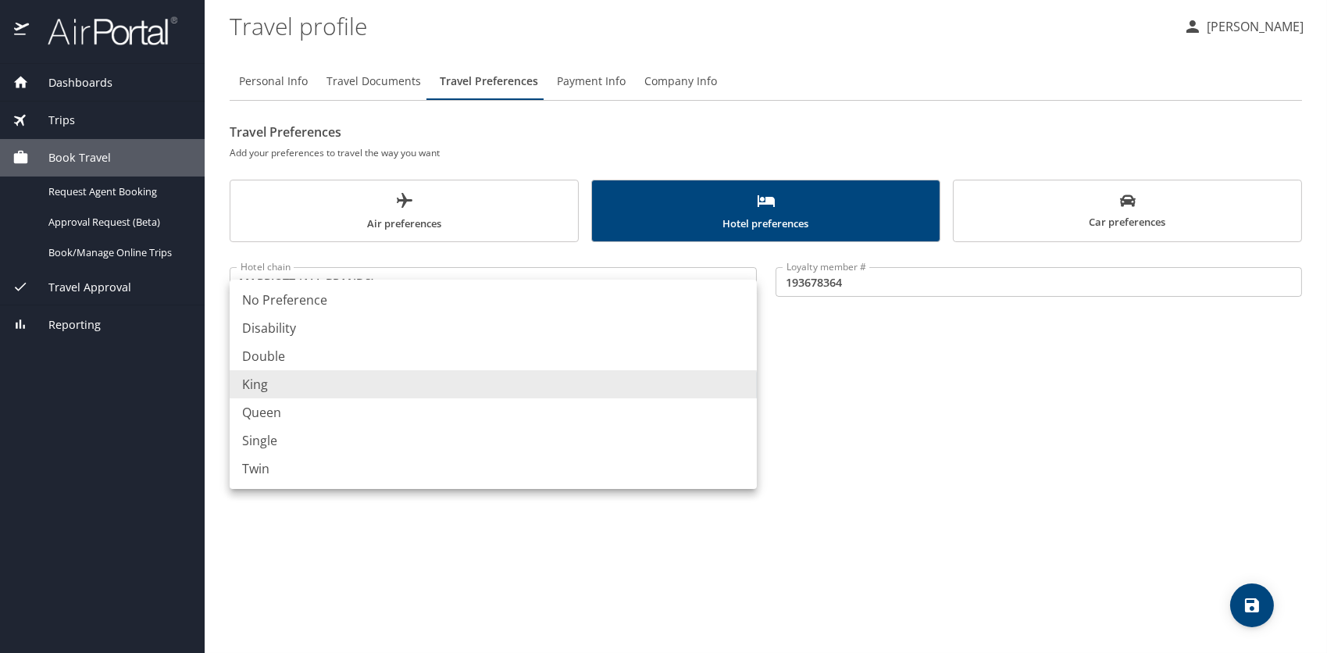
click at [624, 389] on li "King" at bounding box center [493, 384] width 527 height 28
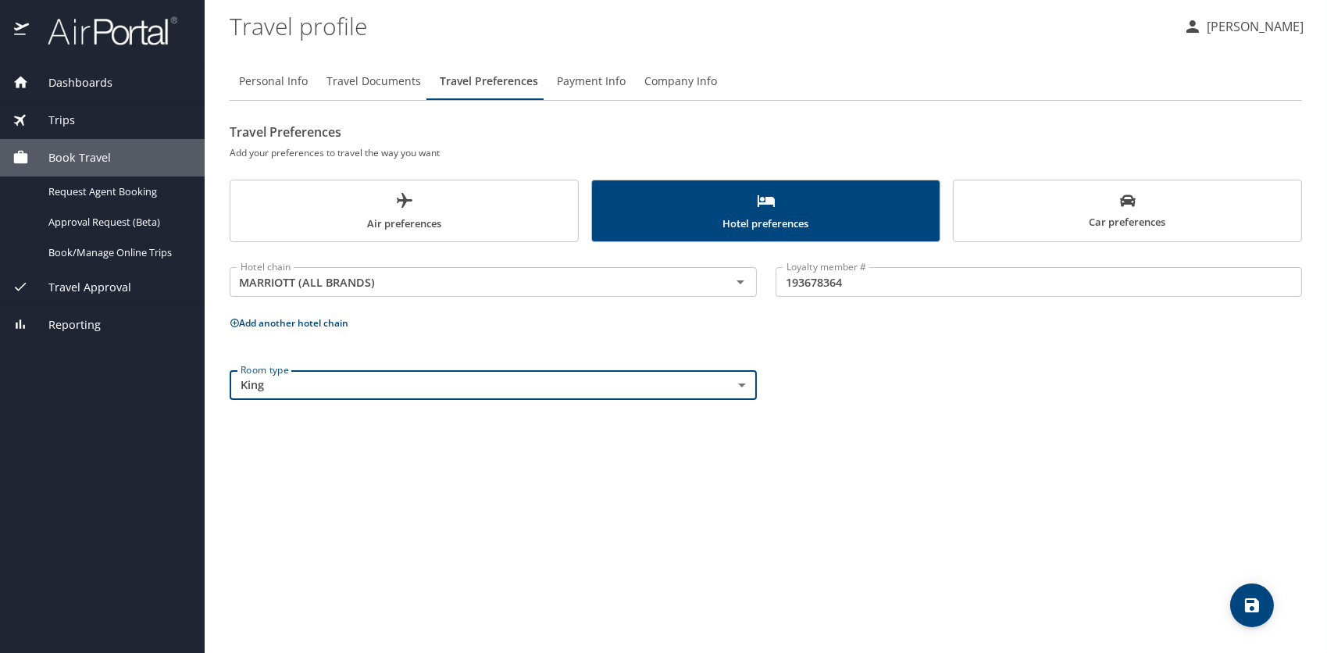
click at [937, 382] on div "Room type King King Room type" at bounding box center [765, 385] width 1091 height 48
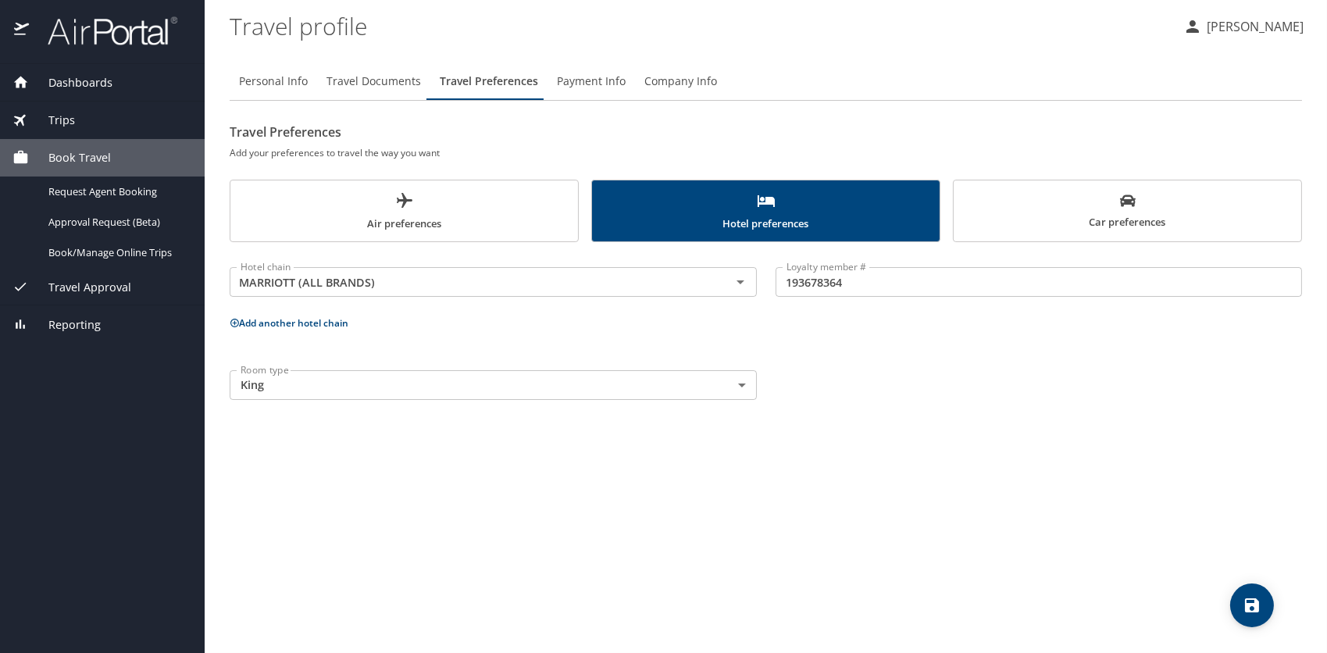
click at [598, 84] on span "Payment Info" at bounding box center [591, 82] width 69 height 20
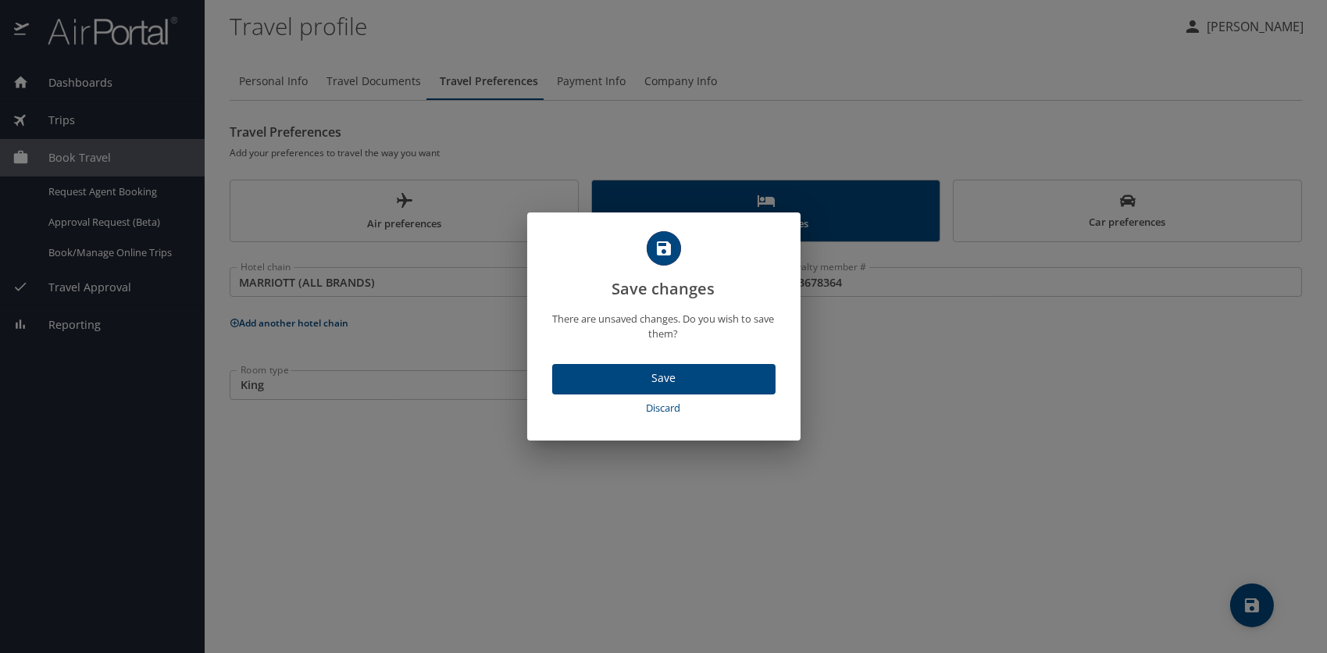
click at [1250, 591] on div "Save changes There are unsaved changes. Do you wish to save them? Save Discard" at bounding box center [663, 326] width 1327 height 653
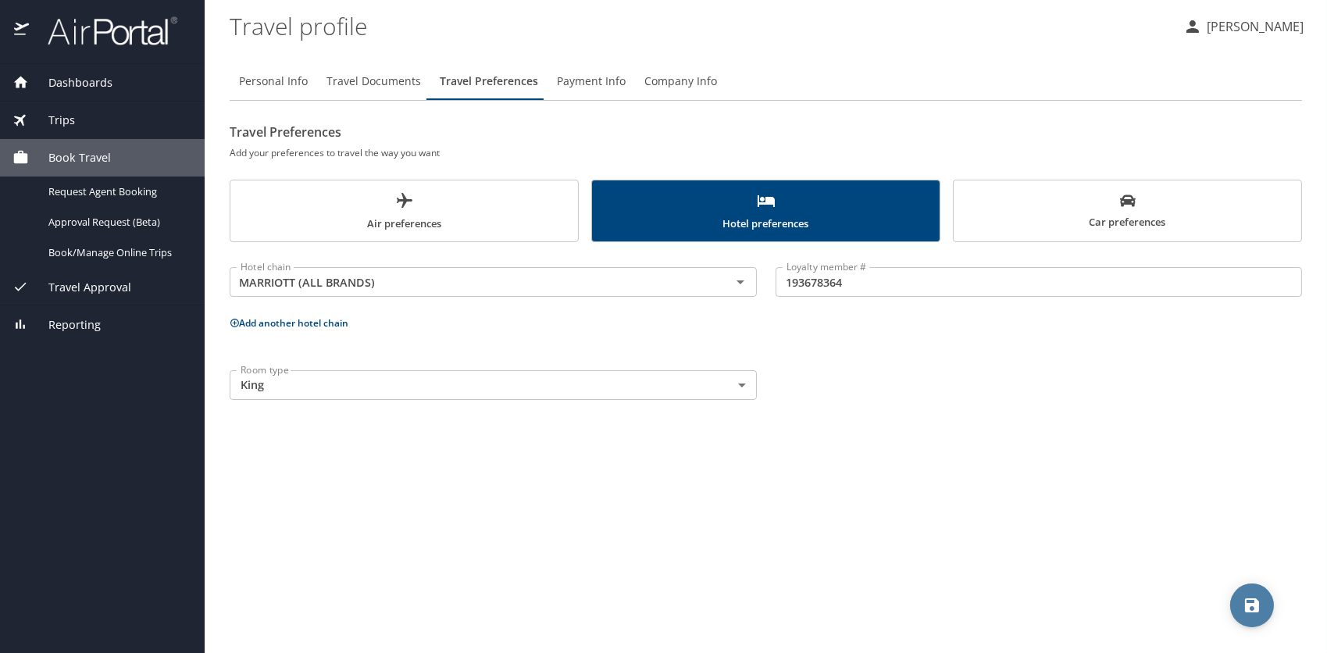
click at [1248, 607] on icon "save" at bounding box center [1252, 605] width 14 height 14
click at [569, 73] on span "Payment Info" at bounding box center [591, 82] width 69 height 20
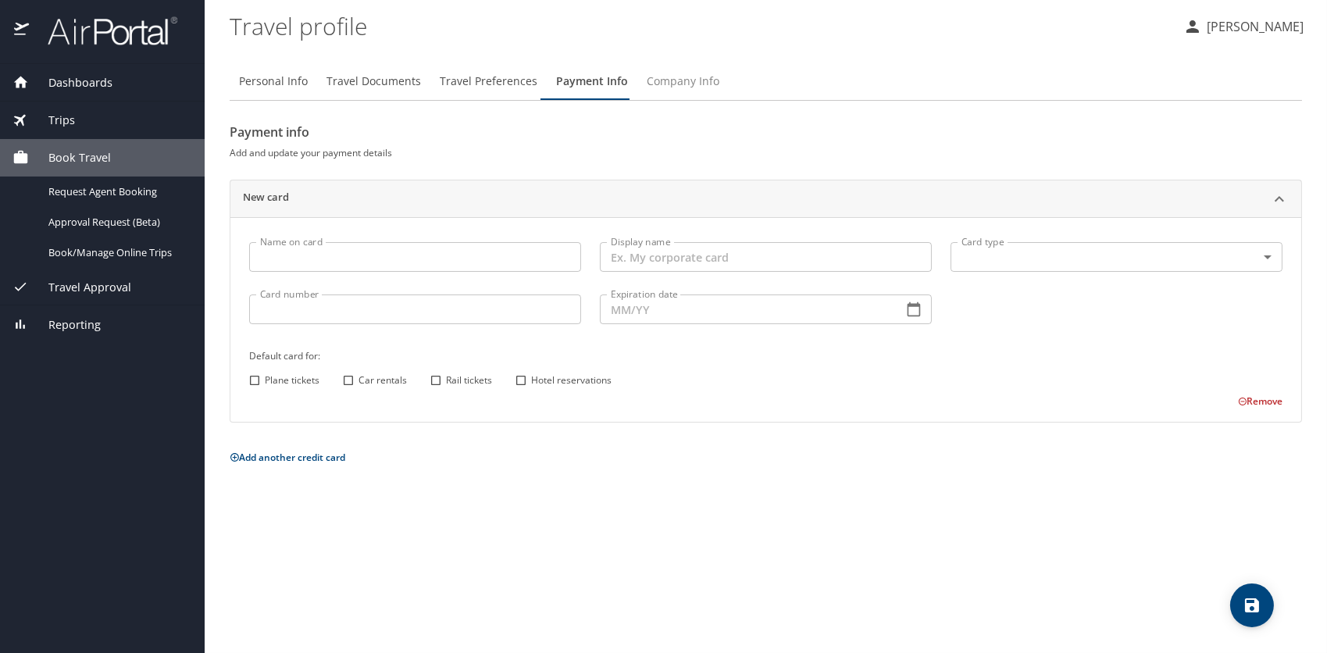
click at [659, 83] on span "Company Info" at bounding box center [683, 82] width 73 height 20
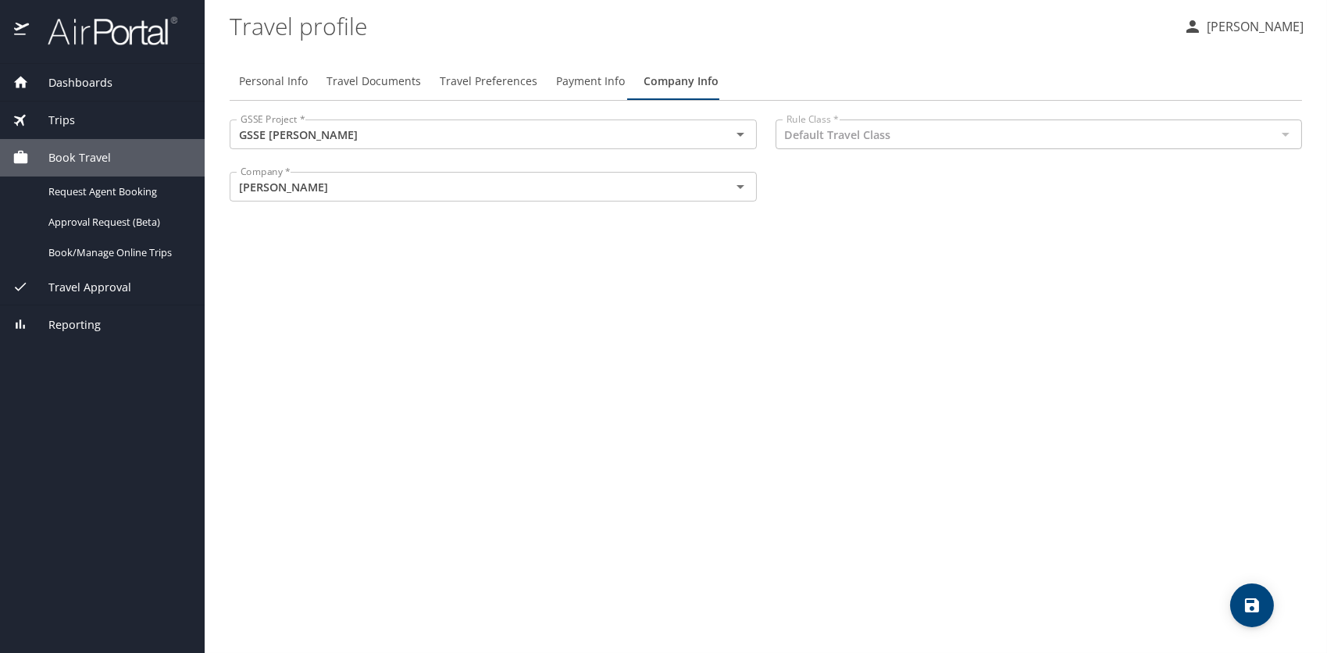
click at [1282, 136] on div at bounding box center [1285, 134] width 20 height 22
click at [1288, 132] on div at bounding box center [1285, 134] width 20 height 22
click at [104, 202] on link "Request Agent Booking" at bounding box center [102, 192] width 205 height 30
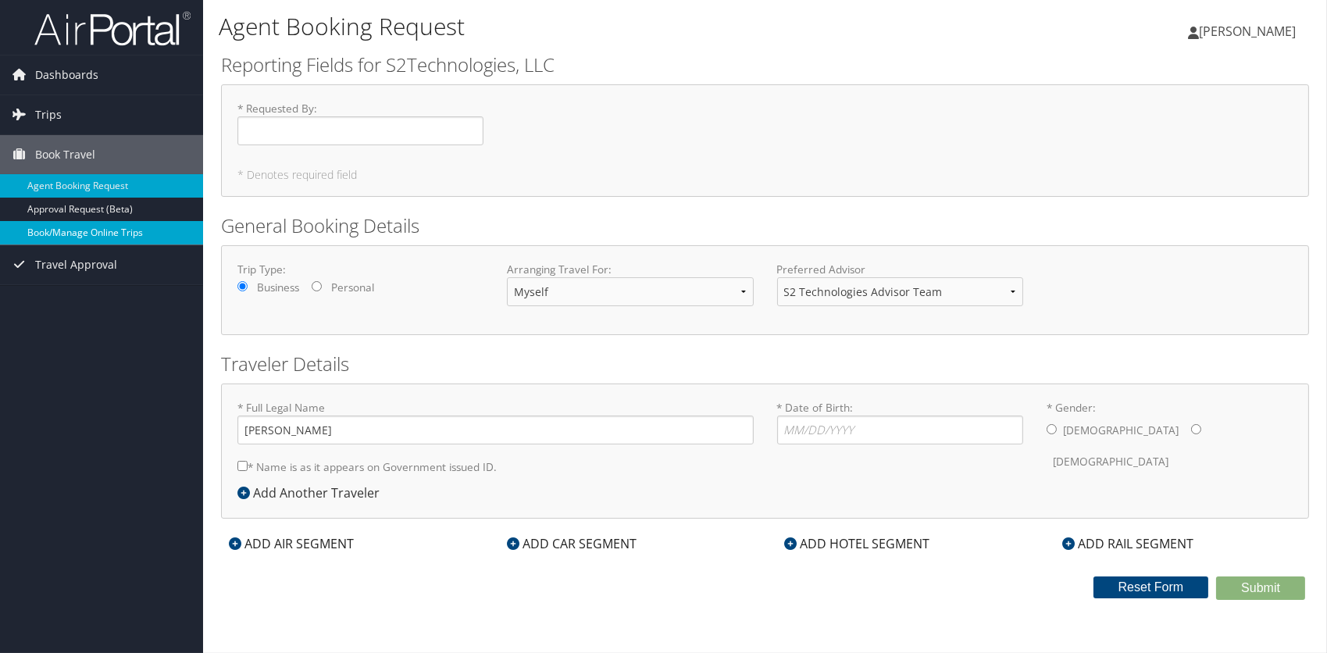
click at [98, 239] on link "Book/Manage Online Trips" at bounding box center [101, 232] width 203 height 23
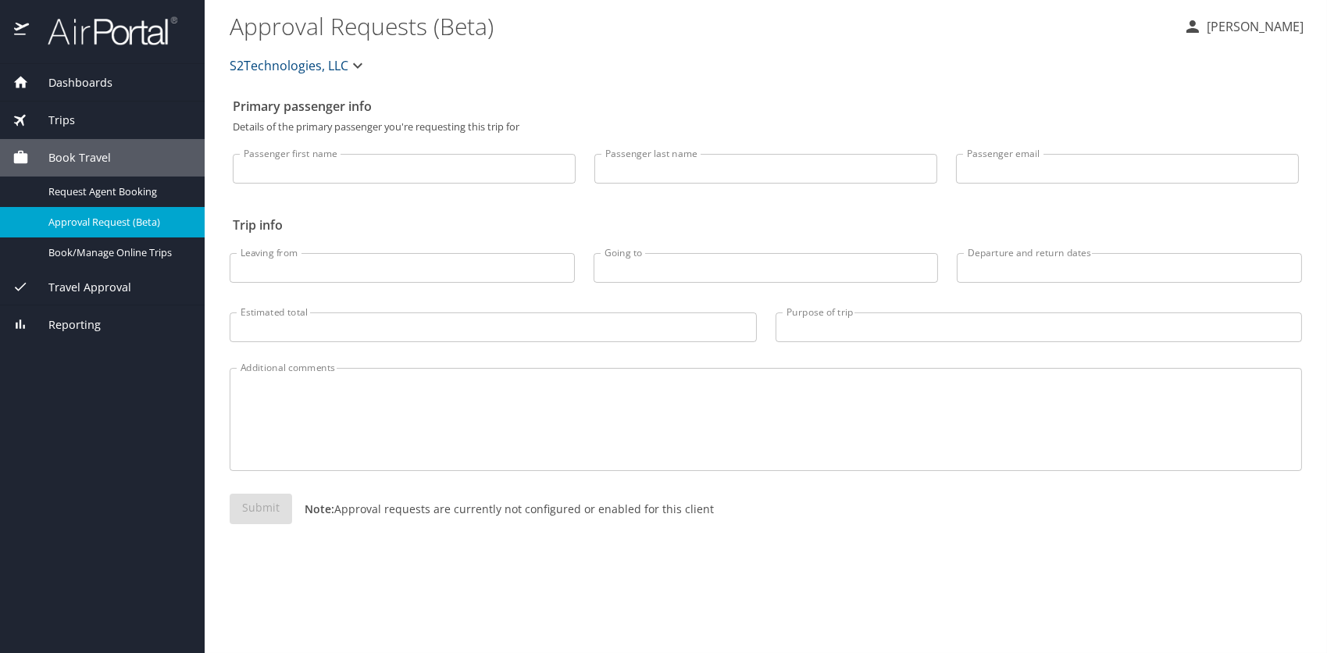
select select "US"
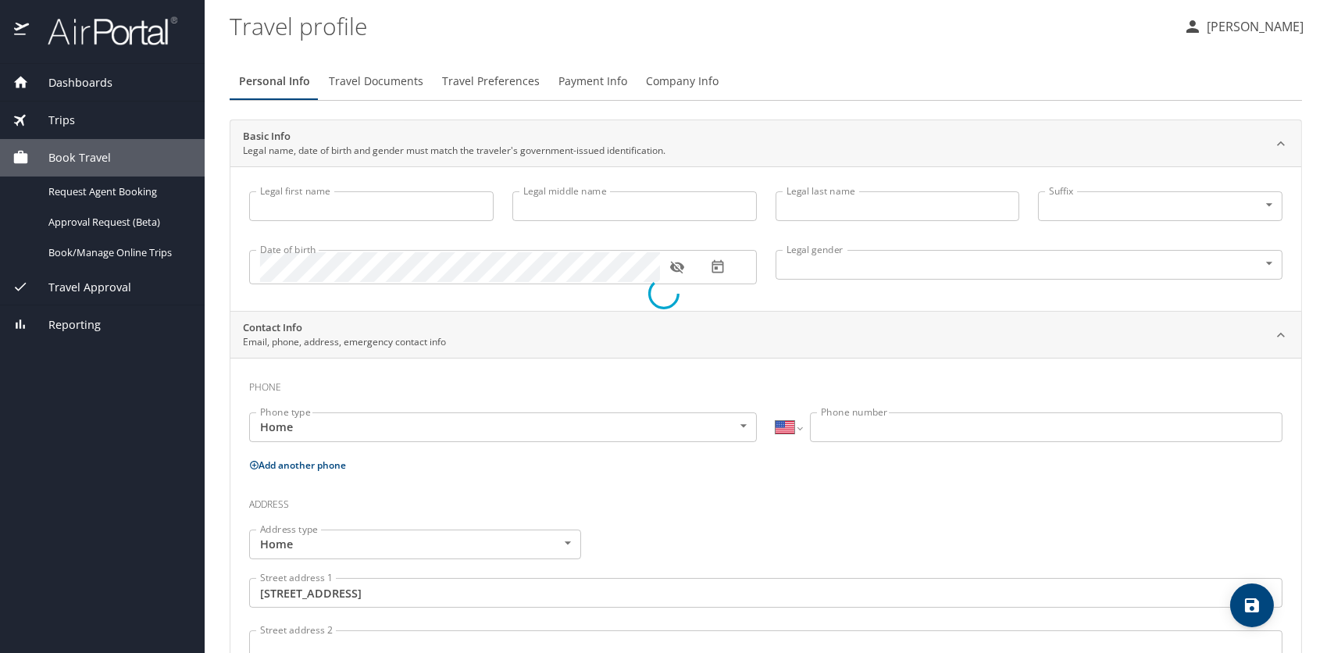
type input "[PERSON_NAME]"
type input "[DEMOGRAPHIC_DATA]"
type input "Jeschelle"
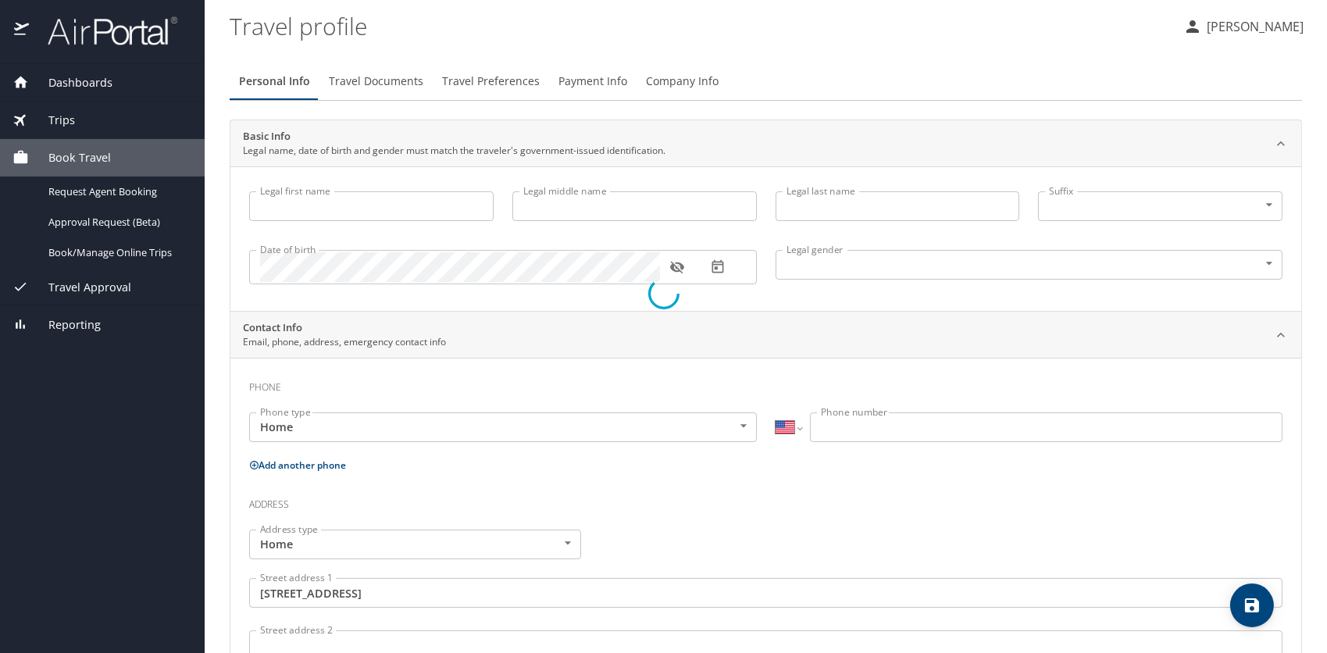
type input "[PERSON_NAME]"
type input "[PHONE_NUMBER]"
type input "[EMAIL_ADDRESS][DOMAIN_NAME]"
type input "[GEOGRAPHIC_DATA]"
type input "[US_STATE]"
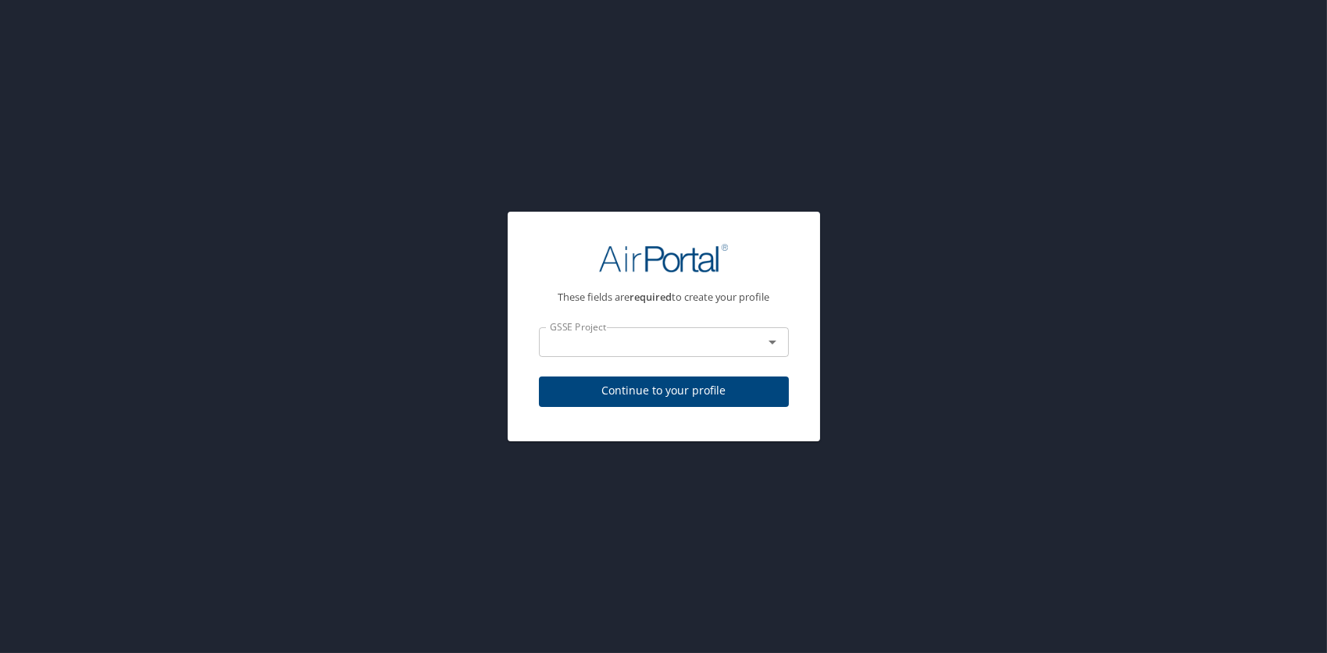
click at [734, 348] on input "text" at bounding box center [641, 342] width 195 height 20
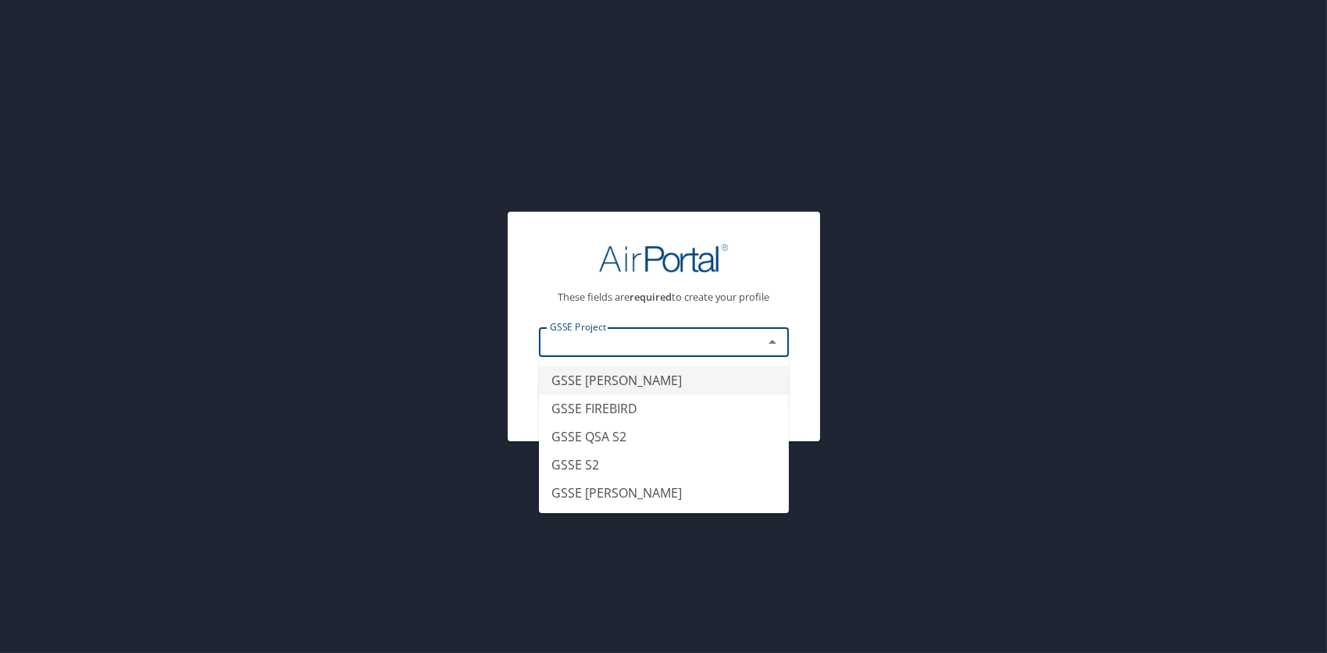
click at [680, 382] on li "GSSE [PERSON_NAME]" at bounding box center [664, 380] width 250 height 28
type input "GSSE [PERSON_NAME]"
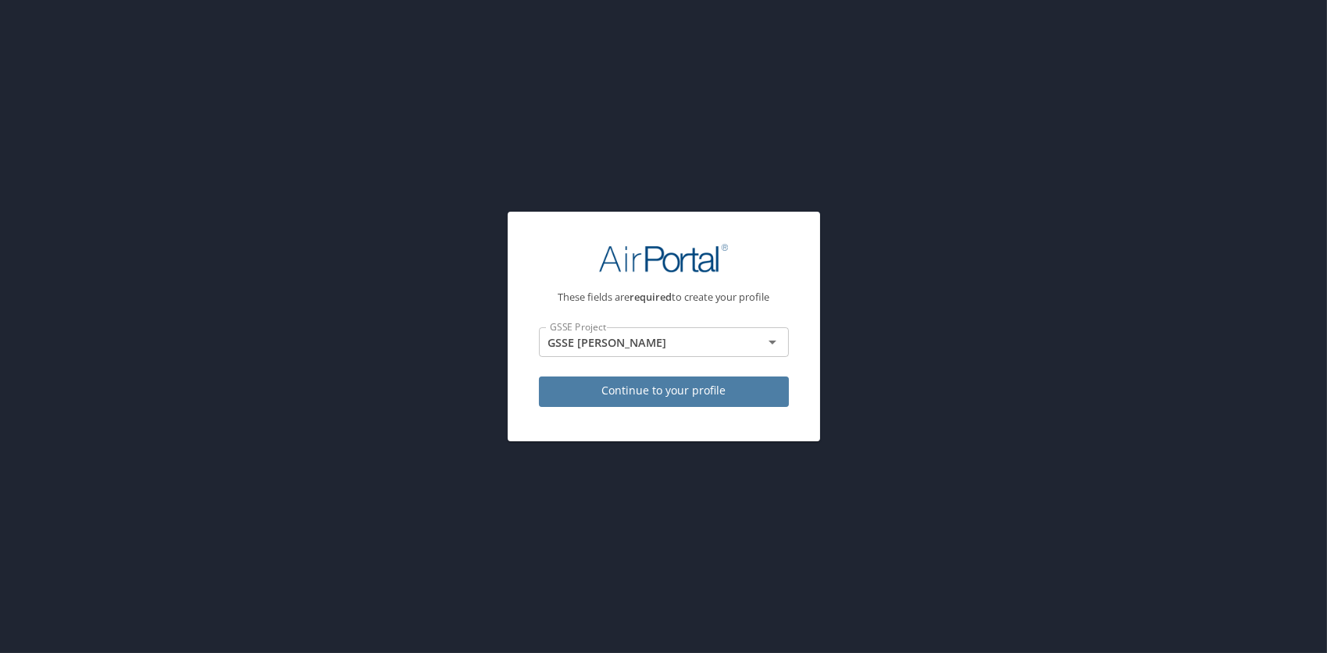
click at [677, 394] on span "Continue to your profile" at bounding box center [664, 391] width 225 height 20
select select "US"
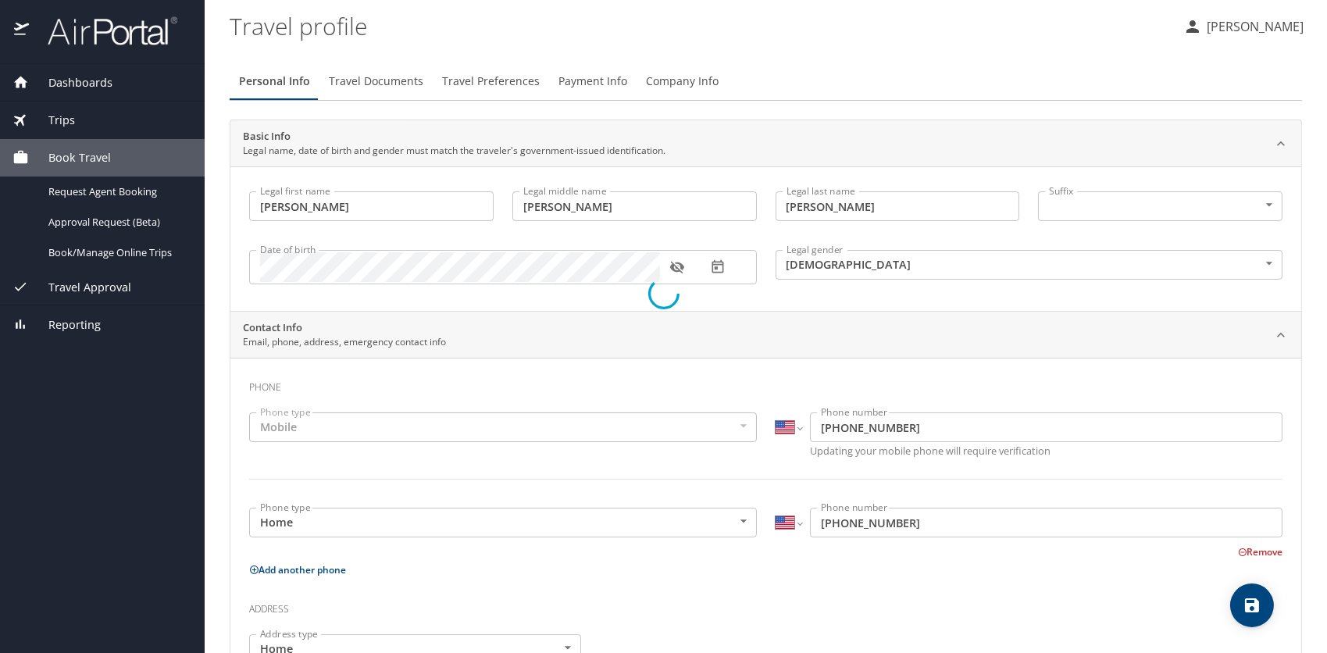
select select "US"
click at [112, 84] on div "Dashboards" at bounding box center [102, 82] width 180 height 17
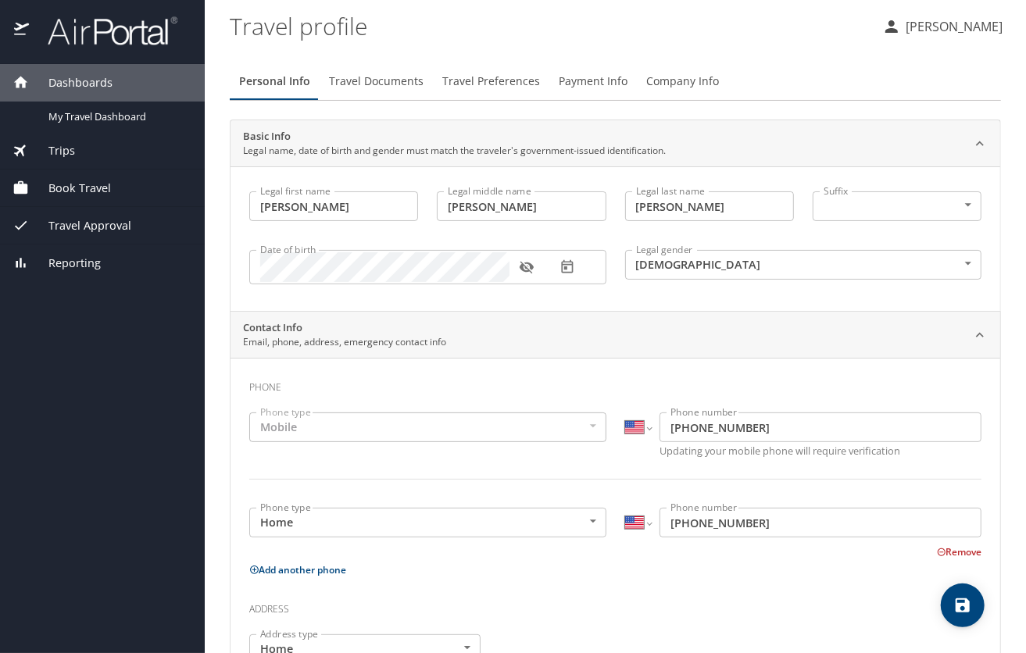
click at [1002, 461] on main "Travel profile [PERSON_NAME] Personal Info Travel Documents Travel Preferences …" at bounding box center [615, 326] width 821 height 653
